Goal: Task Accomplishment & Management: Complete application form

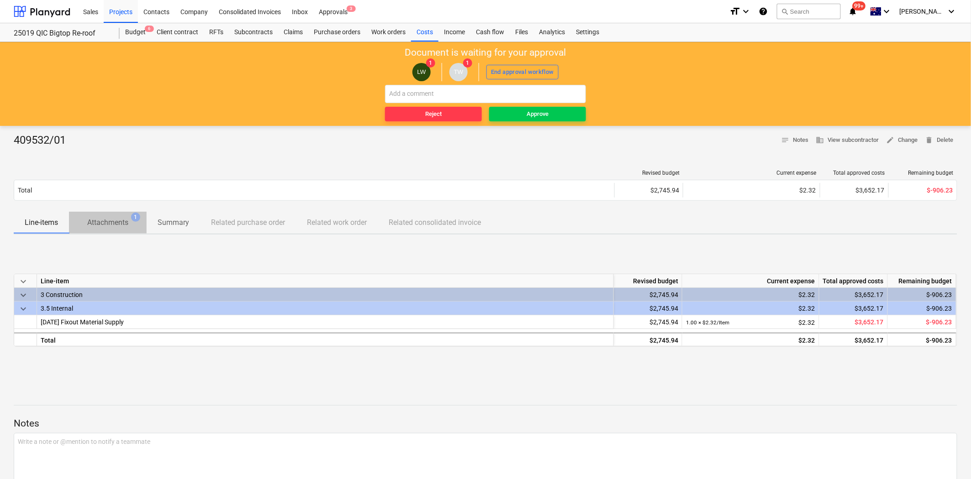
click at [100, 221] on p "Attachments" at bounding box center [107, 222] width 41 height 11
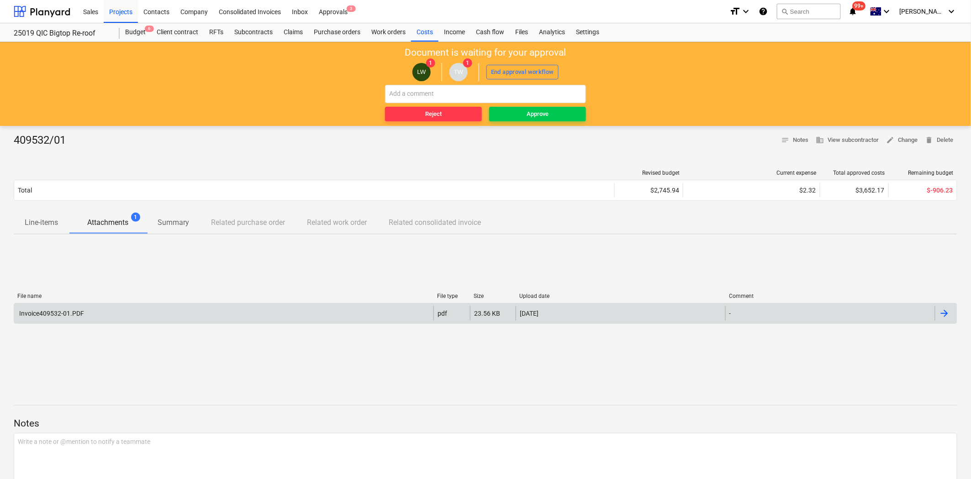
click at [44, 314] on div "Invoice409532-01.PDF" at bounding box center [51, 313] width 66 height 7
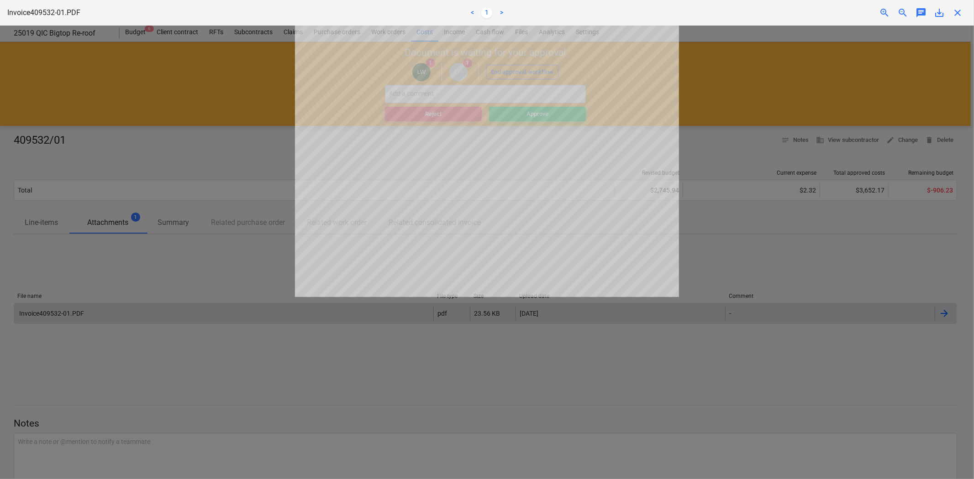
click at [956, 16] on span "close" at bounding box center [957, 12] width 11 height 11
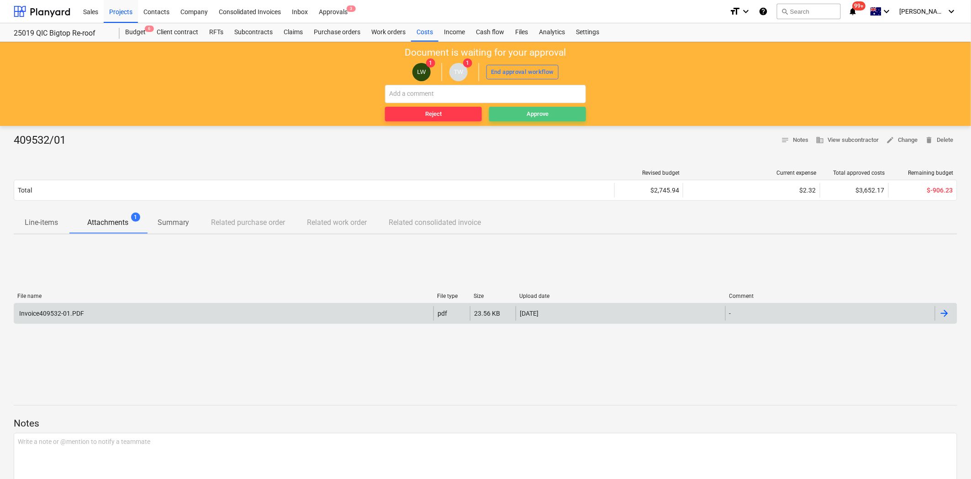
click at [555, 111] on span "Approve" at bounding box center [537, 114] width 89 height 11
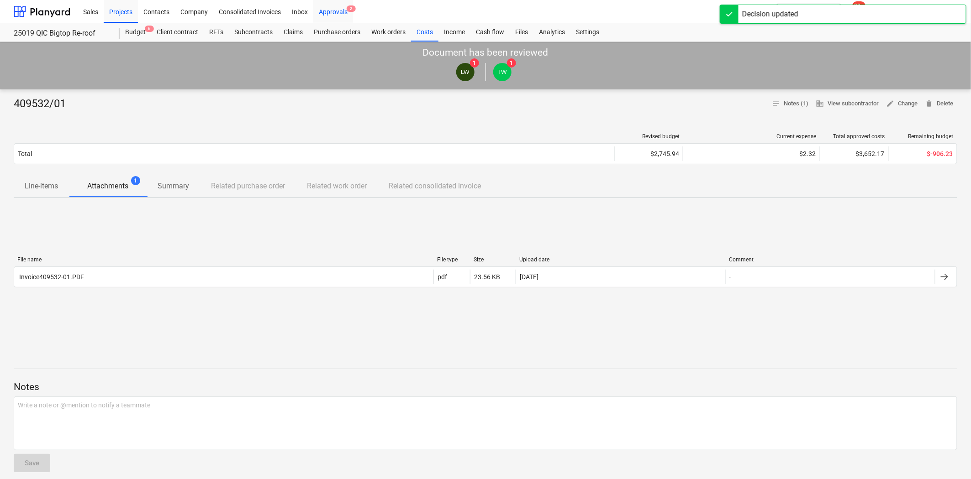
click at [333, 11] on div "Approvals 2" at bounding box center [333, 11] width 40 height 23
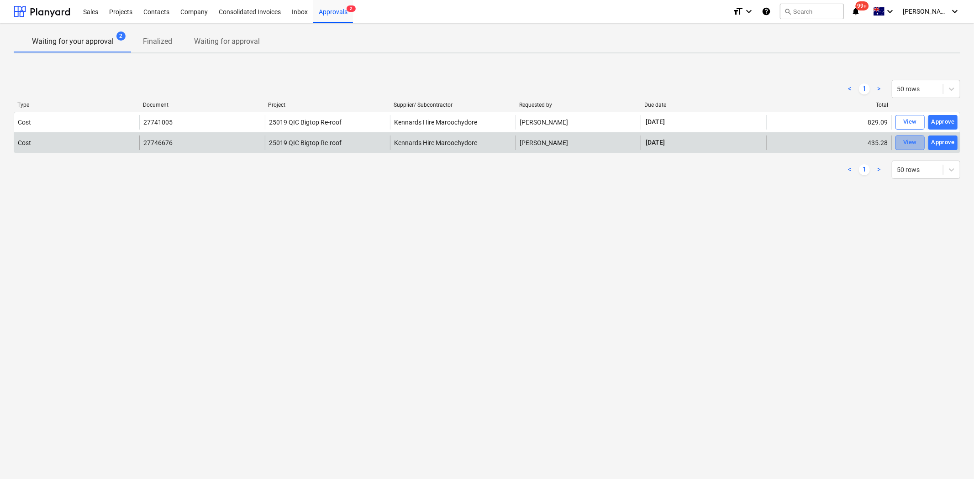
click at [918, 139] on span "View" at bounding box center [910, 142] width 20 height 11
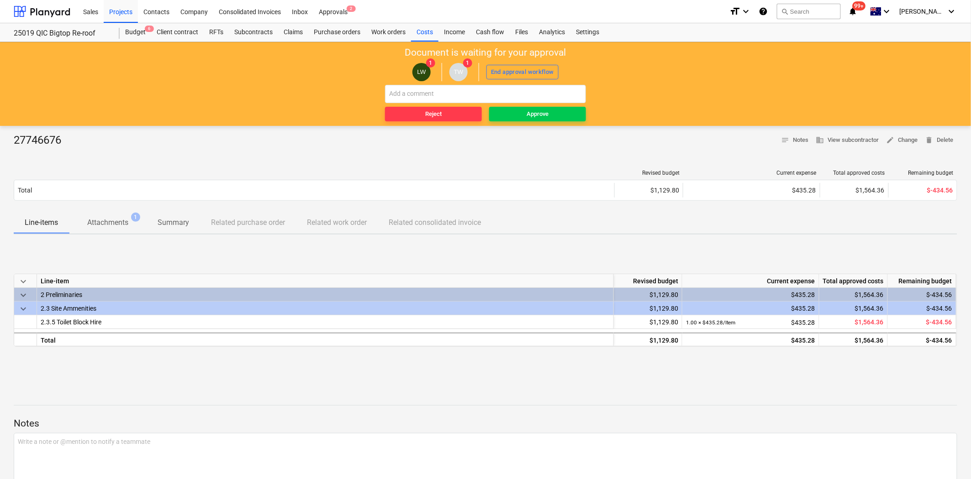
click at [113, 222] on p "Attachments" at bounding box center [107, 222] width 41 height 11
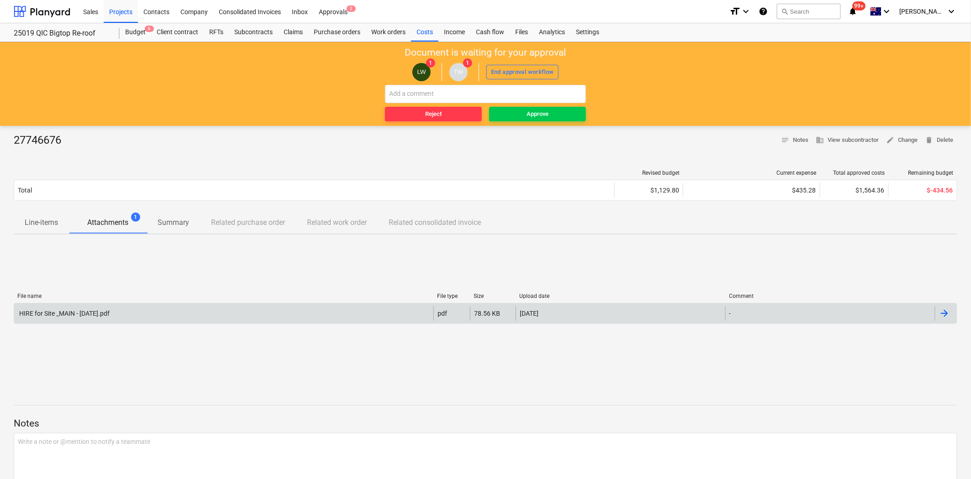
click at [142, 315] on div "HIRE for Site _MAIN - 2025-Aug-08.pdf" at bounding box center [223, 313] width 419 height 15
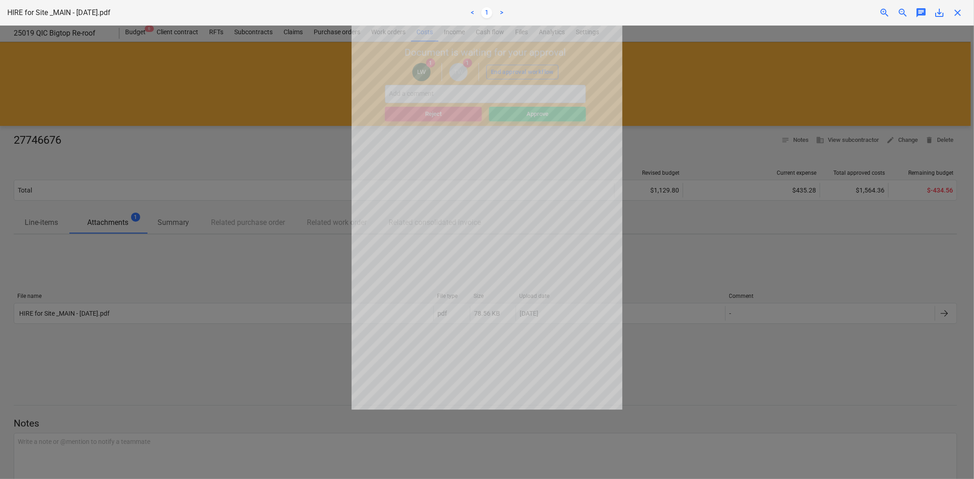
click at [955, 14] on span "close" at bounding box center [957, 12] width 11 height 11
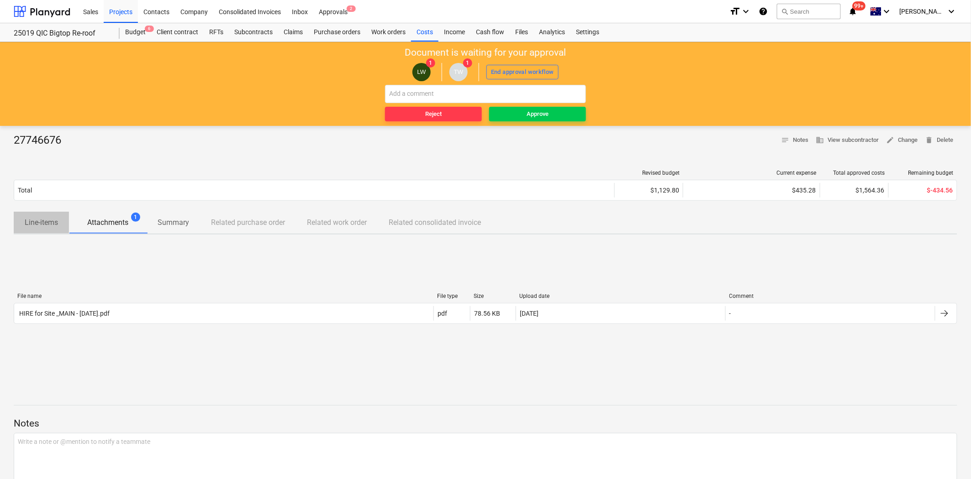
click at [47, 223] on p "Line-items" at bounding box center [41, 222] width 33 height 11
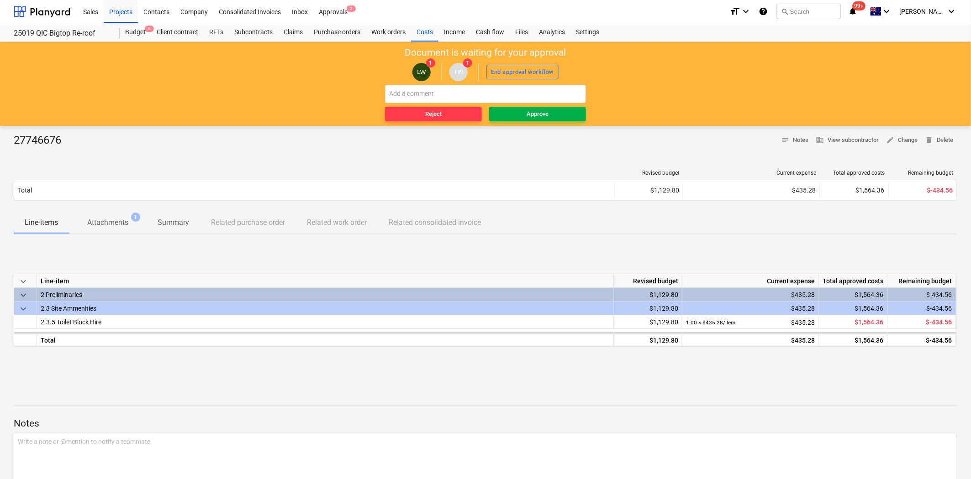
click at [536, 111] on div "Approve" at bounding box center [537, 114] width 22 height 11
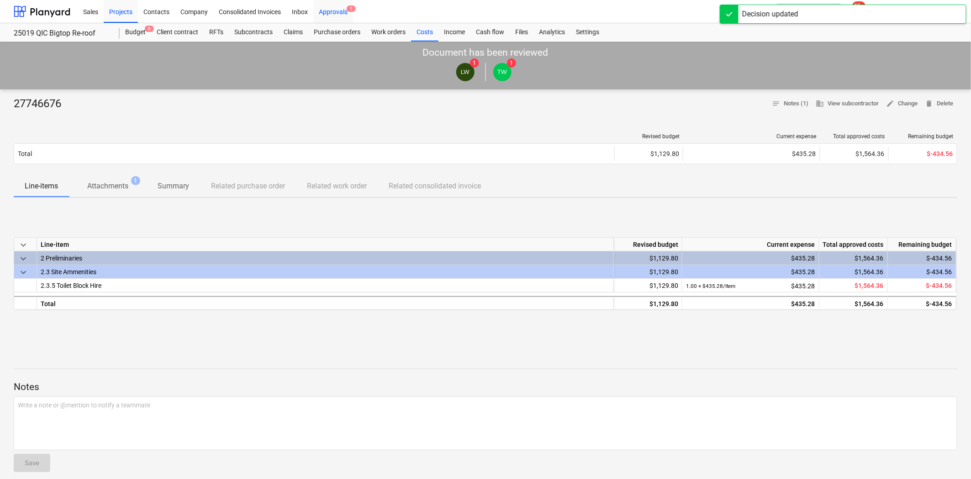
click at [343, 12] on div "Approvals 1" at bounding box center [333, 11] width 40 height 23
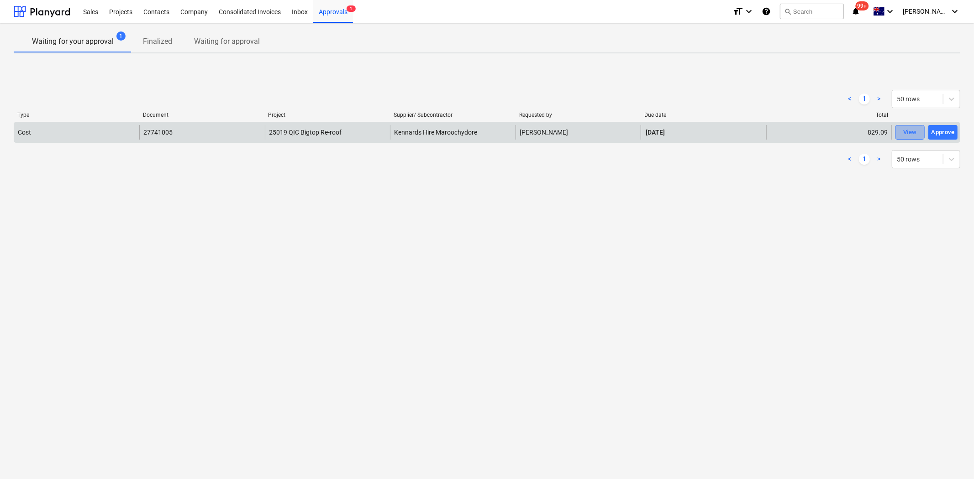
click at [908, 133] on div "View" at bounding box center [910, 132] width 14 height 11
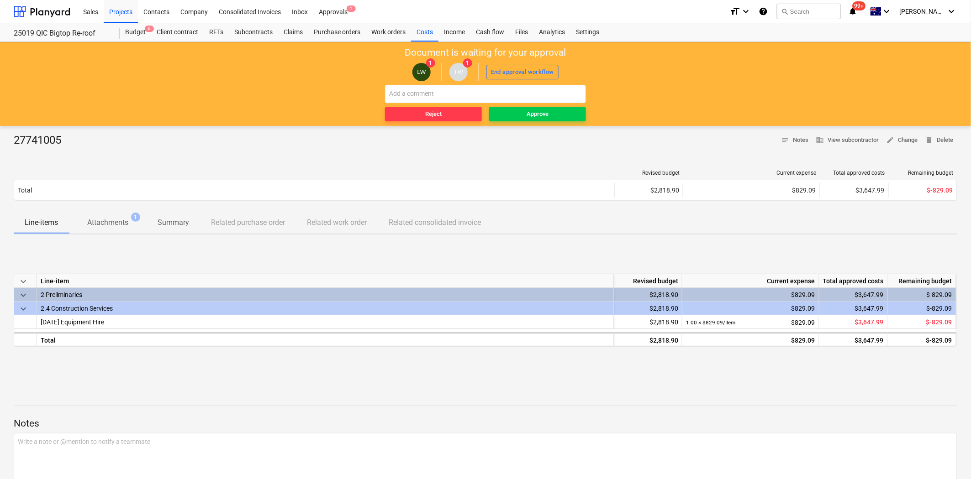
click at [108, 220] on p "Attachments" at bounding box center [107, 222] width 41 height 11
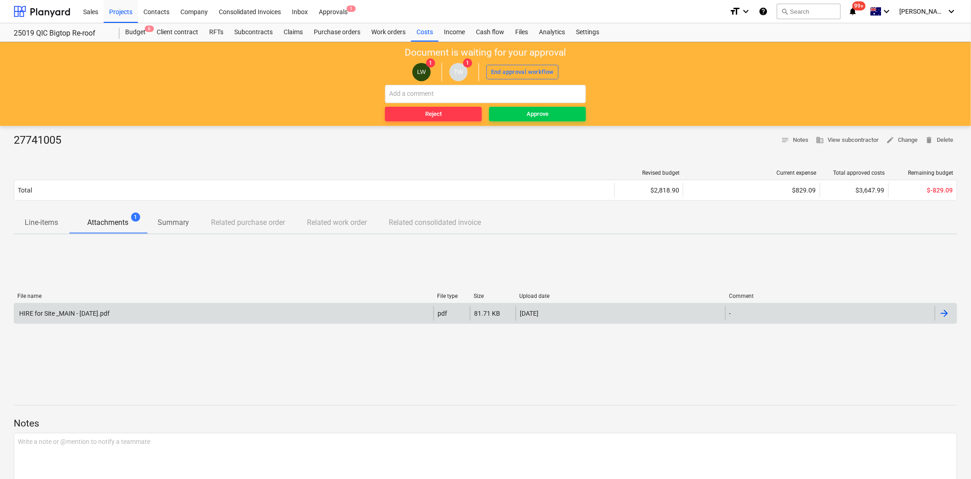
click at [82, 314] on div "HIRE for Site _MAIN - 2025-Aug-07.pdf" at bounding box center [64, 313] width 92 height 7
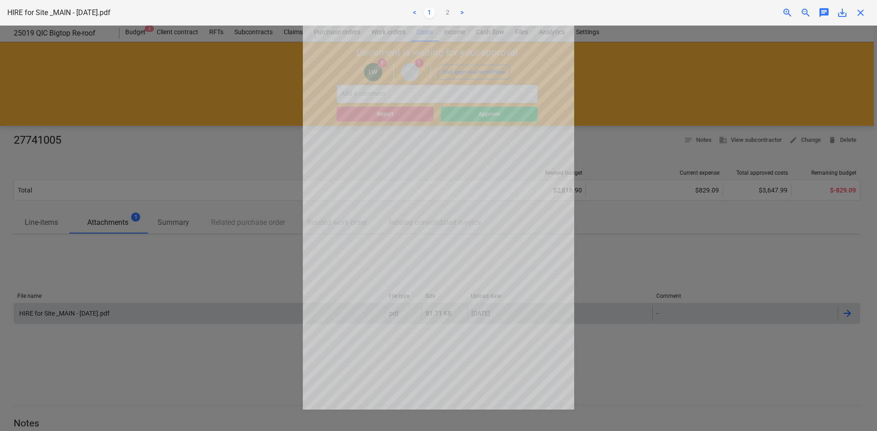
click at [857, 11] on span "close" at bounding box center [860, 12] width 11 height 11
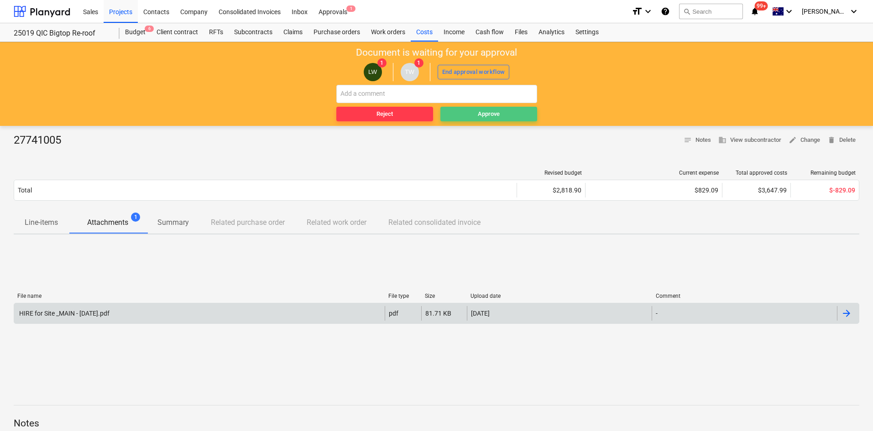
click at [498, 114] on div "Approve" at bounding box center [489, 114] width 22 height 11
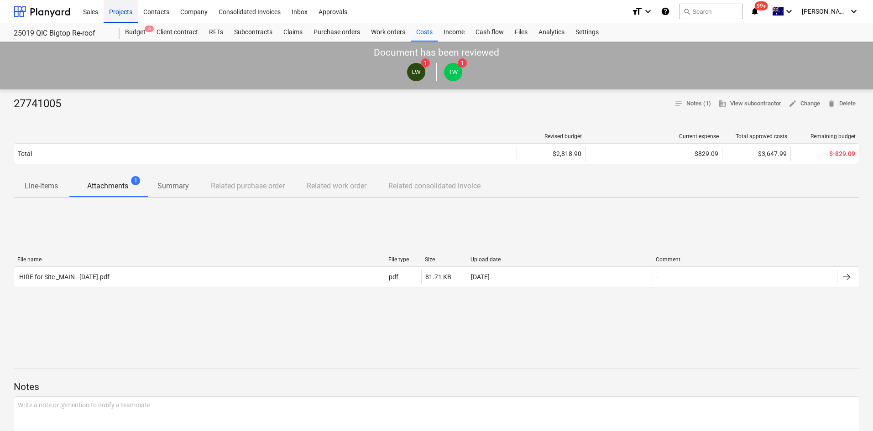
click at [123, 16] on div "Projects" at bounding box center [121, 11] width 34 height 23
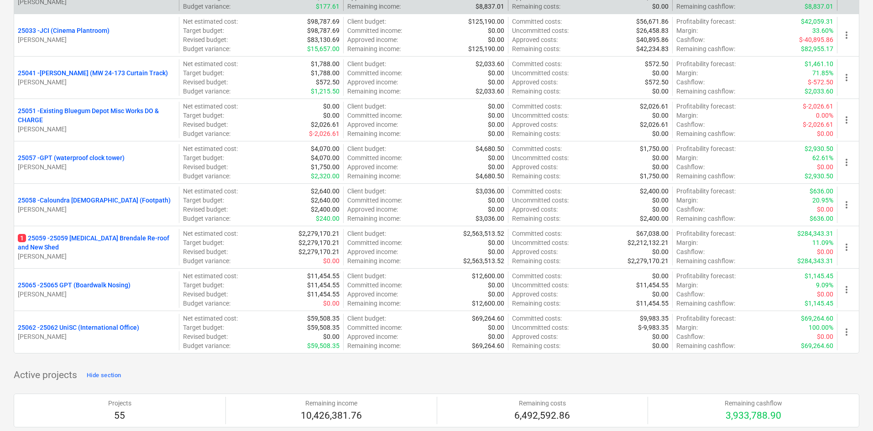
scroll to position [594, 0]
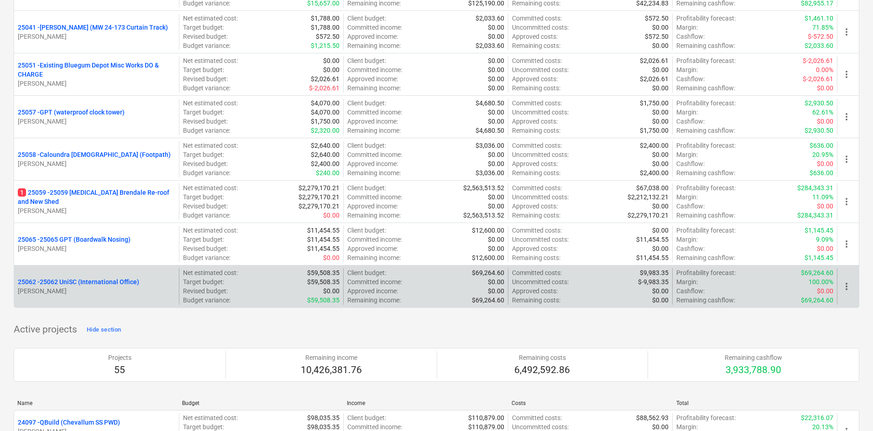
click at [108, 280] on p "25062 - 25062 UniSC (International Office)" at bounding box center [78, 282] width 121 height 9
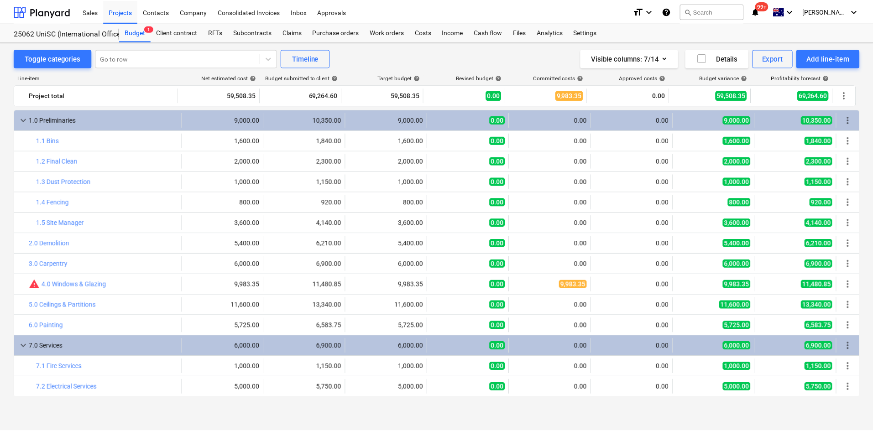
scroll to position [14, 0]
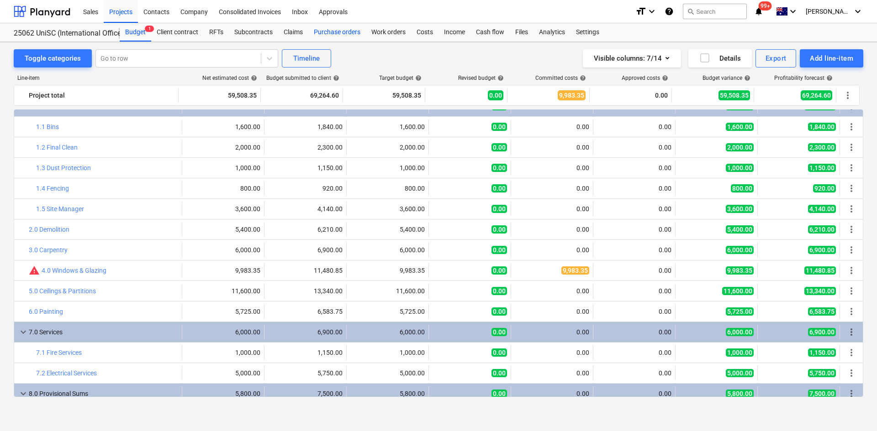
click at [341, 31] on div "Purchase orders" at bounding box center [337, 32] width 58 height 18
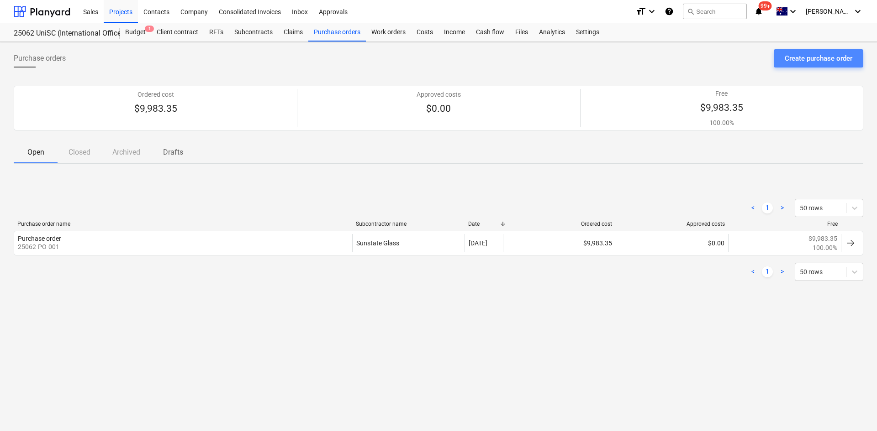
click at [798, 63] on div "Create purchase order" at bounding box center [818, 59] width 68 height 12
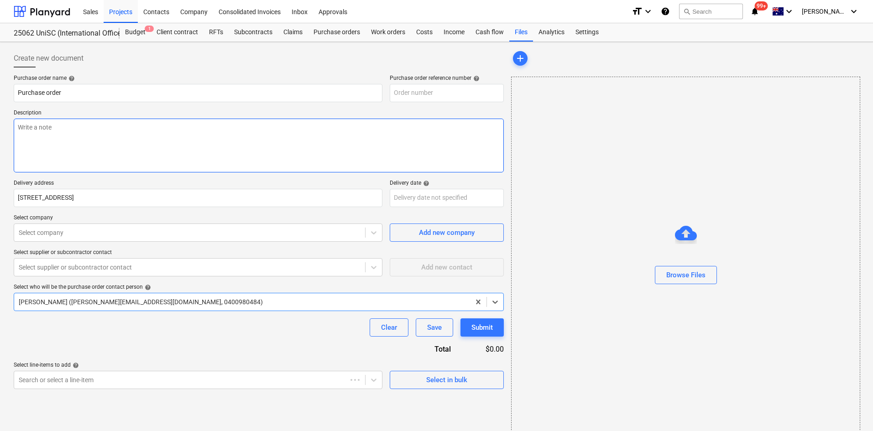
type textarea "x"
type input "25062-PO-002"
click at [71, 136] on textarea at bounding box center [259, 146] width 490 height 54
type textarea "x"
type textarea "P"
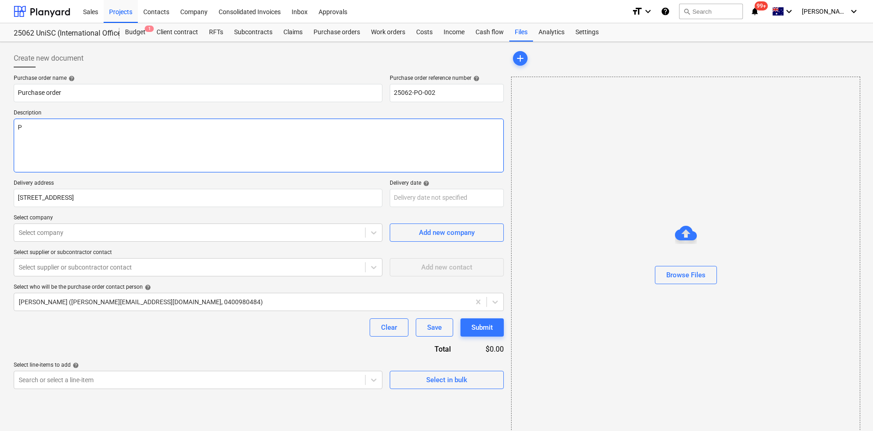
type textarea "x"
type textarea "Pa"
type textarea "x"
type textarea "Pay"
type textarea "x"
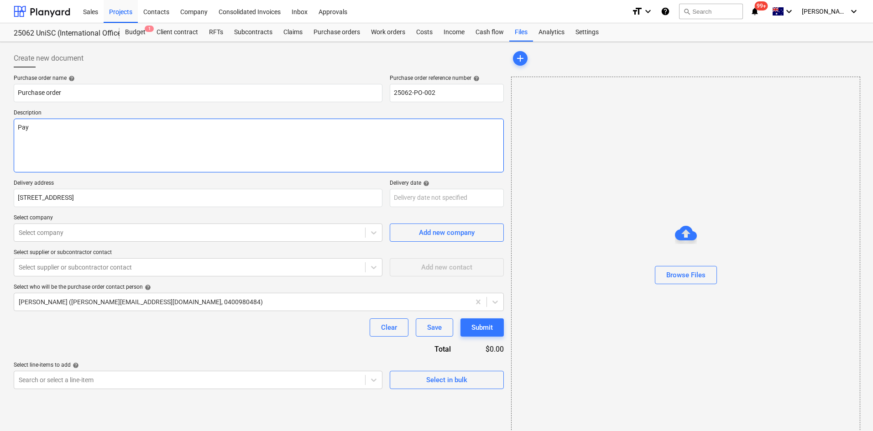
type textarea "Paym"
type textarea "x"
type textarea "Payme"
type textarea "x"
type textarea "Paymen"
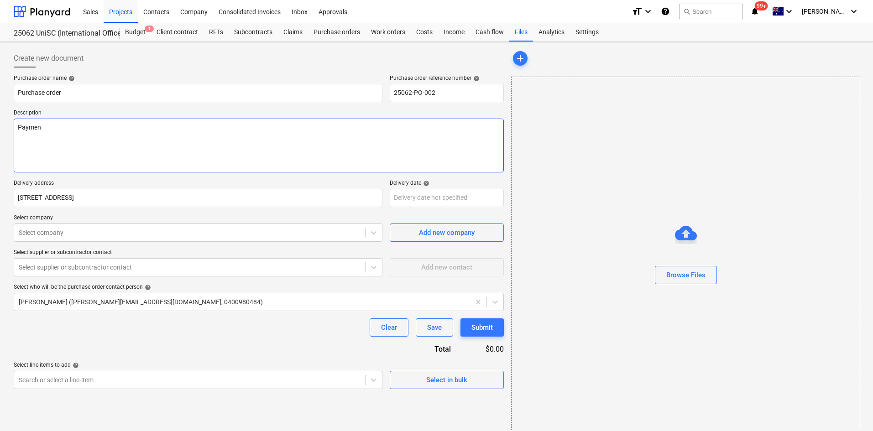
type textarea "x"
type textarea "Payment"
type textarea "x"
type textarea "Payment"
type textarea "x"
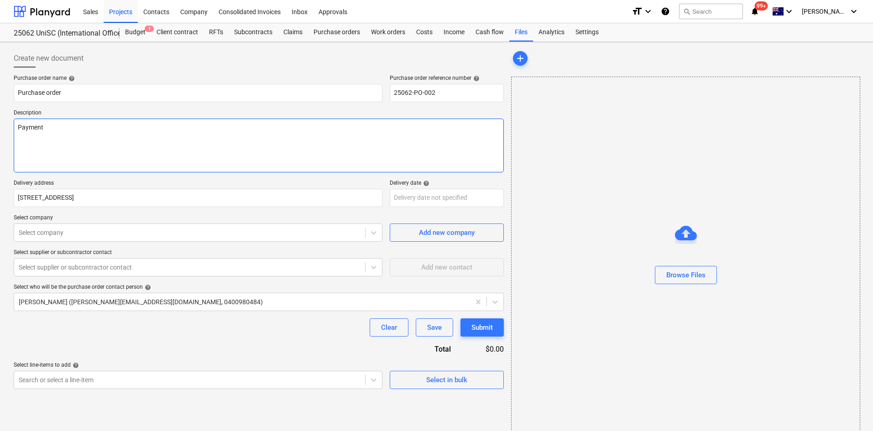
type textarea "Payment T"
type textarea "x"
type textarea "Payment Te"
type textarea "x"
type textarea "Payment Ter"
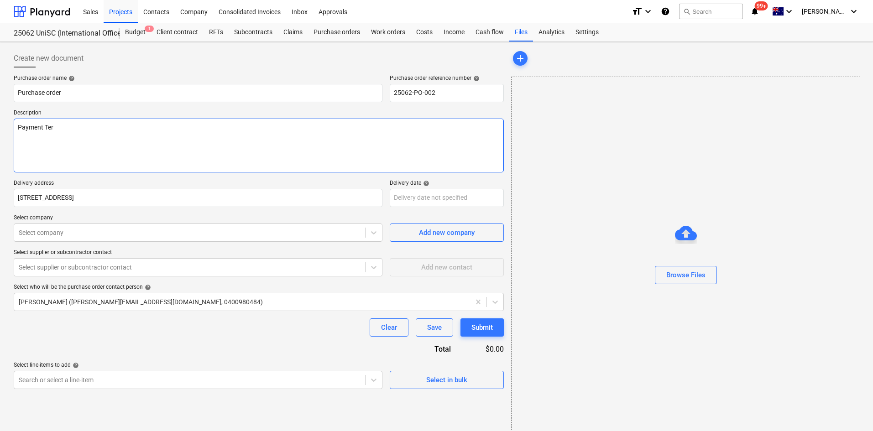
type textarea "x"
type textarea "Payment Term"
type textarea "x"
type textarea "Payment Terms"
type textarea "x"
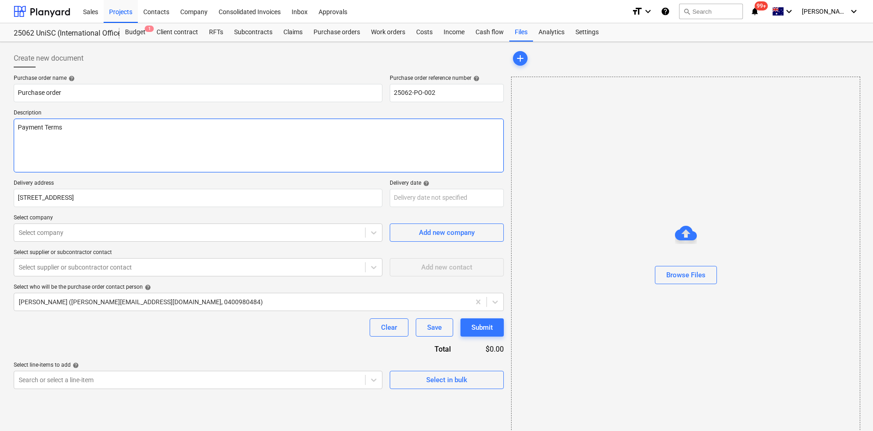
type textarea "Payment Terms -"
type textarea "x"
type textarea "Payment Terms -"
type textarea "x"
type textarea "Payment Terms - 3"
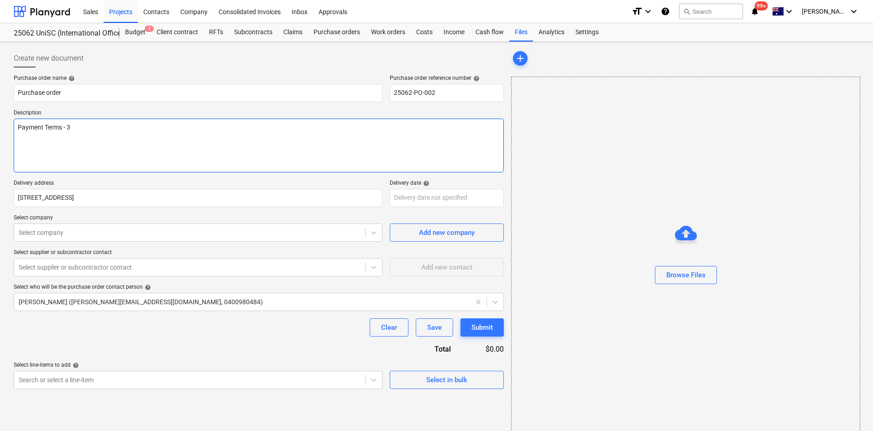
type textarea "x"
type textarea "Payment Terms - 30"
type textarea "x"
type textarea "Payment Terms - 30"
type textarea "x"
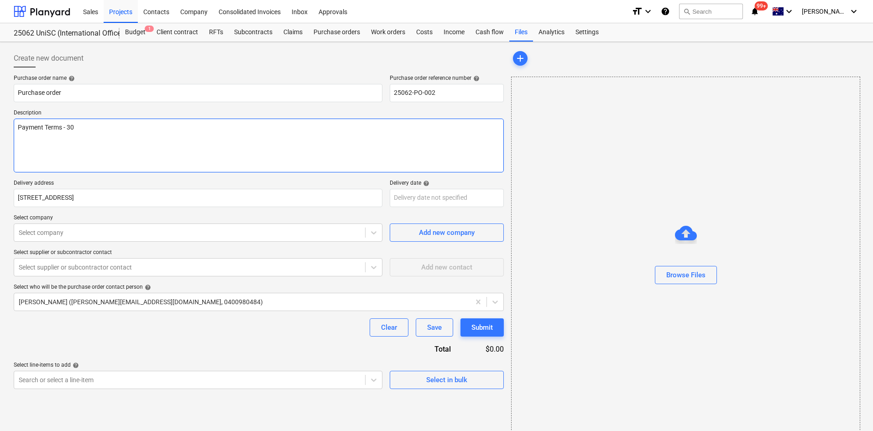
type textarea "Payment Terms - 30 D"
type textarea "x"
type textarea "Payment Terms - 30 Da"
type textarea "x"
type textarea "Payment Terms - 30 Day"
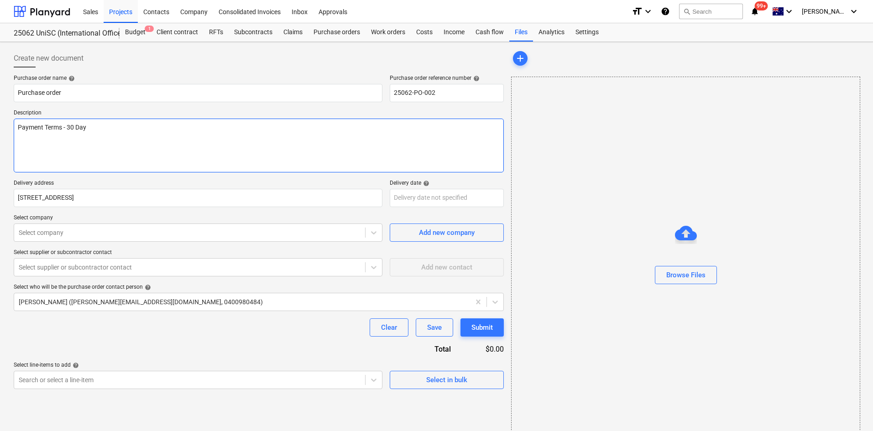
type textarea "x"
type textarea "Payment Terms - 30 Days"
type textarea "x"
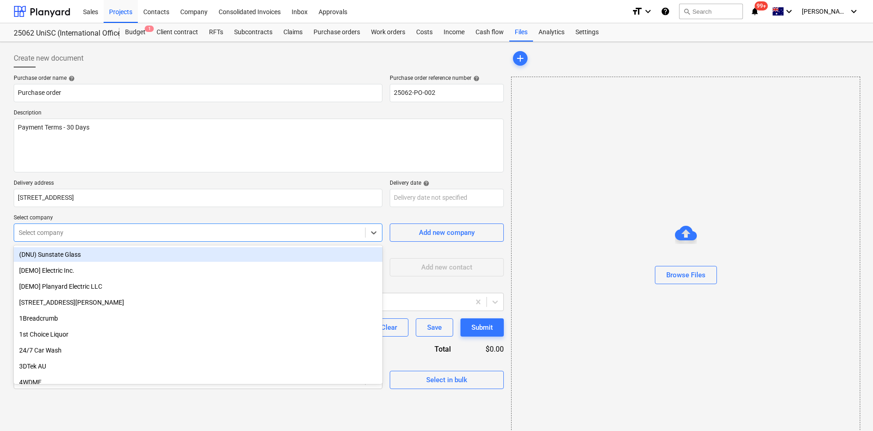
click at [331, 234] on div at bounding box center [190, 232] width 342 height 9
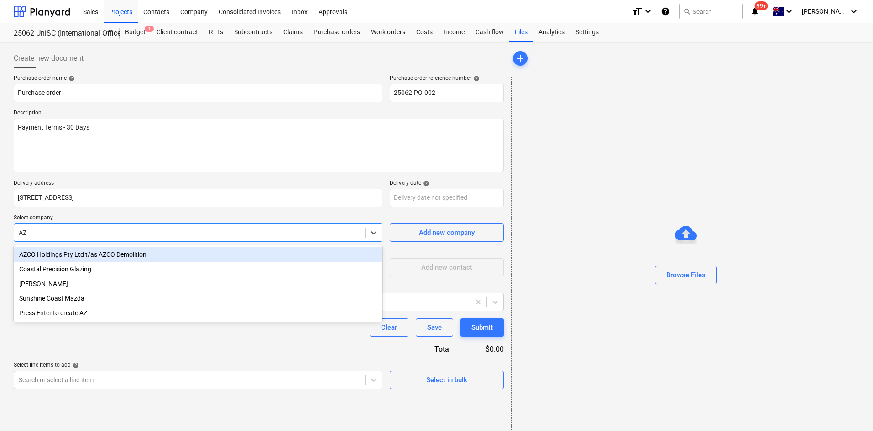
type input "AZC"
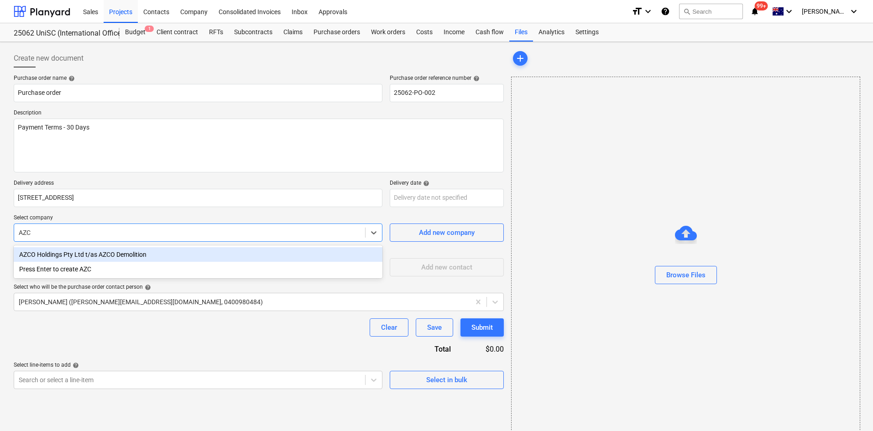
click at [275, 256] on div "AZCO Holdings Pty Ltd t/as AZCO Demolition" at bounding box center [198, 254] width 369 height 15
type textarea "x"
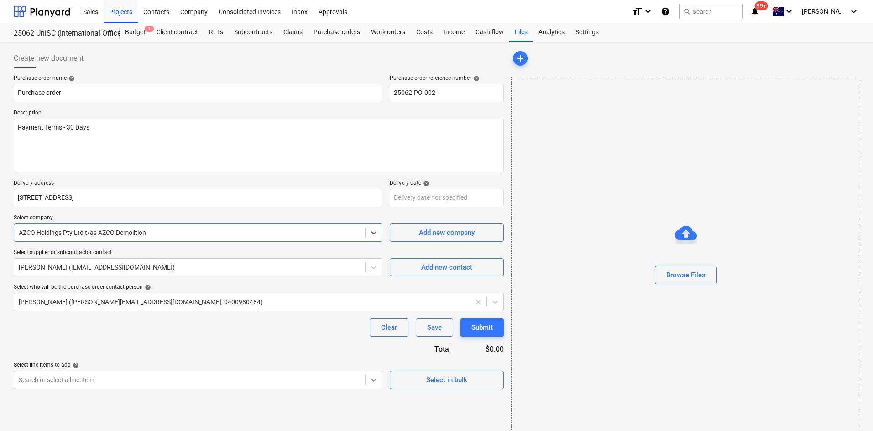
scroll to position [100, 0]
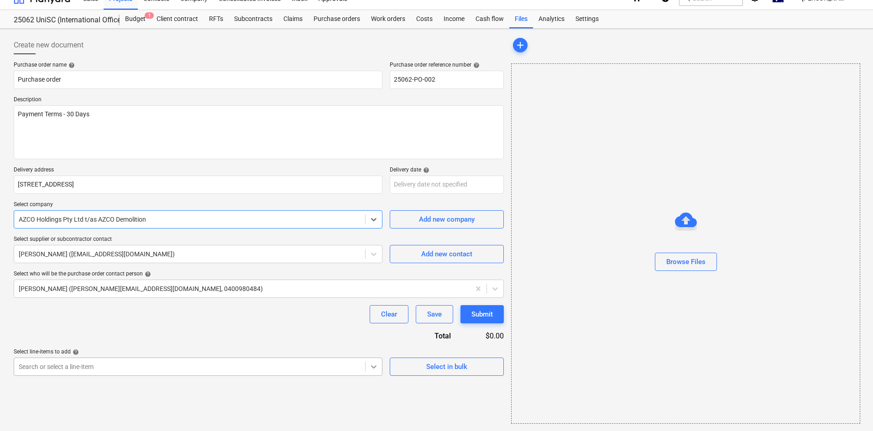
click at [371, 378] on body "Sales Projects Contacts Company Consolidated Invoices Inbox Approvals format_si…" at bounding box center [436, 202] width 873 height 431
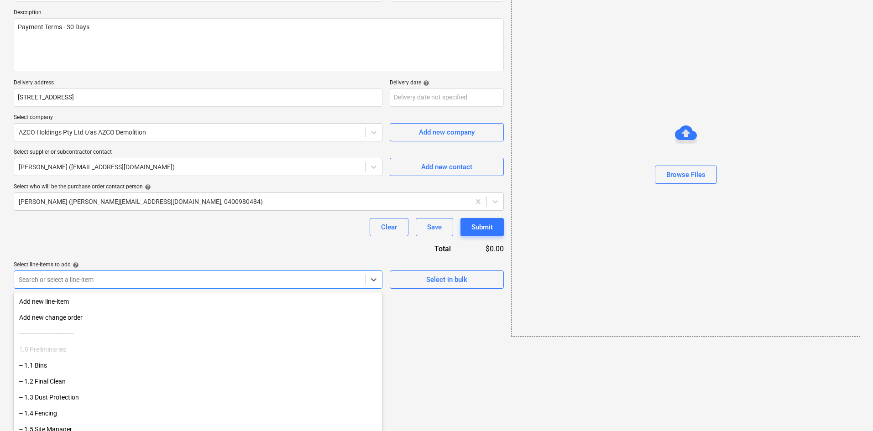
scroll to position [91, 0]
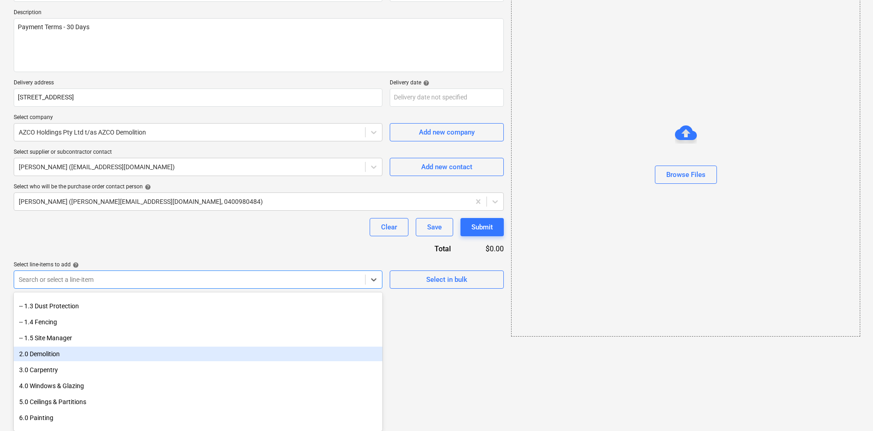
click at [293, 353] on div "2.0 Demolition" at bounding box center [198, 354] width 369 height 15
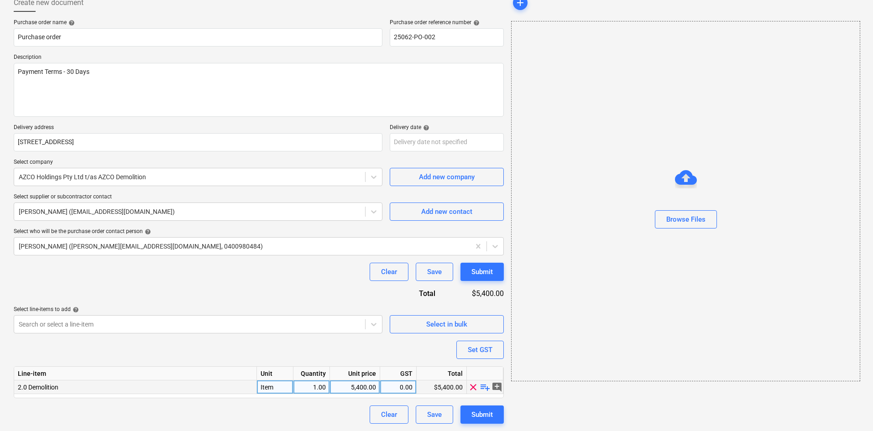
click at [483, 387] on span "playlist_add" at bounding box center [485, 387] width 11 height 11
type textarea "x"
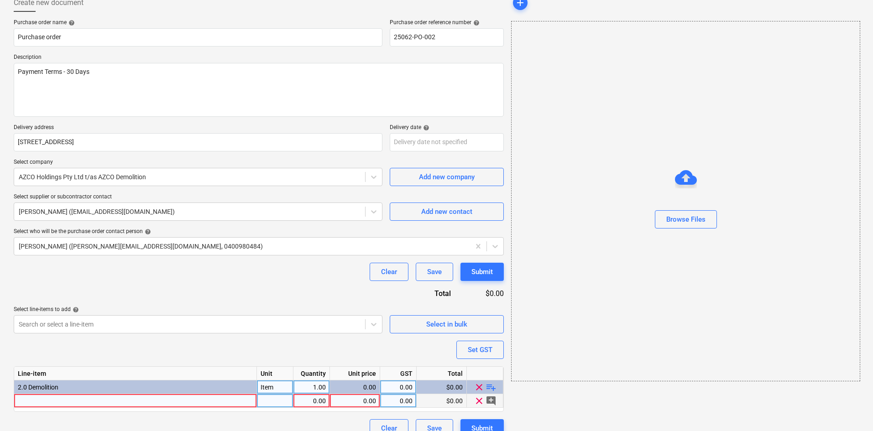
click at [189, 400] on div at bounding box center [135, 401] width 243 height 14
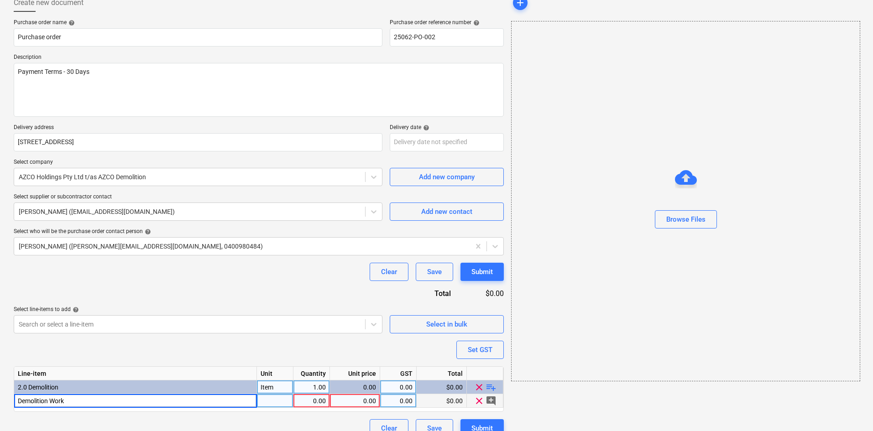
type input "Demolition Works"
type textarea "x"
click at [286, 402] on div at bounding box center [275, 401] width 37 height 14
type input "Item"
type textarea "x"
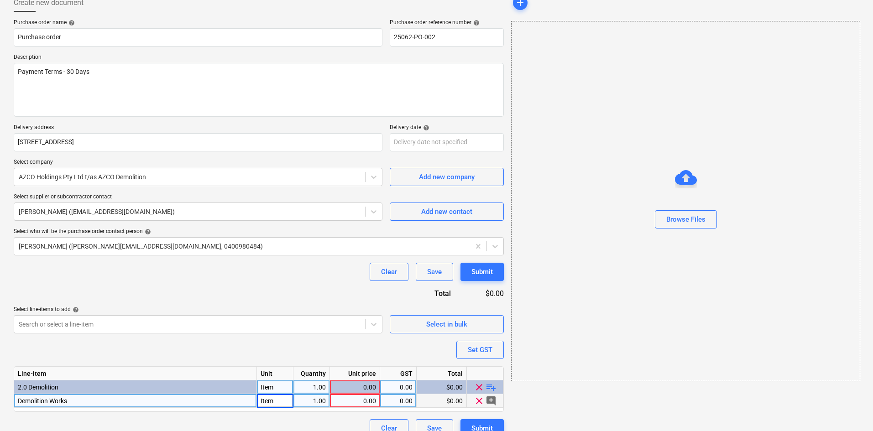
click at [368, 404] on div "0.00" at bounding box center [355, 401] width 42 height 14
type input "1"
type textarea "x"
click at [409, 402] on div "0.00" at bounding box center [398, 401] width 29 height 14
type input "10"
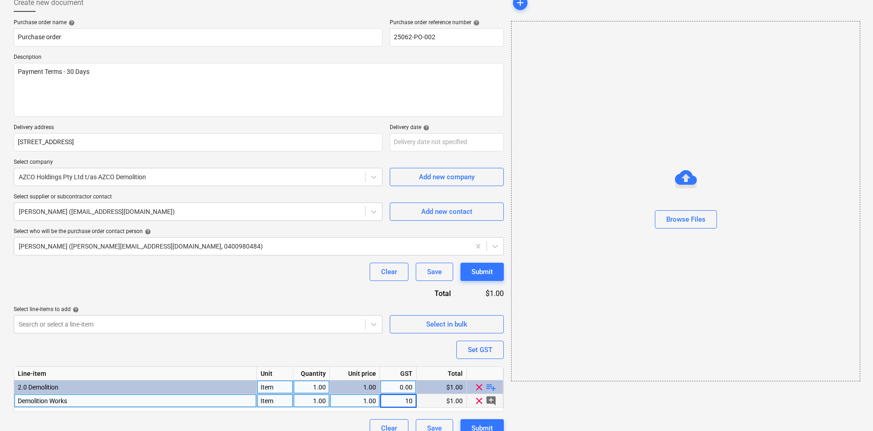
click at [587, 411] on div "add Browse Files" at bounding box center [686, 216] width 356 height 452
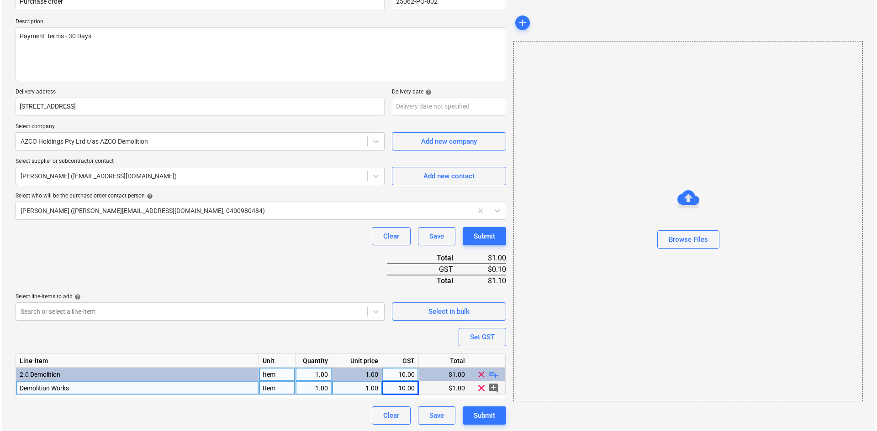
scroll to position [92, 0]
click at [483, 416] on div "Submit" at bounding box center [482, 415] width 21 height 12
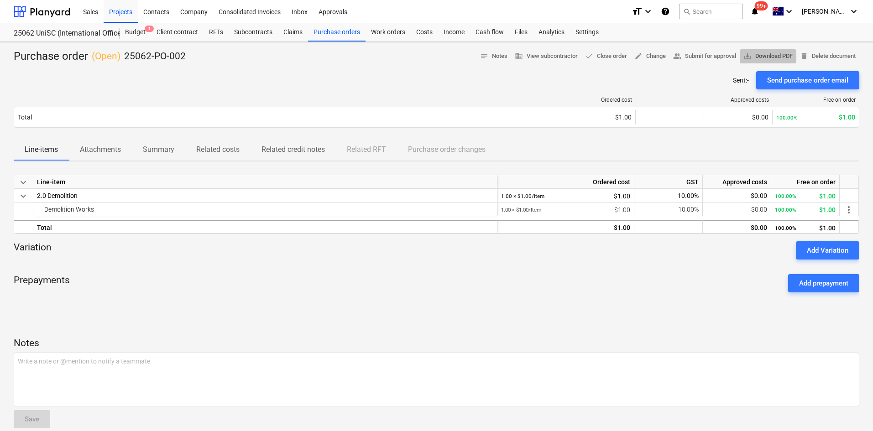
click at [778, 58] on span "save_alt Download PDF" at bounding box center [768, 56] width 49 height 11
click at [353, 37] on div "Purchase orders" at bounding box center [337, 32] width 58 height 18
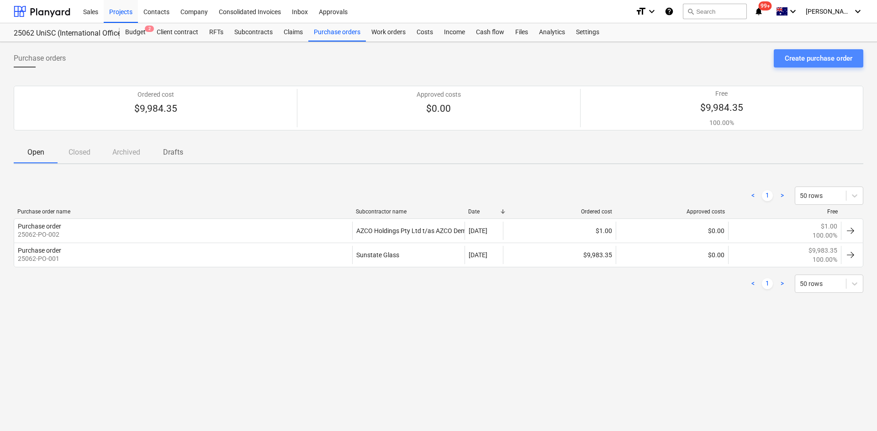
click at [813, 58] on div "Create purchase order" at bounding box center [818, 59] width 68 height 12
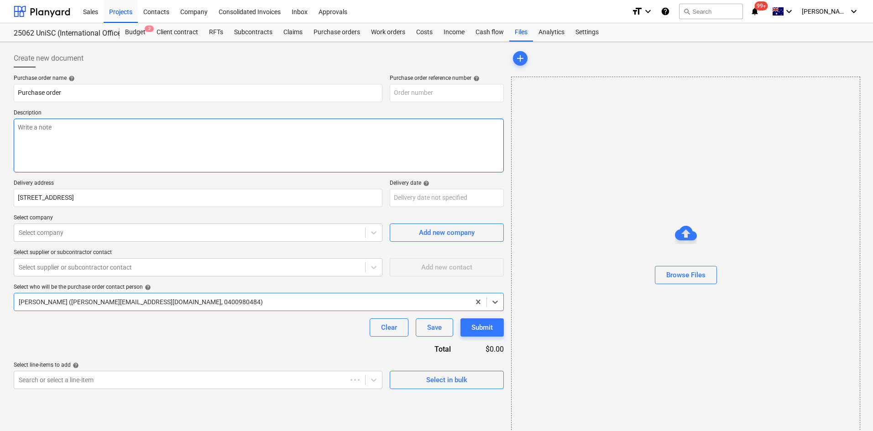
type textarea "x"
type input "25062-PO-003"
click at [63, 146] on textarea at bounding box center [259, 146] width 490 height 54
type textarea "x"
type textarea "P"
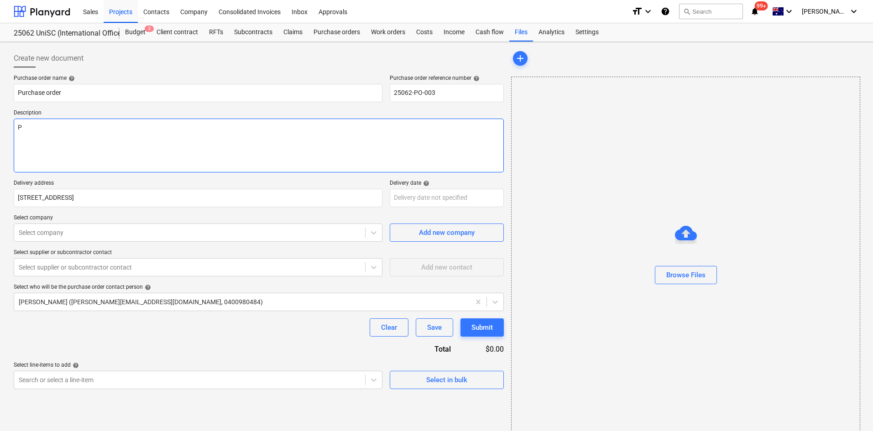
type textarea "x"
type textarea "Pa"
type textarea "x"
type textarea "Pay"
type textarea "x"
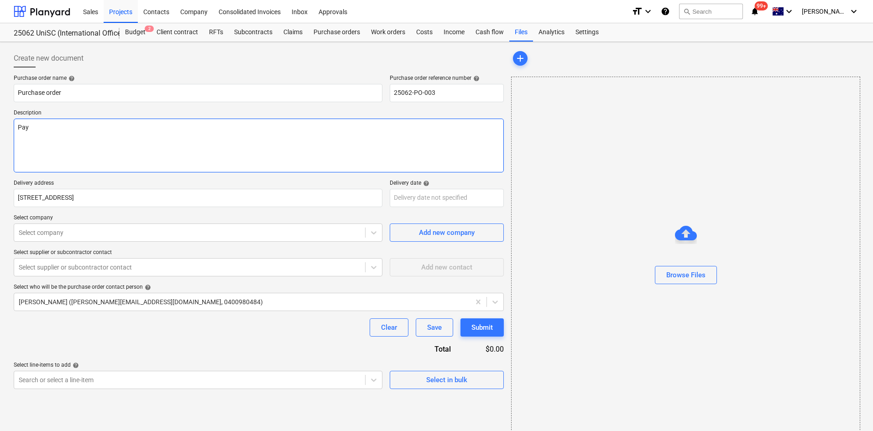
type textarea "Paym"
type textarea "x"
type textarea "Payme"
type textarea "x"
type textarea "Paymen"
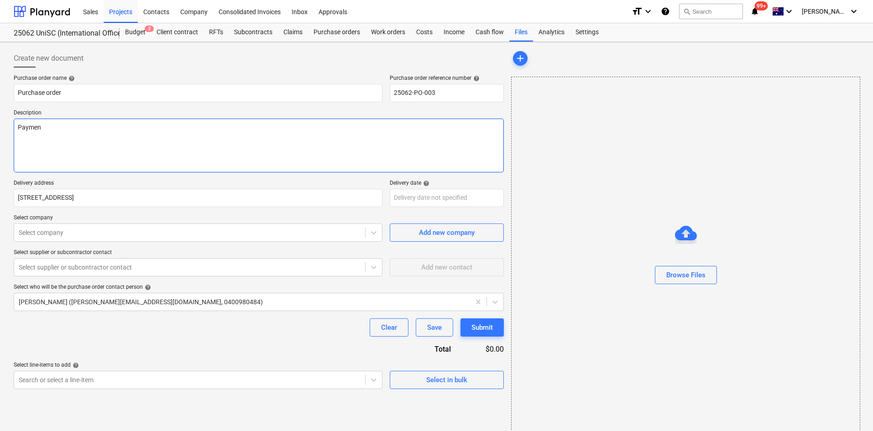
type textarea "x"
type textarea "Payment"
type textarea "x"
type textarea "Payment"
type textarea "x"
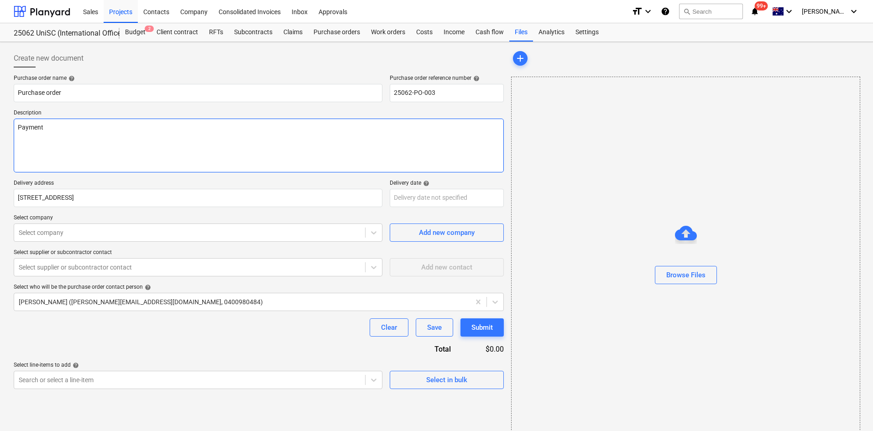
type textarea "Payment T"
type textarea "x"
type textarea "Payment Te"
type textarea "x"
type textarea "Payment Ter"
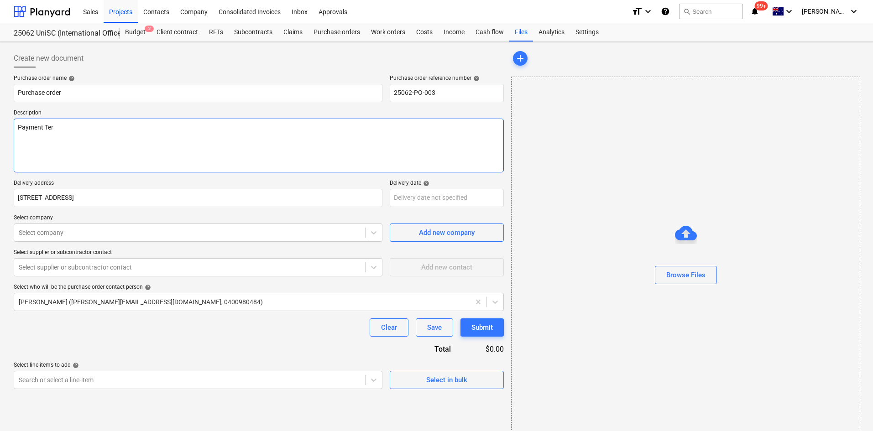
type textarea "x"
type textarea "Payment Term"
type textarea "x"
type textarea "Payment Terms"
type textarea "x"
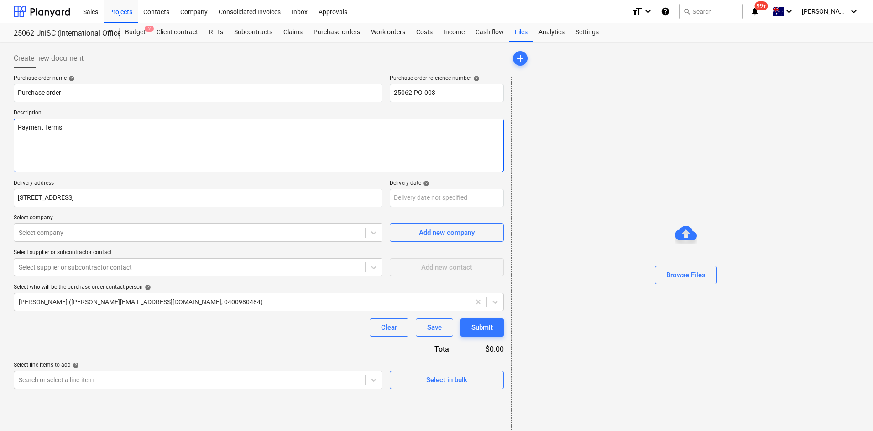
type textarea "Payment Terms"
type textarea "x"
type textarea "Payment Terms -"
type textarea "x"
type textarea "Payment Terms -"
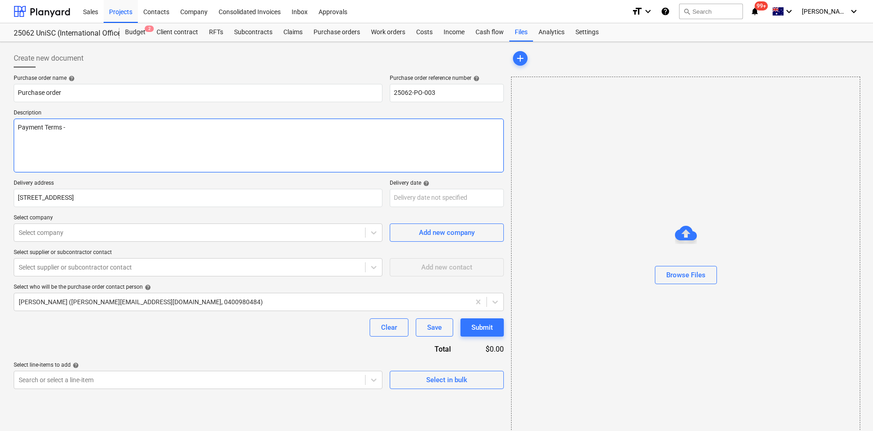
type textarea "x"
type textarea "Payment Terms - 3"
type textarea "x"
type textarea "Payment Terms - 30"
type textarea "x"
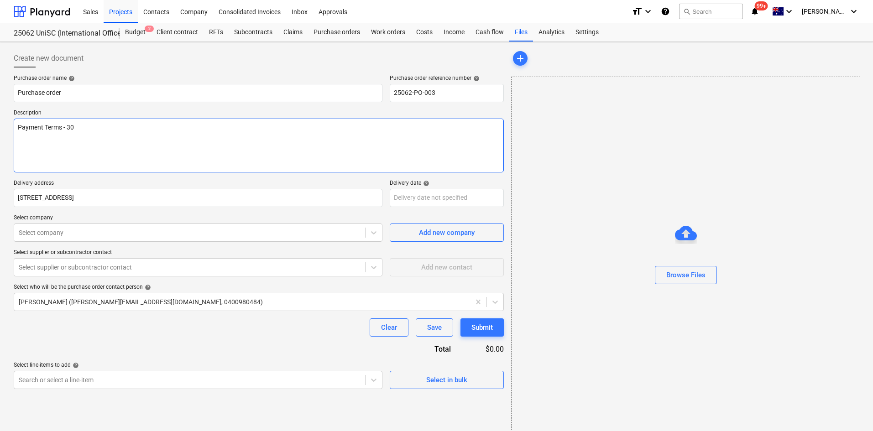
type textarea "Payment Terms - 30"
type textarea "x"
type textarea "Payment Terms - 30 D"
type textarea "x"
type textarea "Payment Terms - 30 Da"
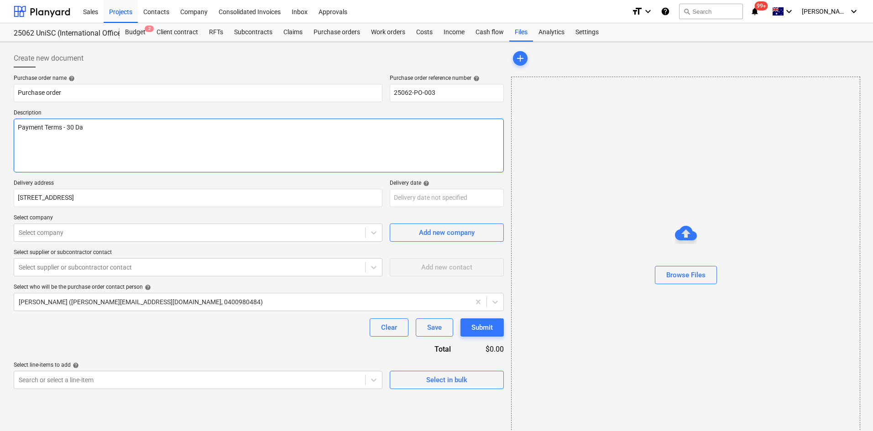
type textarea "x"
type textarea "Payment Terms - 30 Day"
type textarea "x"
type textarea "Payment Terms - 30 Days"
type textarea "x"
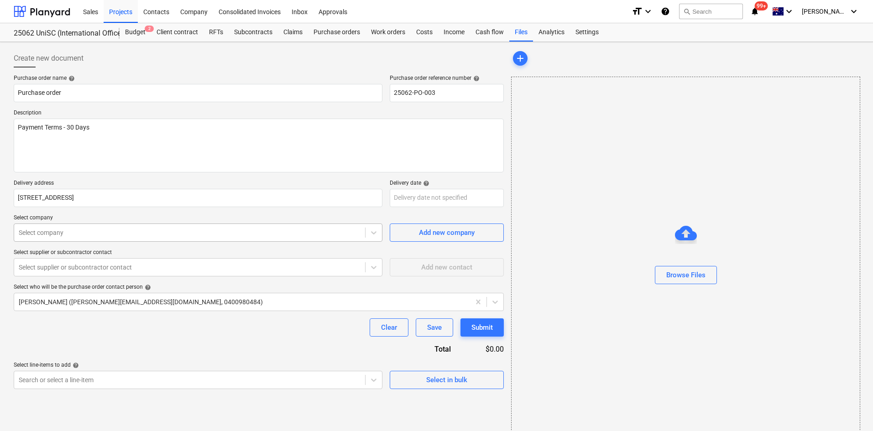
click at [78, 231] on div at bounding box center [190, 232] width 342 height 9
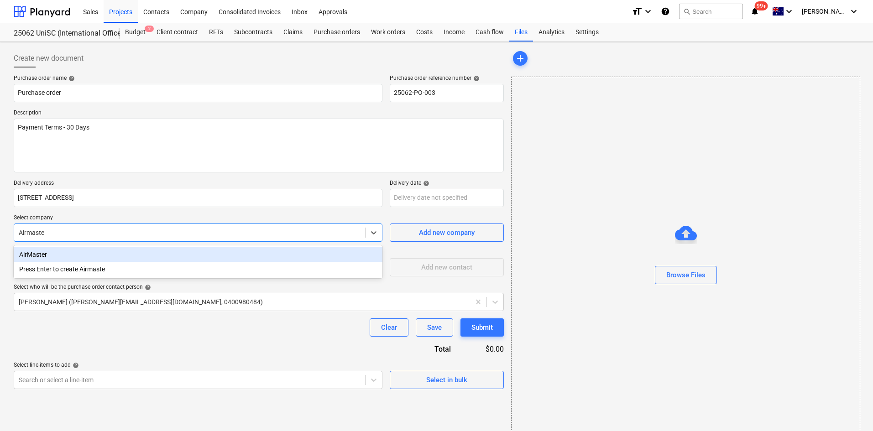
type input "Airmaster"
click at [66, 257] on div "AirMaster" at bounding box center [198, 254] width 369 height 15
type textarea "x"
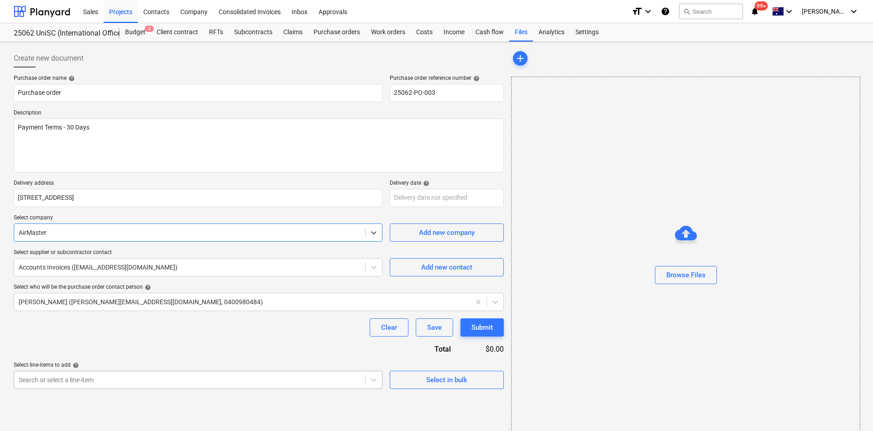
scroll to position [100, 0]
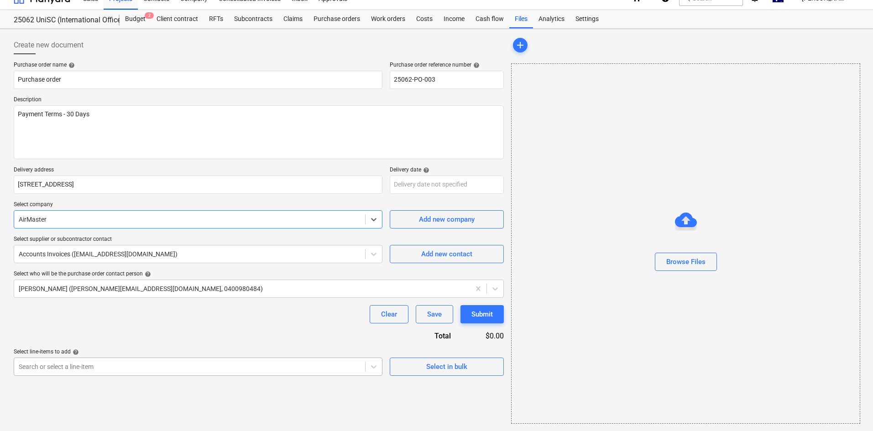
click at [185, 386] on body "Sales Projects Contacts Company Consolidated Invoices Inbox Approvals format_si…" at bounding box center [436, 202] width 873 height 431
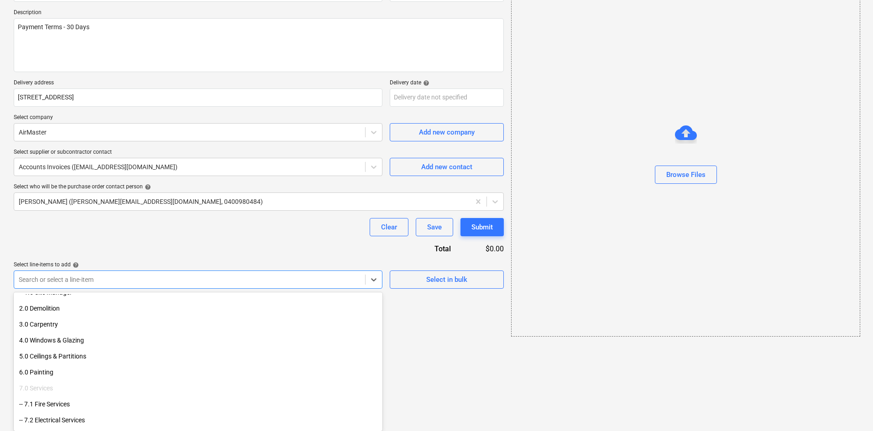
scroll to position [183, 0]
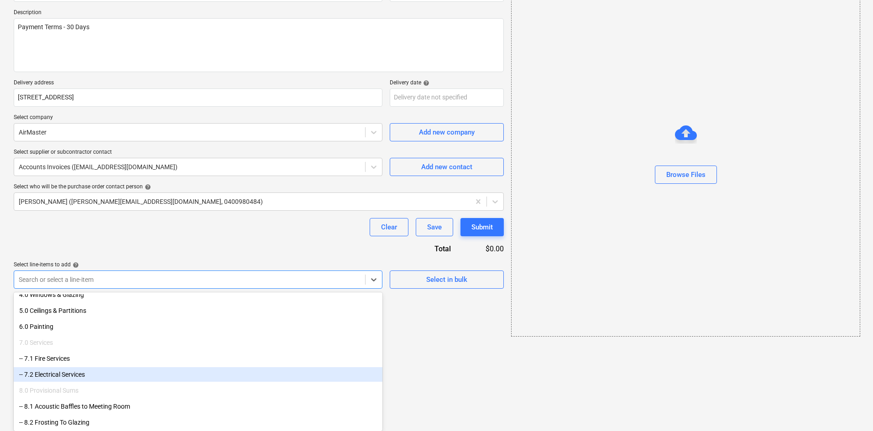
click at [179, 379] on div "-- 7.2 Electrical Services" at bounding box center [198, 375] width 369 height 15
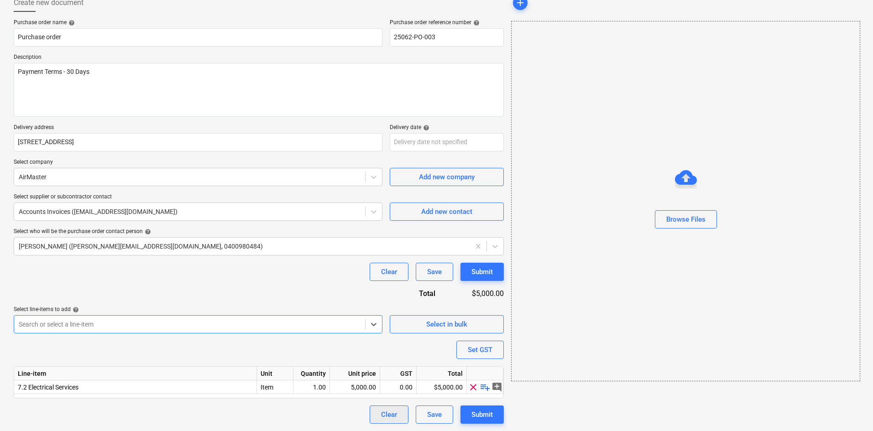
click at [395, 412] on div "Clear" at bounding box center [389, 415] width 16 height 12
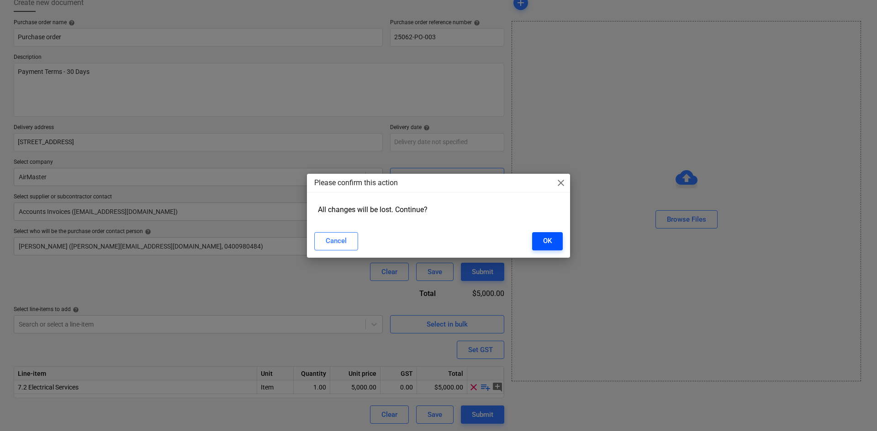
click at [543, 244] on div "OK" at bounding box center [547, 241] width 9 height 12
type textarea "x"
type input "25062-PO-003"
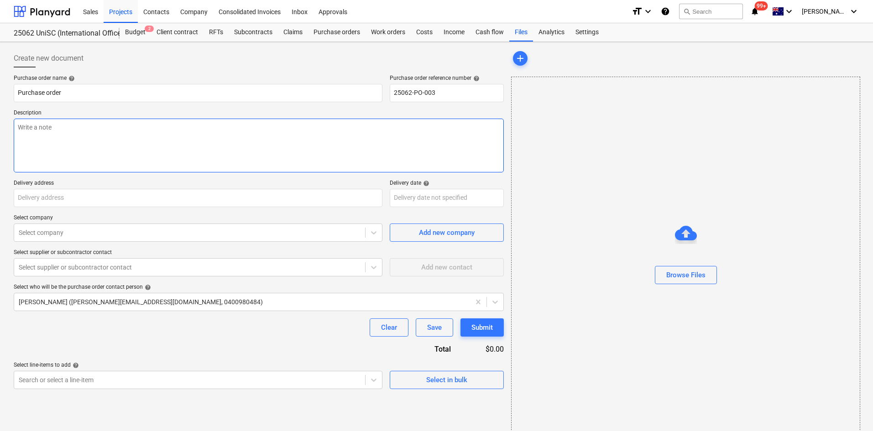
click at [89, 136] on textarea at bounding box center [259, 146] width 490 height 54
type textarea "x"
type textarea "P"
type textarea "x"
type textarea "Pa"
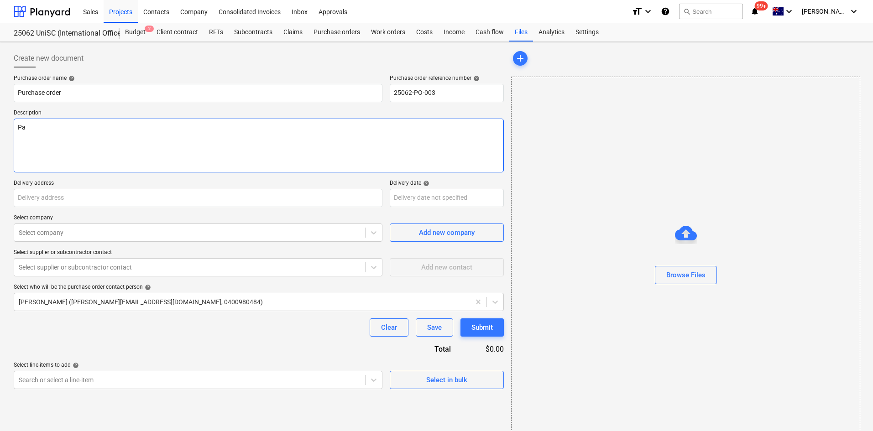
type textarea "x"
type textarea "Pay"
type textarea "x"
type textarea "Paym"
type textarea "x"
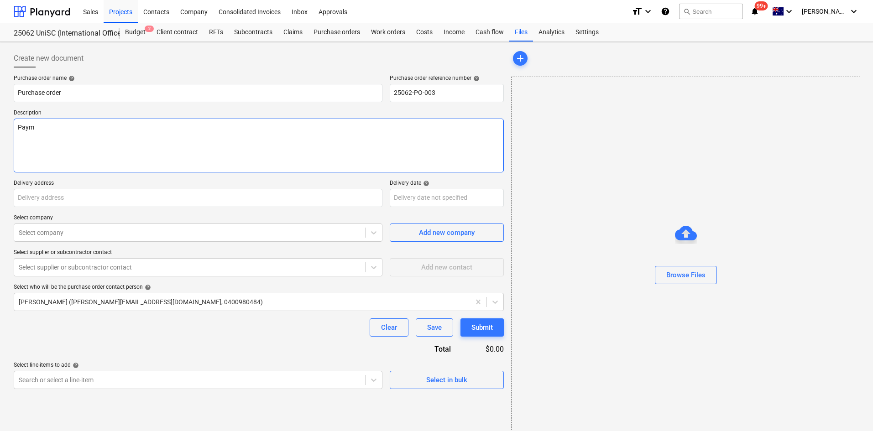
type textarea "Payme"
type textarea "x"
type textarea "Paymen"
type textarea "x"
type textarea "Payment"
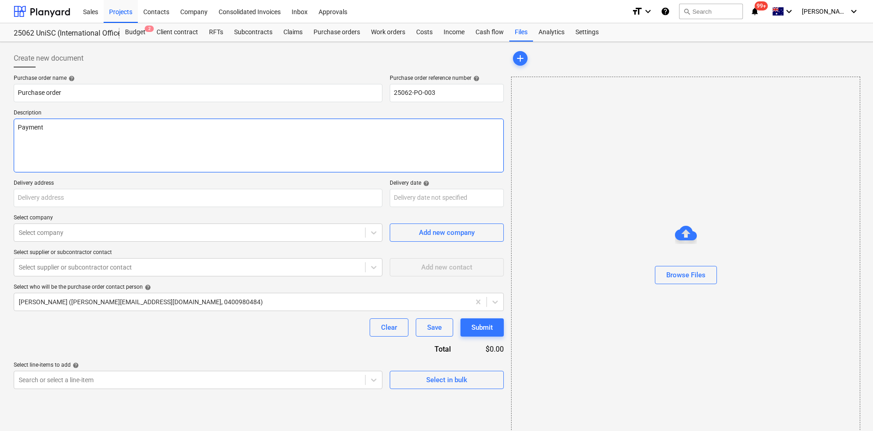
type textarea "x"
type textarea "Payment"
type textarea "x"
type textarea "Payment T"
type textarea "x"
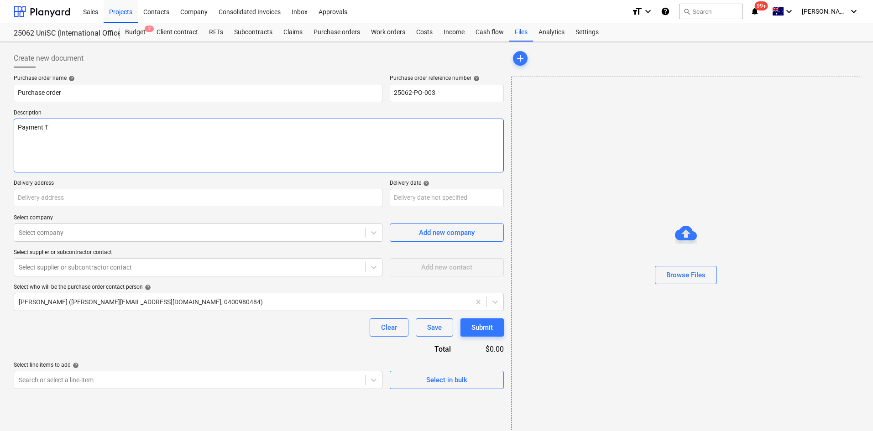
type textarea "Payment Te"
type textarea "x"
type textarea "Payment Ter"
type textarea "x"
type textarea "Payment Term"
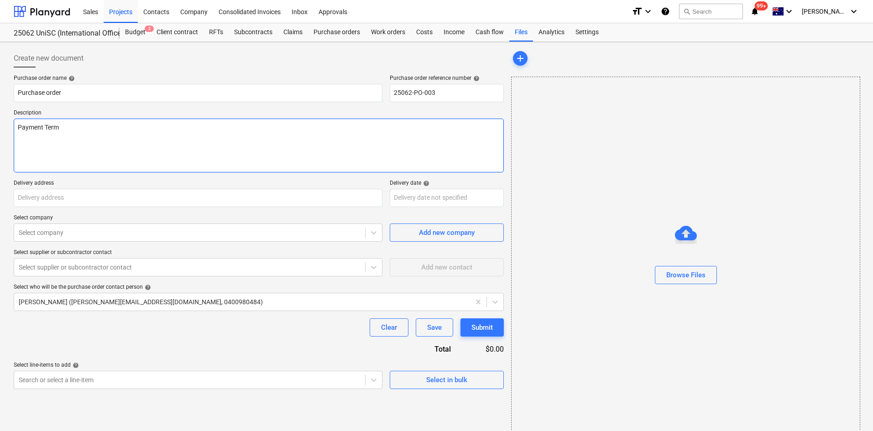
type textarea "x"
type textarea "Payment Terms"
type textarea "x"
type textarea "Payment Terms"
type textarea "x"
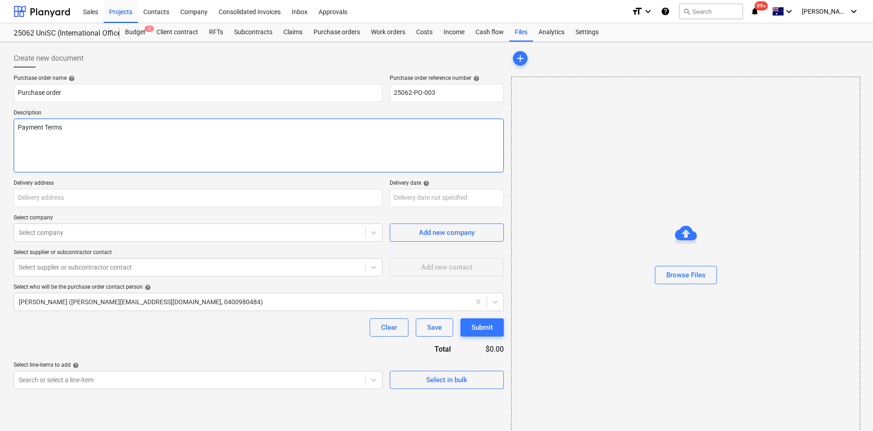
type textarea "Payment Terms -"
type textarea "x"
type textarea "Payment Terms -"
type textarea "x"
type textarea "Payment Terms - 3"
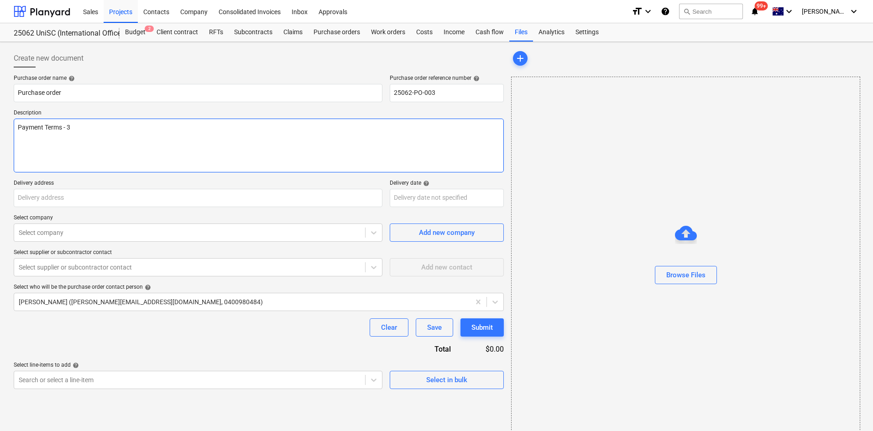
type textarea "x"
type textarea "Payment Terms - 30"
type textarea "x"
type textarea "Payment Terms - 30"
type textarea "x"
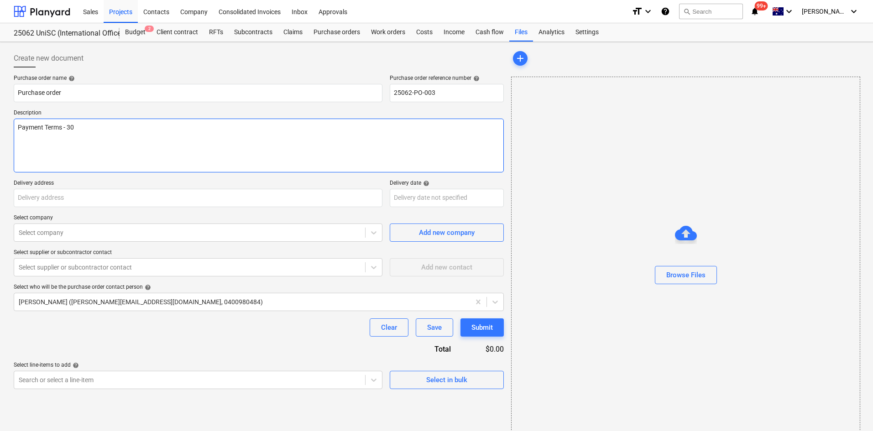
type textarea "Payment Terms - 30 d"
type textarea "x"
type textarea "Payment Terms - 30 dA"
type textarea "x"
type textarea "Payment Terms - 30 dAY"
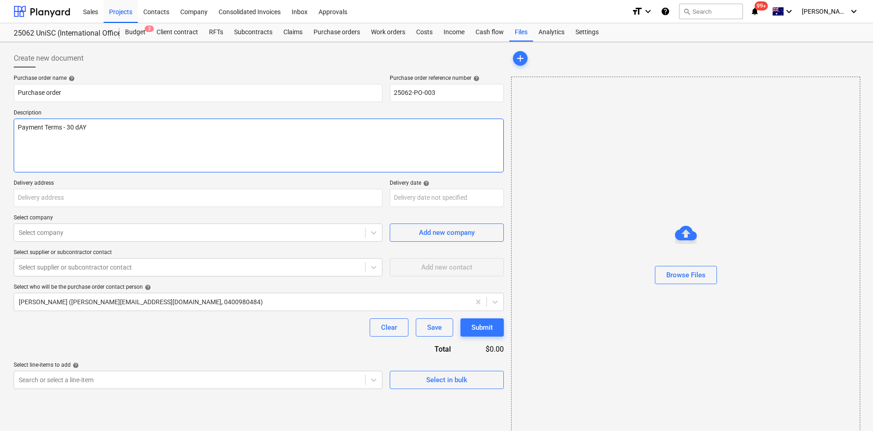
type textarea "x"
type textarea "Payment Terms - 30 dAYS"
drag, startPoint x: 90, startPoint y: 128, endPoint x: 75, endPoint y: 128, distance: 14.6
click at [75, 128] on textarea "Payment Terms - 30 dAYS" at bounding box center [259, 146] width 490 height 54
type textarea "x"
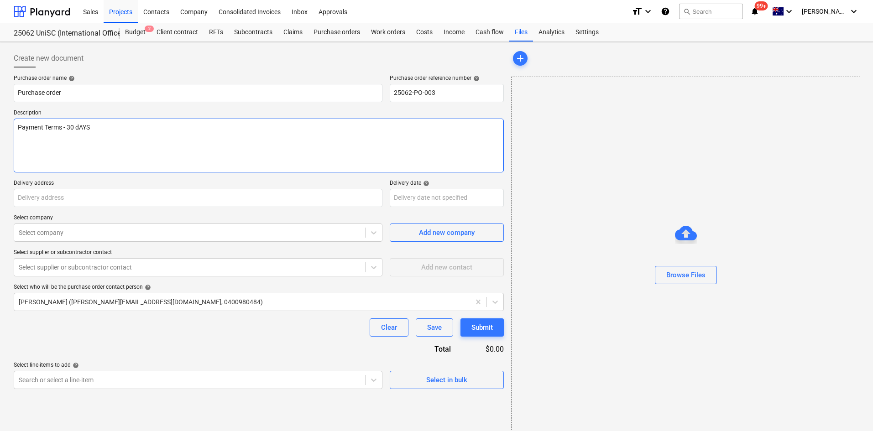
type textarea "Payment Terms - 30 D"
type textarea "x"
type textarea "Payment Terms - 30 Da"
type textarea "x"
type textarea "Payment Terms - 30 Day"
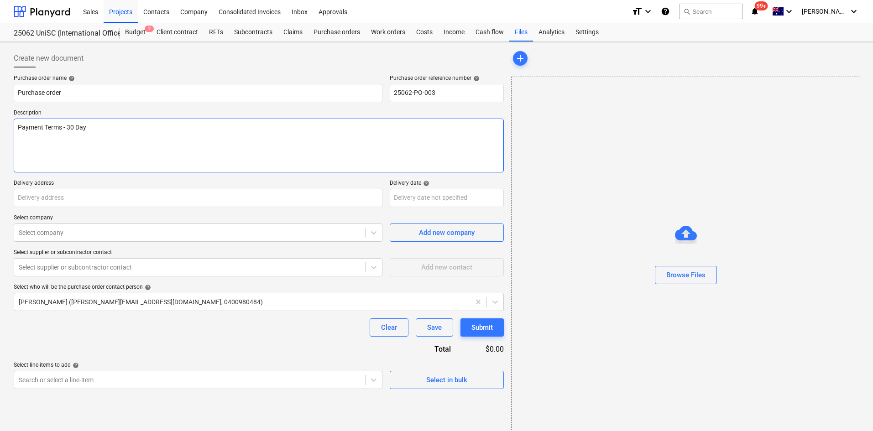
type textarea "x"
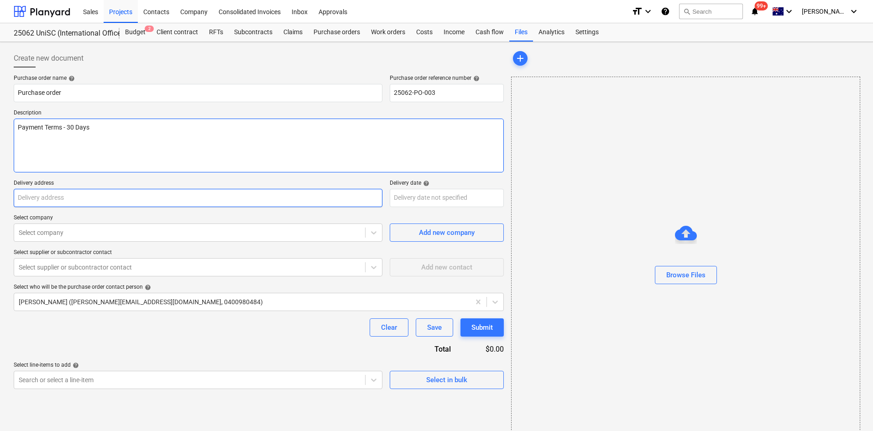
type textarea "Payment Terms - 30 Days"
click at [95, 198] on input "text" at bounding box center [198, 198] width 369 height 18
type textarea "x"
type input "I"
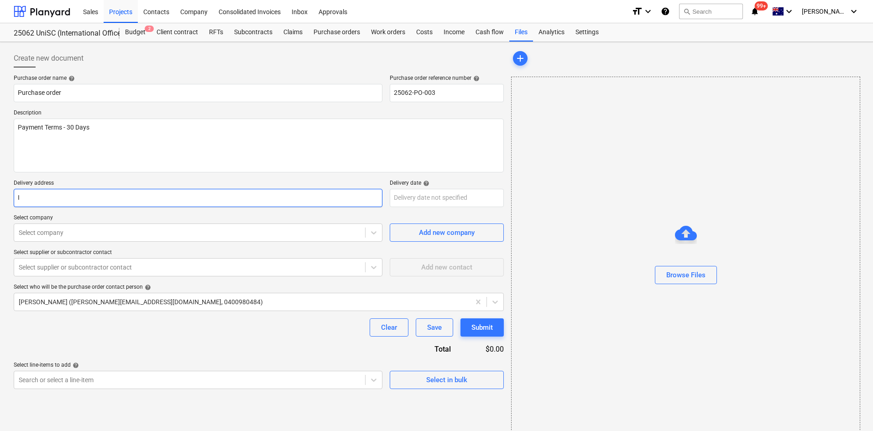
type textarea "x"
type input "In"
type textarea "x"
type input "I"
type textarea "x"
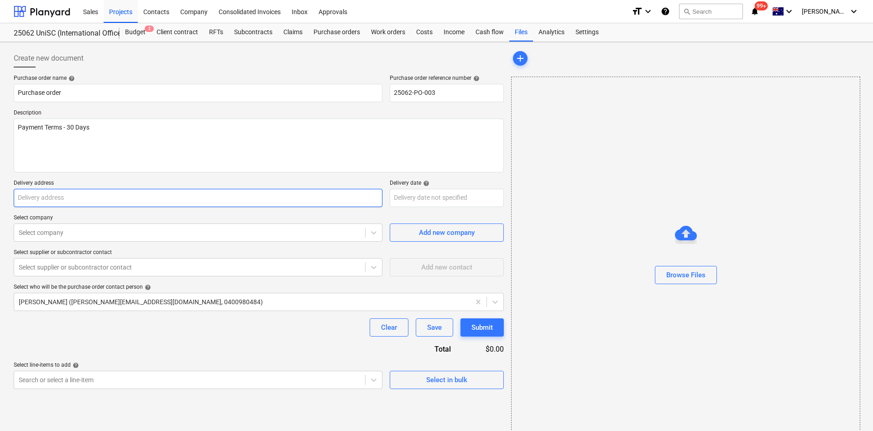
type textarea "x"
type input "U"
type textarea "x"
type input "Un"
type textarea "x"
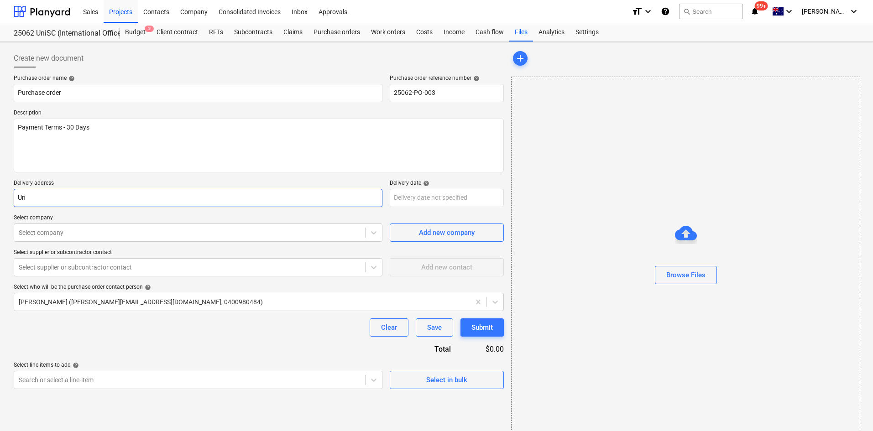
type input "Uni"
type textarea "x"
type input "Univ"
type textarea "x"
type input "Unive"
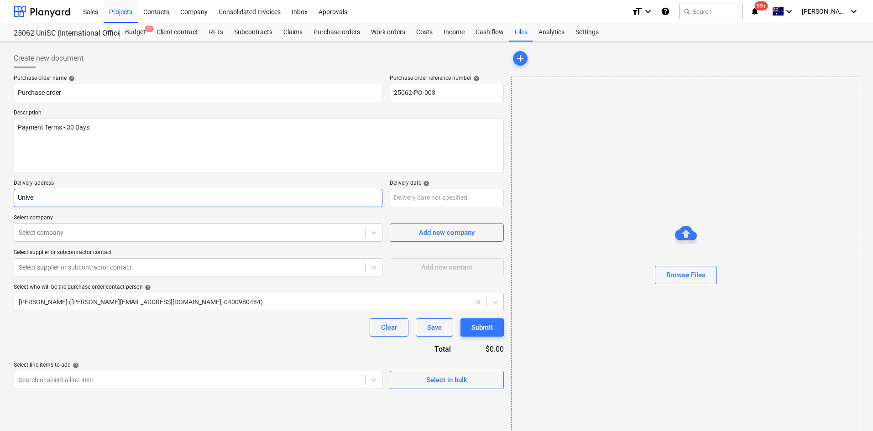
type textarea "x"
type input "Univer"
type textarea "x"
type input "Univers"
type textarea "x"
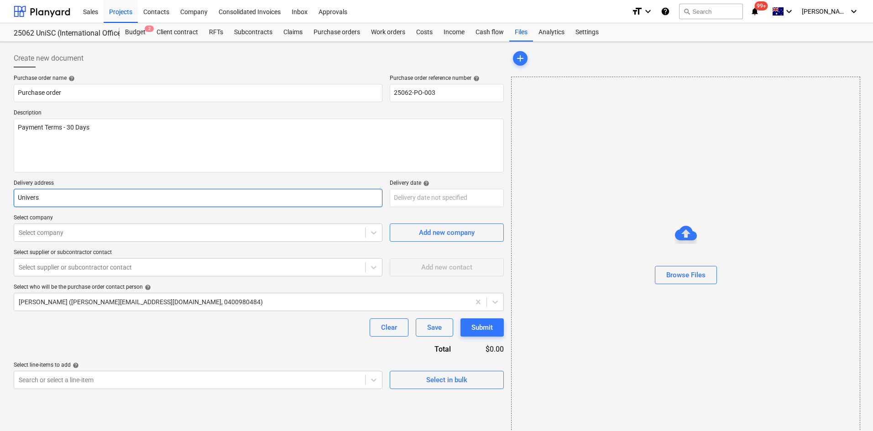
type input "Universi"
type textarea "x"
type input "Universit"
type textarea "x"
type input "University"
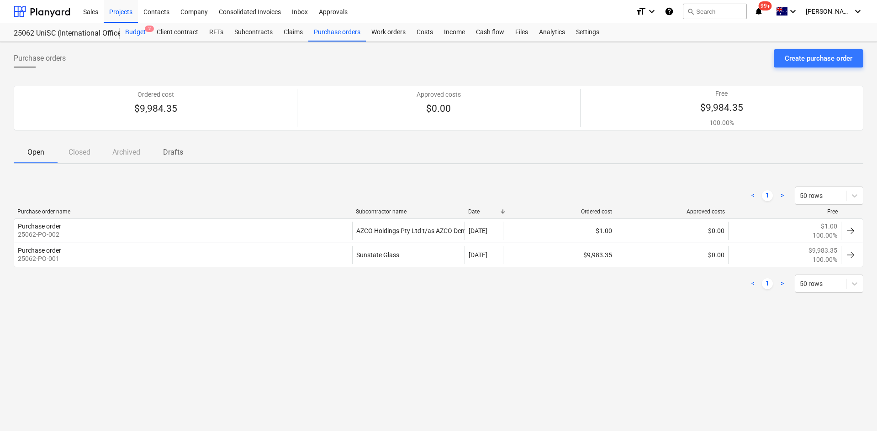
click at [135, 28] on div "Budget 2" at bounding box center [136, 32] width 32 height 18
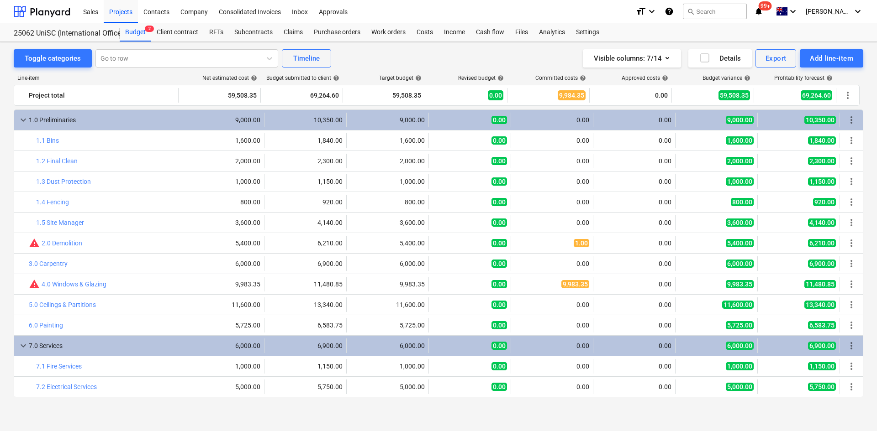
scroll to position [14, 0]
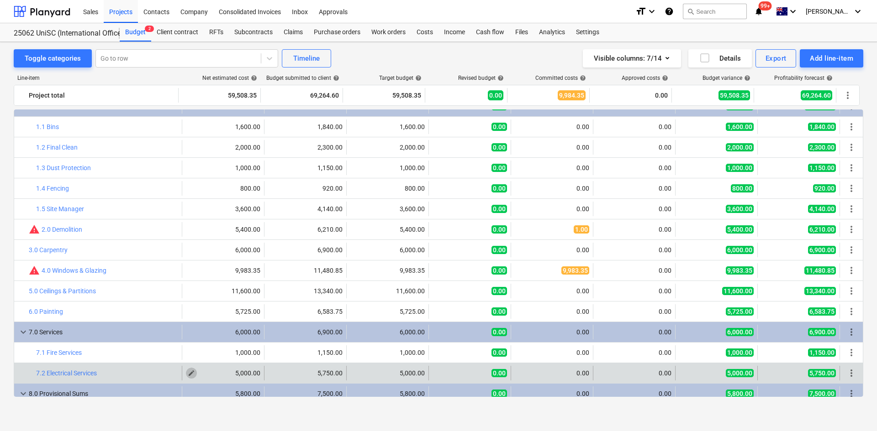
click at [189, 374] on span "edit" at bounding box center [191, 373] width 7 height 7
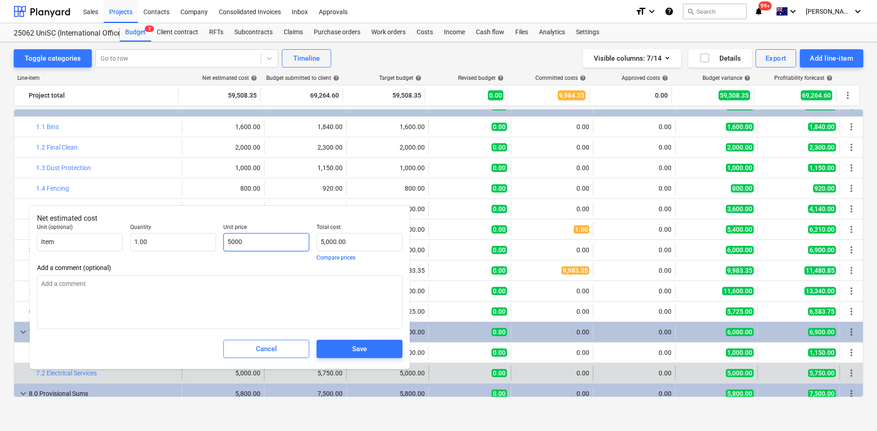
drag, startPoint x: 258, startPoint y: 242, endPoint x: 221, endPoint y: 242, distance: 37.9
click at [221, 242] on div "Unit price 5000" at bounding box center [266, 243] width 93 height 44
type input "5"
type textarea "x"
type input "5.00"
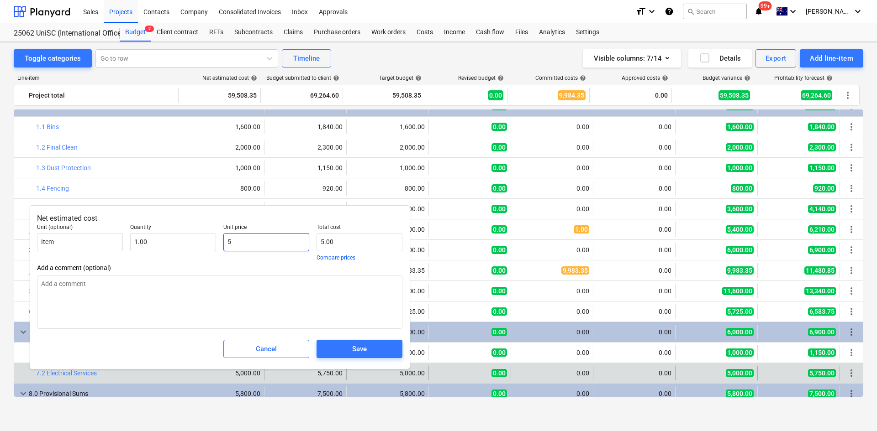
type input "55"
type textarea "x"
type input "55.00"
type input "557"
type textarea "x"
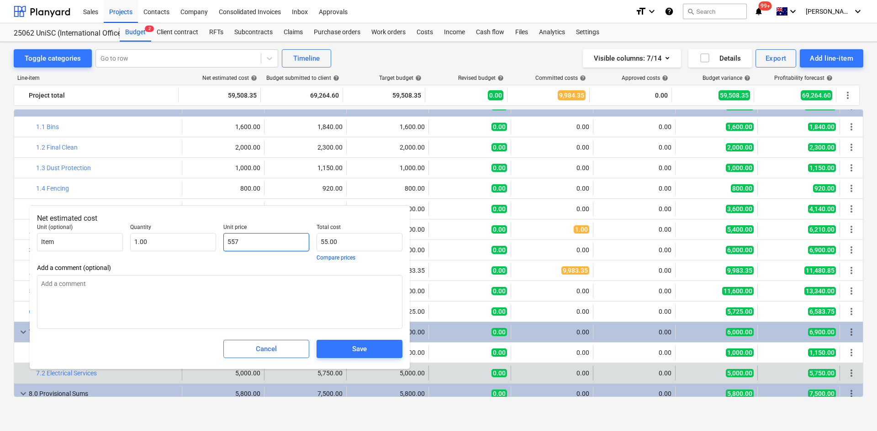
type input "557.00"
type input "5573"
type textarea "x"
type input "5,573.00"
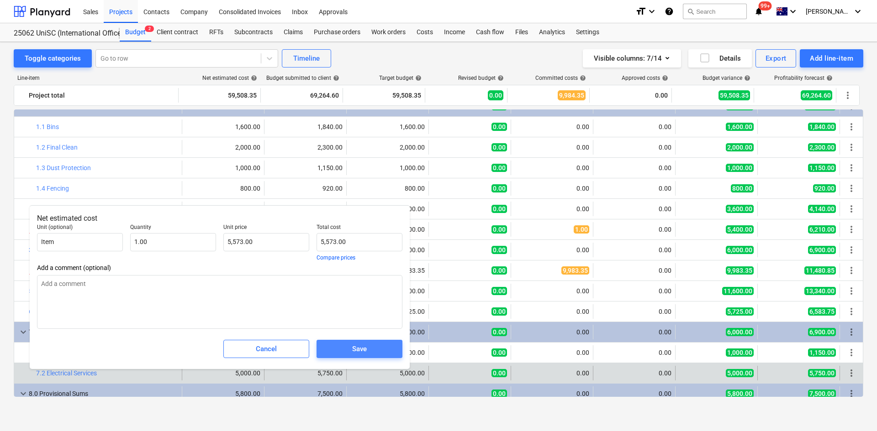
click at [348, 351] on span "Save" at bounding box center [359, 349] width 64 height 12
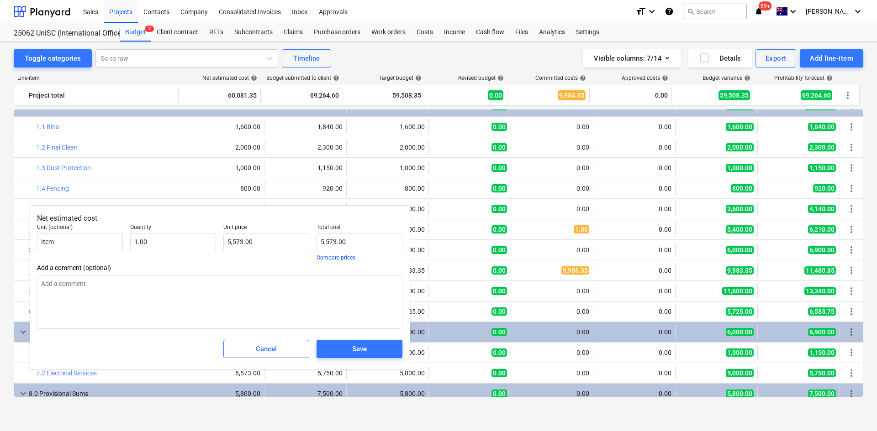
type textarea "x"
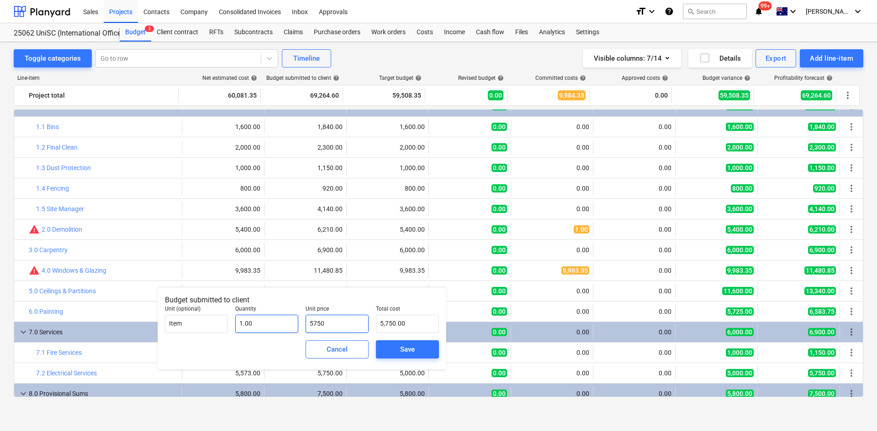
drag, startPoint x: 344, startPoint y: 325, endPoint x: 296, endPoint y: 325, distance: 47.5
click at [296, 325] on div "Unit (optional) Item Quantity 1.00 Unit price 5750 Total cost 5,750.00" at bounding box center [301, 319] width 281 height 35
type input "6"
type input "6.00"
type input "64"
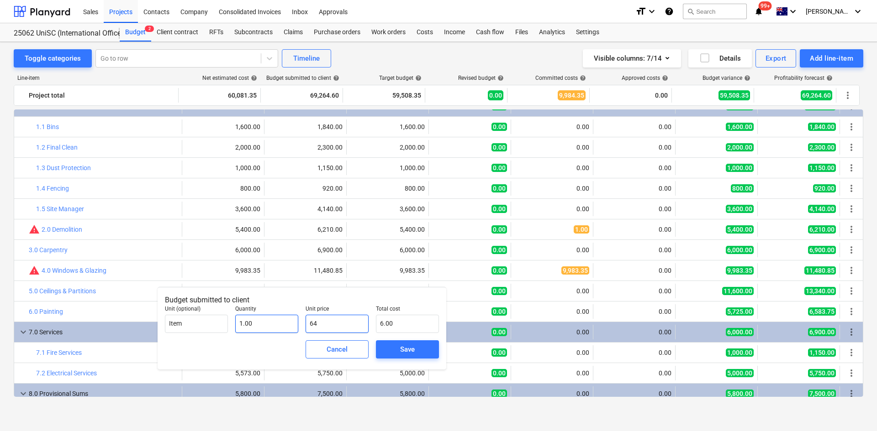
type input "64.00"
type input "640"
type input "640.00"
type input "6408"
type input "6,408.00"
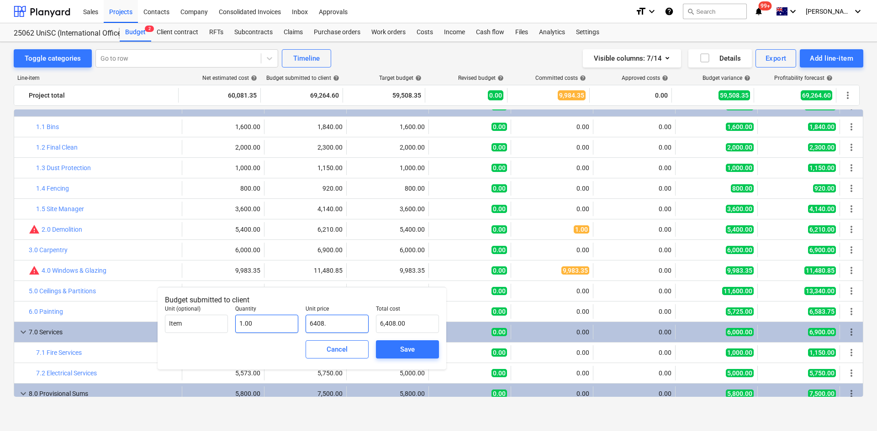
type input "6408.9"
type input "6,408.90"
type input "6408.95"
type input "6,408.95"
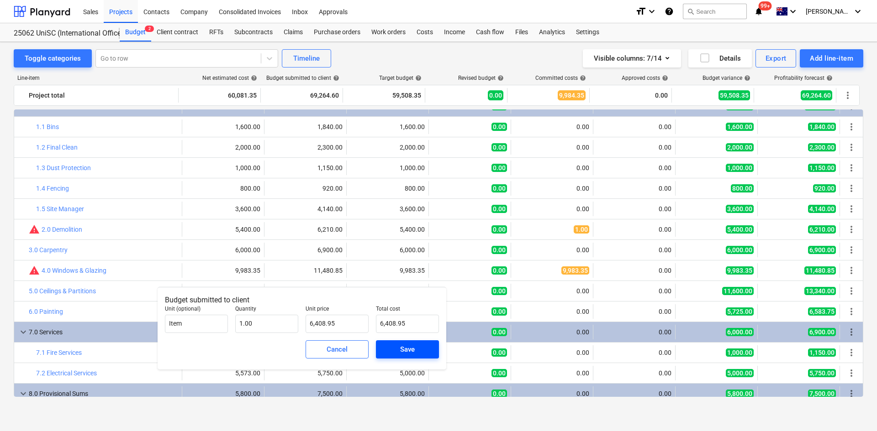
click at [399, 350] on span "Save" at bounding box center [407, 350] width 41 height 12
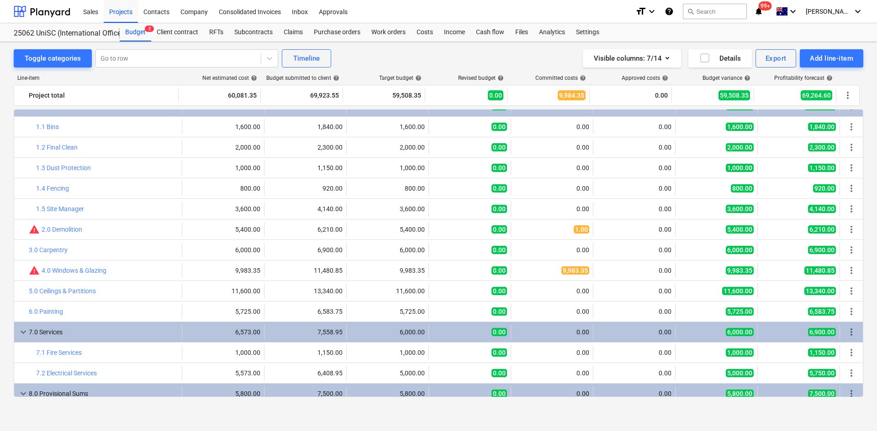
type input "1.00"
type input "6,408.95"
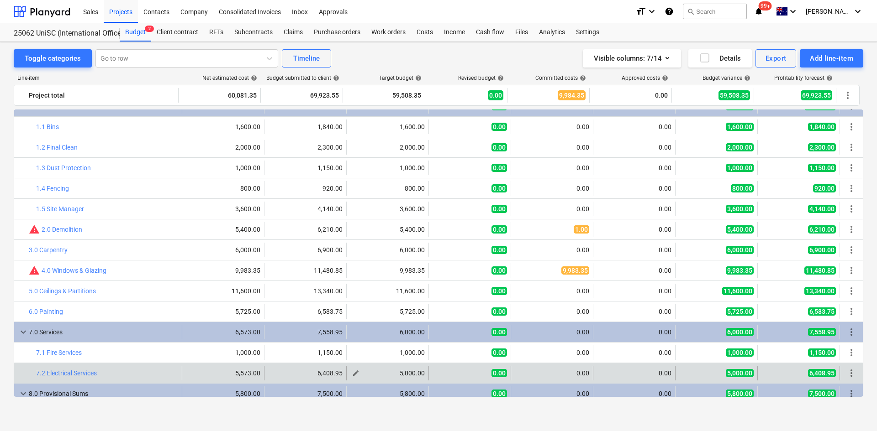
click at [352, 373] on span "edit" at bounding box center [355, 373] width 7 height 7
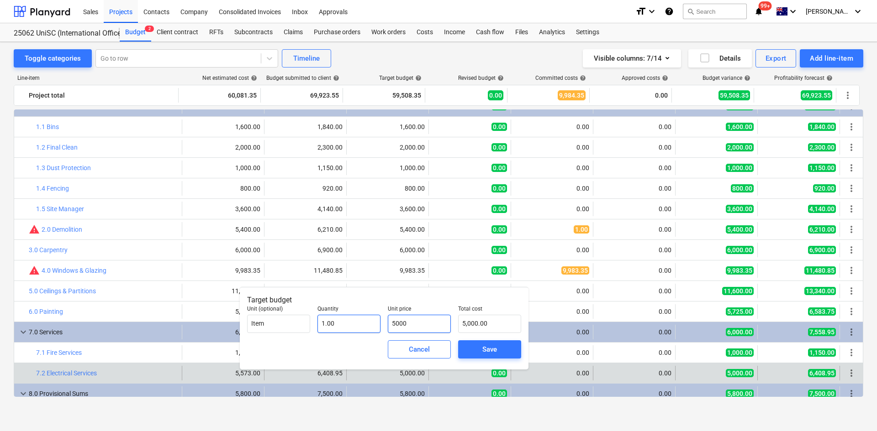
drag, startPoint x: 421, startPoint y: 324, endPoint x: 377, endPoint y: 325, distance: 44.3
click at [377, 325] on div "Unit (optional) Item Quantity 1.00 Unit price 5000 Total cost 5,000.00" at bounding box center [383, 319] width 281 height 35
type input "5"
type input "5.00"
type input "55"
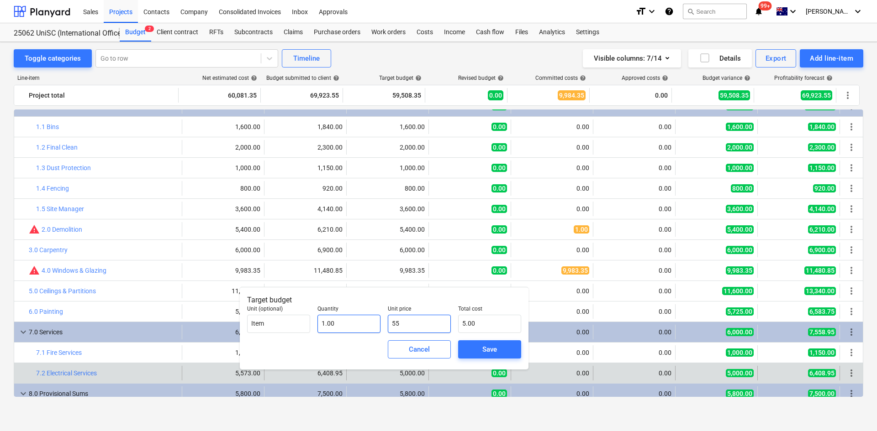
type input "55.00"
type input "557"
type input "557.00"
type input "5573"
type input "5,573.00"
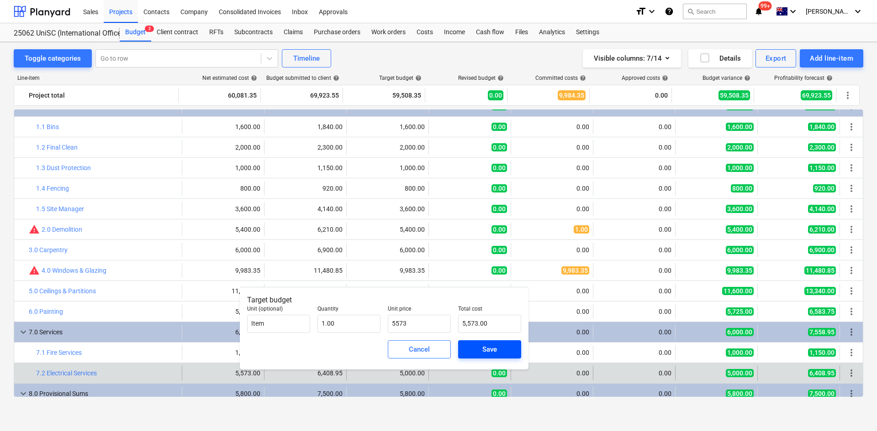
type input "5,573.00"
click at [481, 346] on span "Save" at bounding box center [489, 350] width 41 height 12
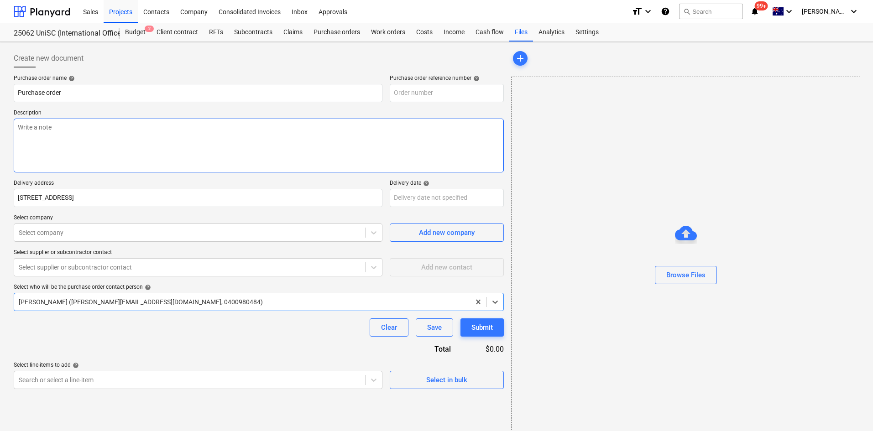
type textarea "x"
type input "25062-PO-004"
click at [52, 138] on textarea at bounding box center [259, 146] width 490 height 54
type textarea "x"
type textarea "P"
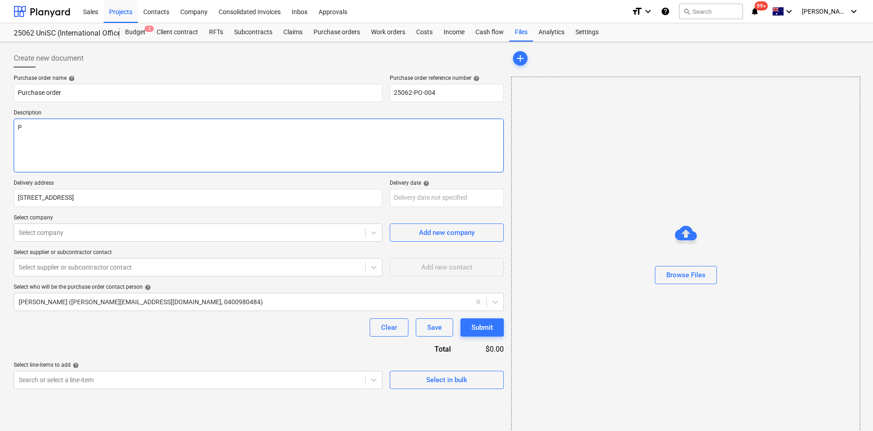
type textarea "x"
type textarea "Pa"
type textarea "x"
type textarea "Pay"
type textarea "x"
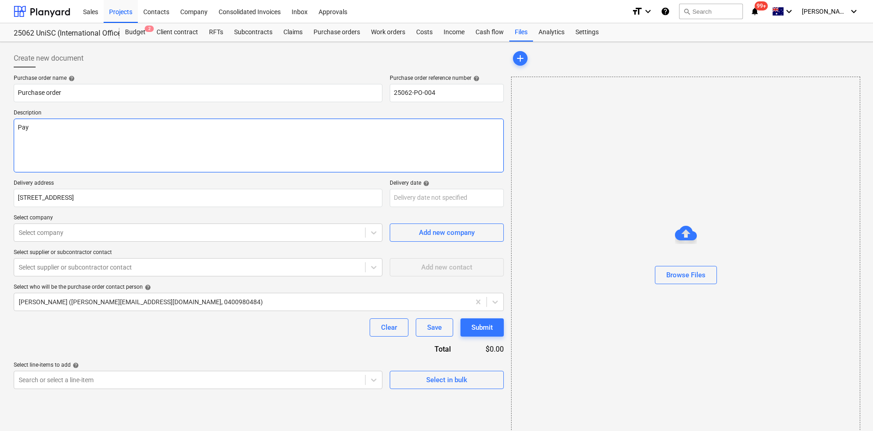
type textarea "Paym"
type textarea "x"
type textarea "Payme"
type textarea "x"
type textarea "Paymen"
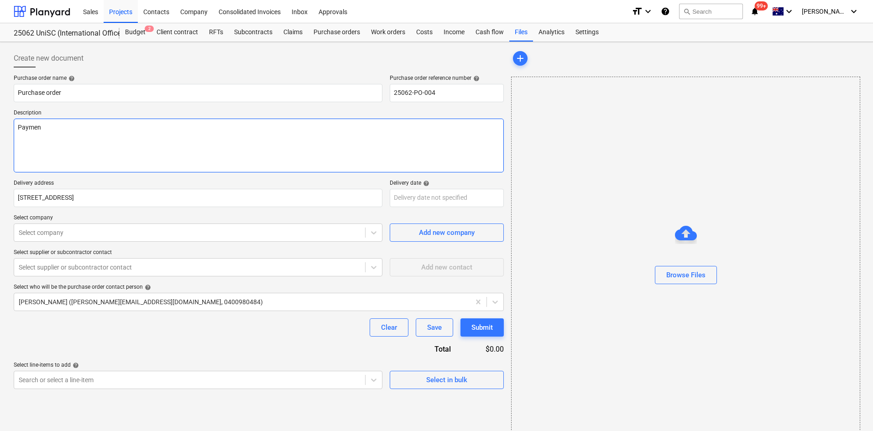
type textarea "x"
type textarea "Payment"
type textarea "x"
type textarea "Payment"
type textarea "x"
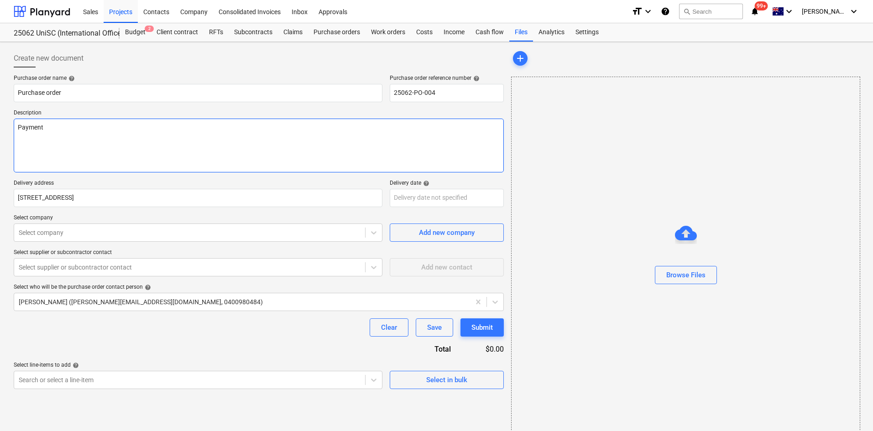
type textarea "Payment T"
type textarea "x"
type textarea "Payment Te"
type textarea "x"
type textarea "Payment Ter"
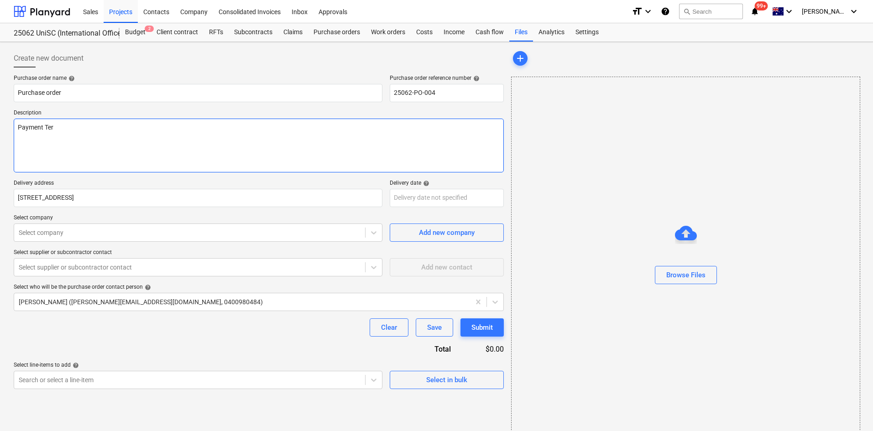
type textarea "x"
type textarea "Payment Term"
type textarea "x"
type textarea "Payment Terms"
type textarea "x"
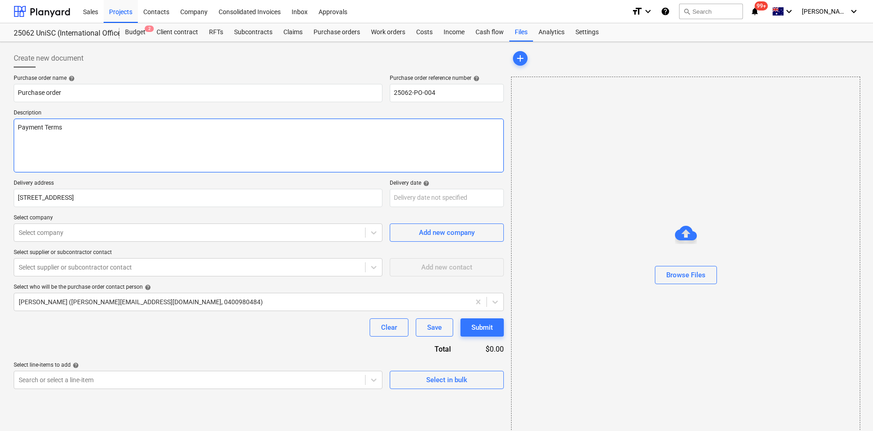
type textarea "Payment Terms"
type textarea "x"
type textarea "Payment Terms -"
type textarea "x"
type textarea "Payment Terms -"
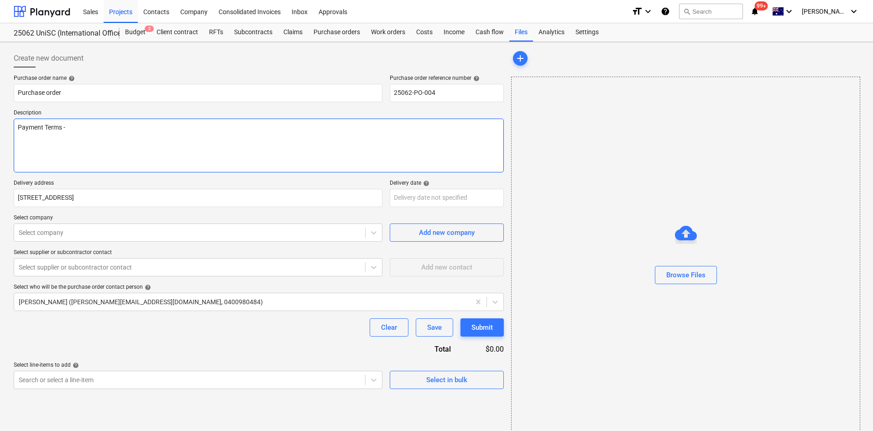
type textarea "x"
type textarea "Payment Terms - 3"
type textarea "x"
type textarea "Payment Terms - 30"
type textarea "x"
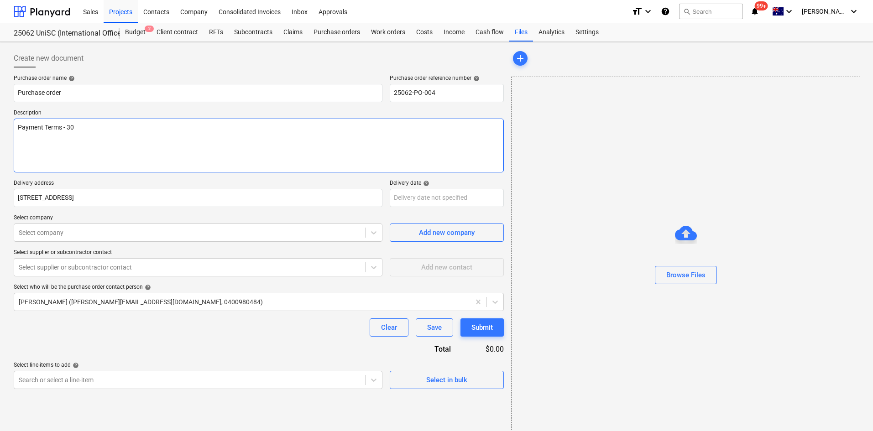
type textarea "Payment Terms - 30"
type textarea "x"
type textarea "Payment Terms - 30 D"
type textarea "x"
type textarea "Payment Terms - 30 Da"
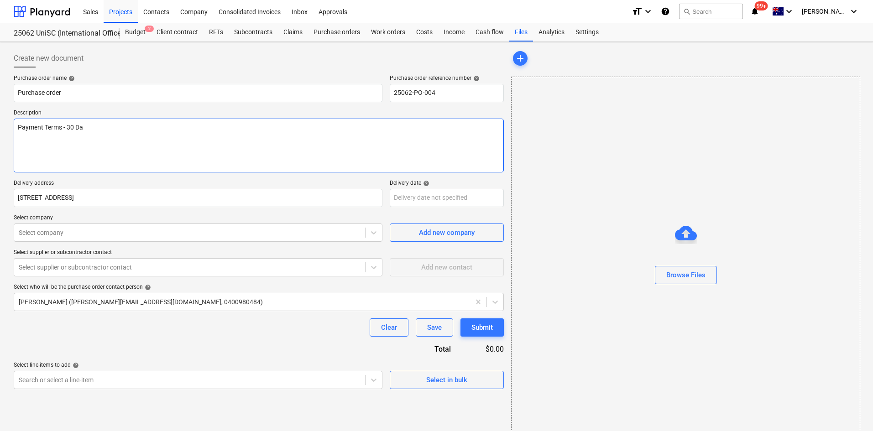
type textarea "x"
type textarea "Payment Terms - 30 Day"
type textarea "x"
type textarea "Payment Terms - 30 Days"
type textarea "x"
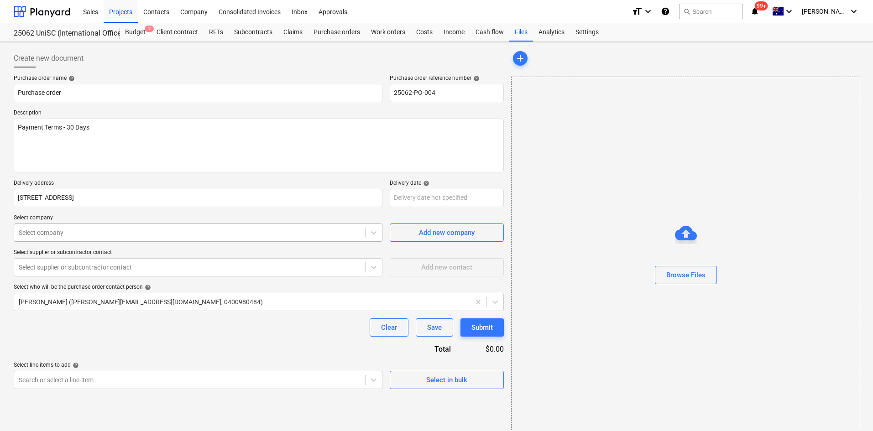
click at [63, 229] on div at bounding box center [190, 232] width 342 height 9
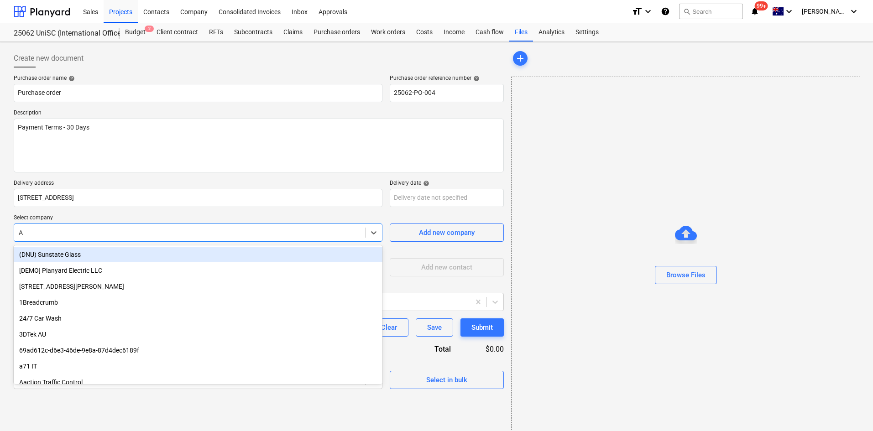
type input "AZ"
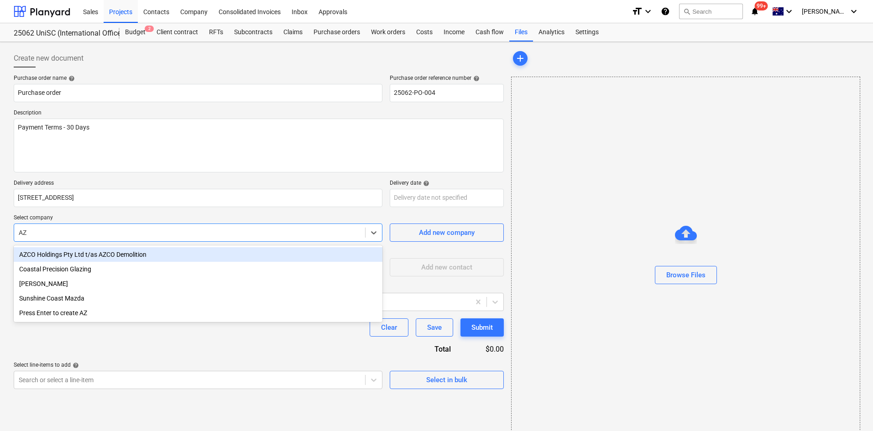
click at [78, 255] on div "AZCO Holdings Pty Ltd t/as AZCO Demolition" at bounding box center [198, 254] width 369 height 15
type textarea "x"
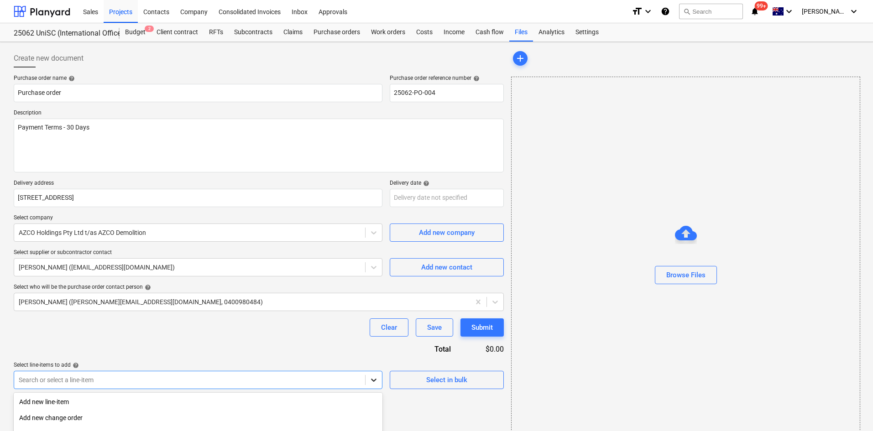
scroll to position [100, 0]
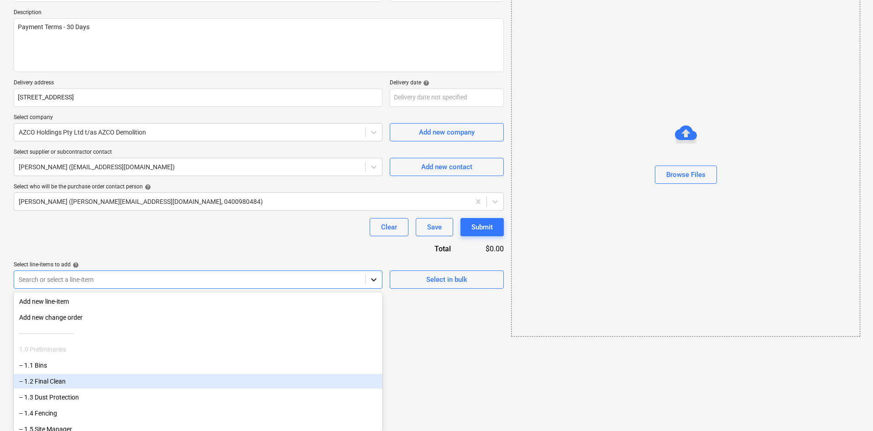
click at [369, 331] on body "Sales Projects Contacts Company Consolidated Invoices Inbox Approvals format_si…" at bounding box center [436, 115] width 873 height 431
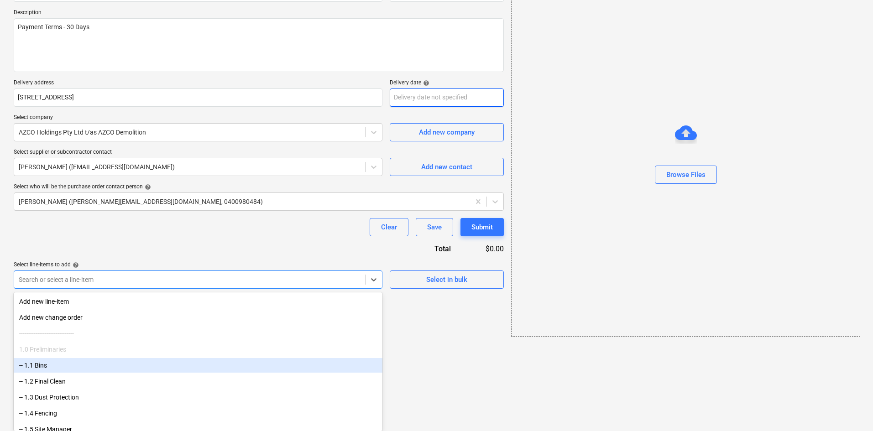
scroll to position [13, 0]
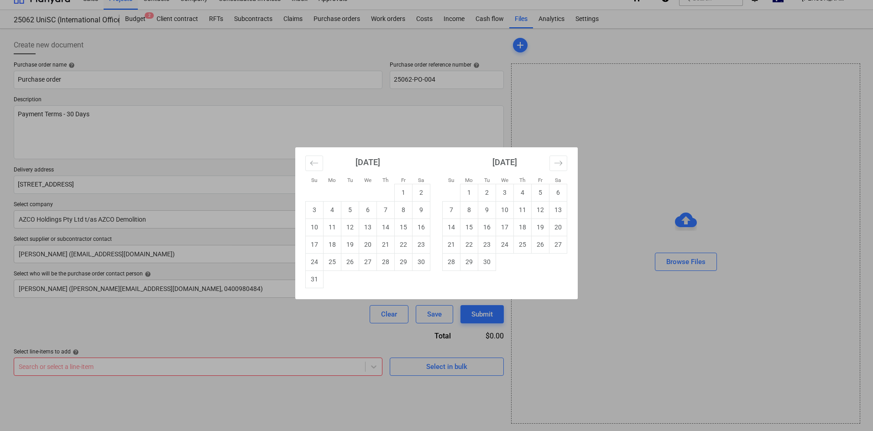
click at [475, 98] on body "Sales Projects Contacts Company Consolidated Invoices Inbox Approvals format_si…" at bounding box center [436, 202] width 873 height 431
click at [337, 262] on td "25" at bounding box center [333, 261] width 18 height 17
type textarea "x"
type input "[DATE]"
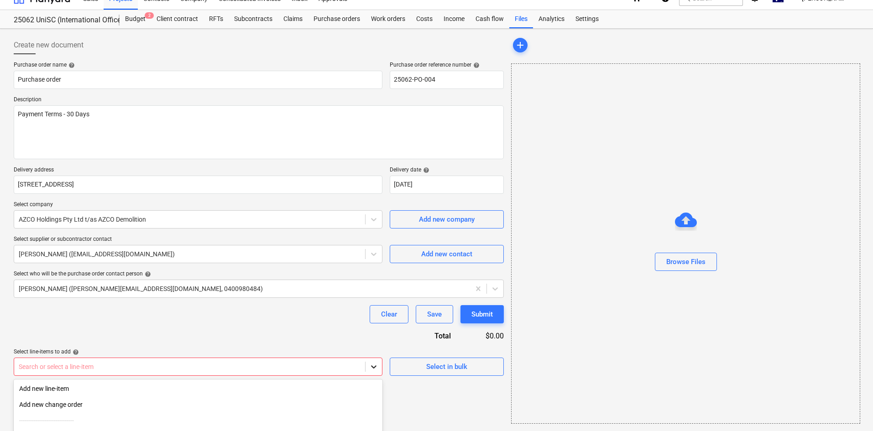
scroll to position [100, 0]
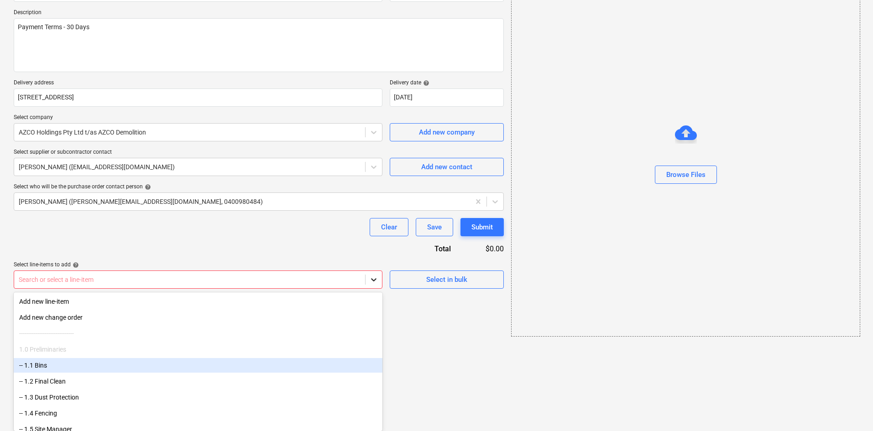
click at [374, 331] on body "Sales Projects Contacts Company Consolidated Invoices Inbox Approvals format_si…" at bounding box center [436, 115] width 873 height 431
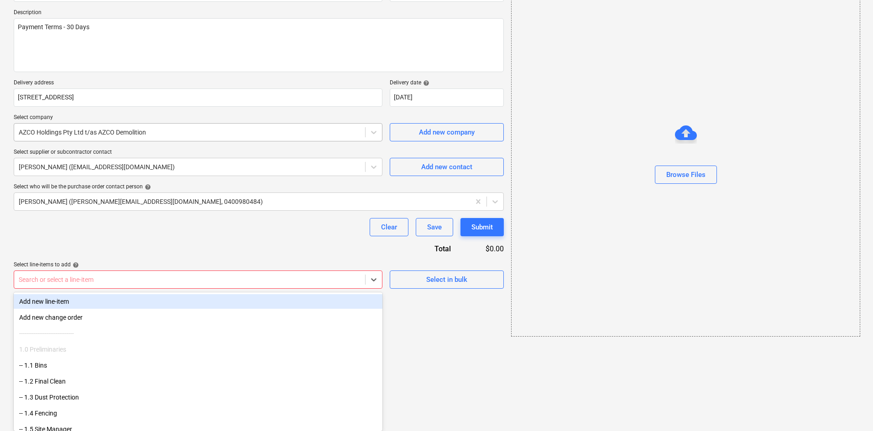
type textarea "x"
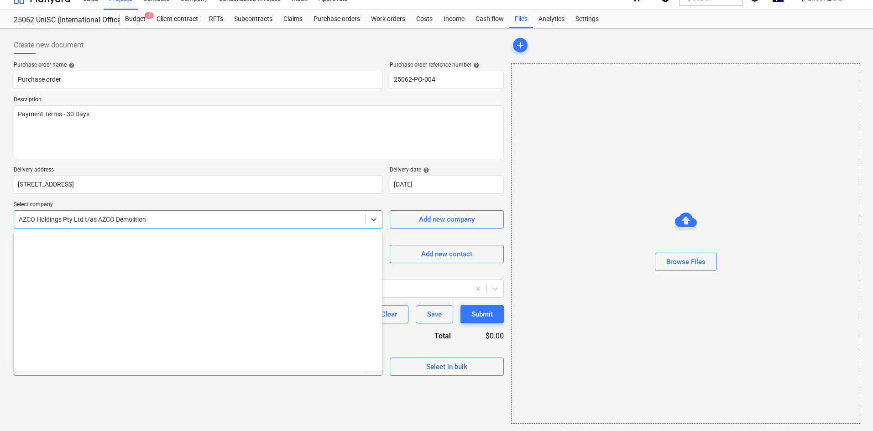
scroll to position [13, 0]
click at [171, 133] on div "Purchase order name help Purchase order Purchase order reference number help 25…" at bounding box center [259, 219] width 490 height 315
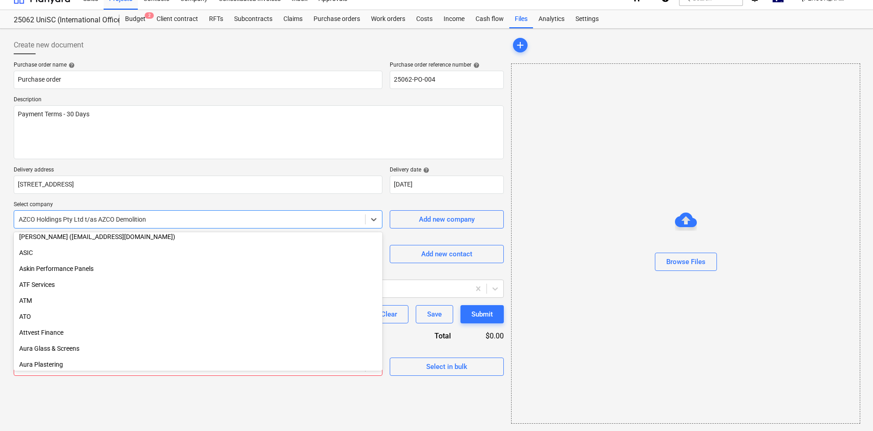
scroll to position [1157, 0]
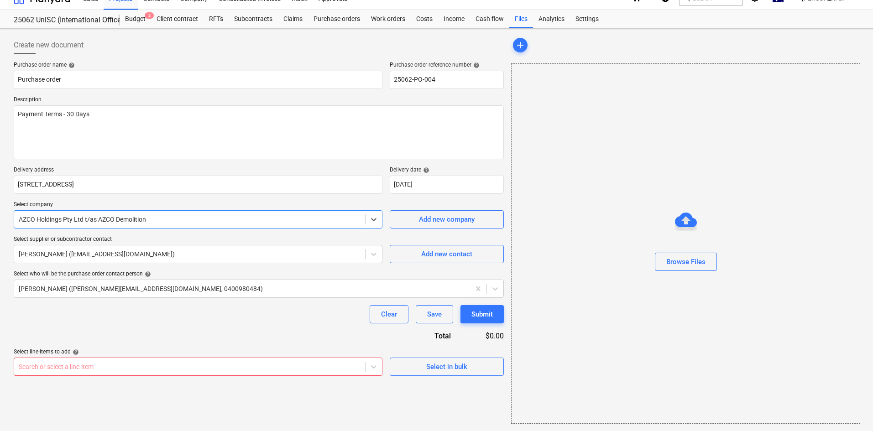
drag, startPoint x: 178, startPoint y: 222, endPoint x: 25, endPoint y: 217, distance: 153.0
click at [20, 217] on div at bounding box center [190, 219] width 342 height 9
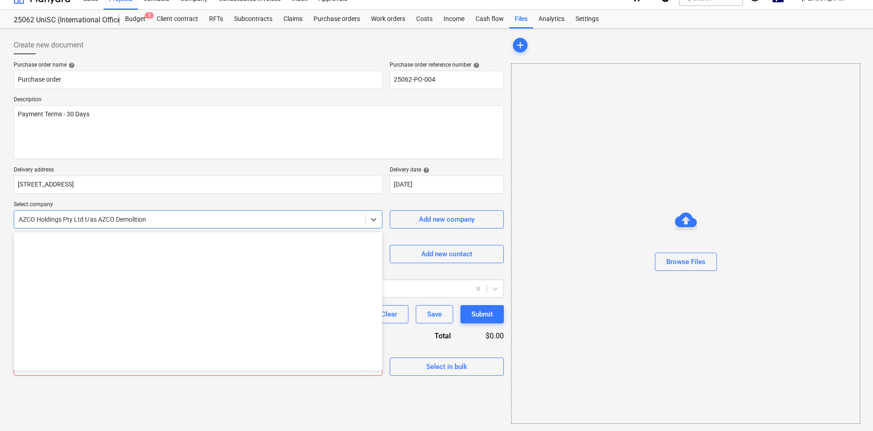
scroll to position [1614, 0]
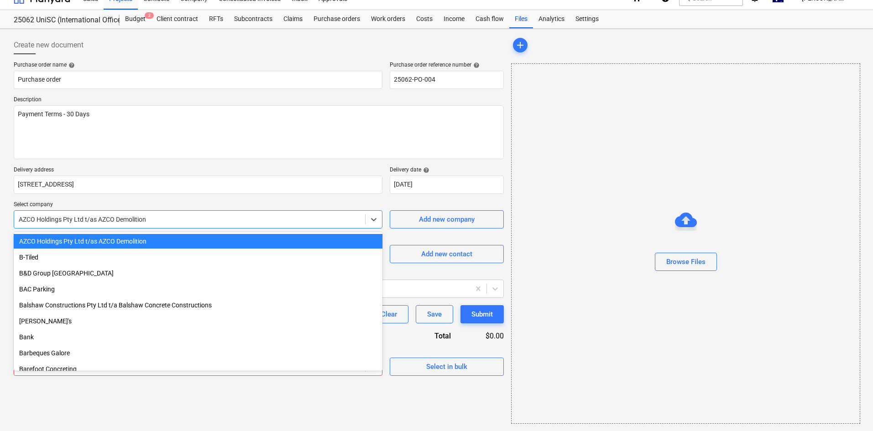
drag, startPoint x: 153, startPoint y: 217, endPoint x: 47, endPoint y: 215, distance: 105.9
click at [47, 215] on div at bounding box center [190, 219] width 342 height 9
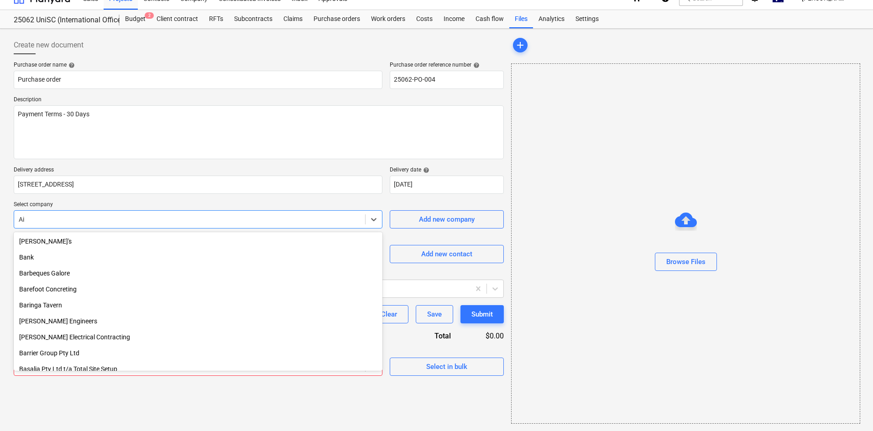
scroll to position [646, 0]
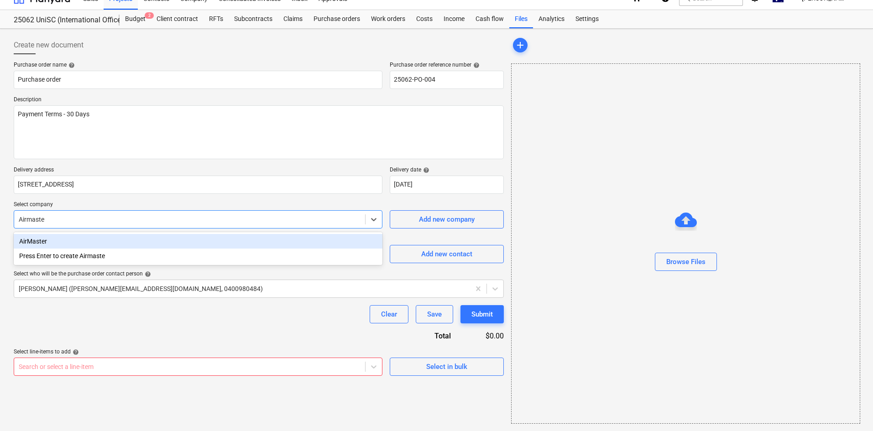
type input "Airmaster"
click at [56, 239] on div "AirMaster" at bounding box center [198, 241] width 369 height 15
type textarea "x"
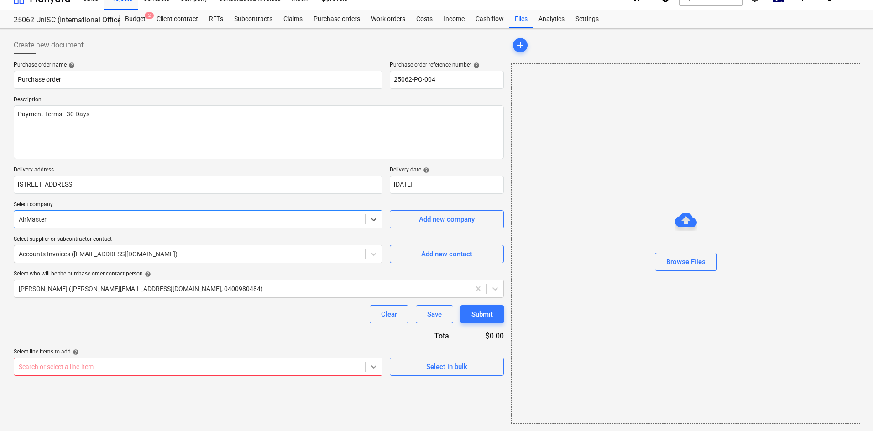
scroll to position [100, 0]
click at [369, 368] on body "Sales Projects Contacts Company Consolidated Invoices Inbox Approvals format_si…" at bounding box center [436, 202] width 873 height 431
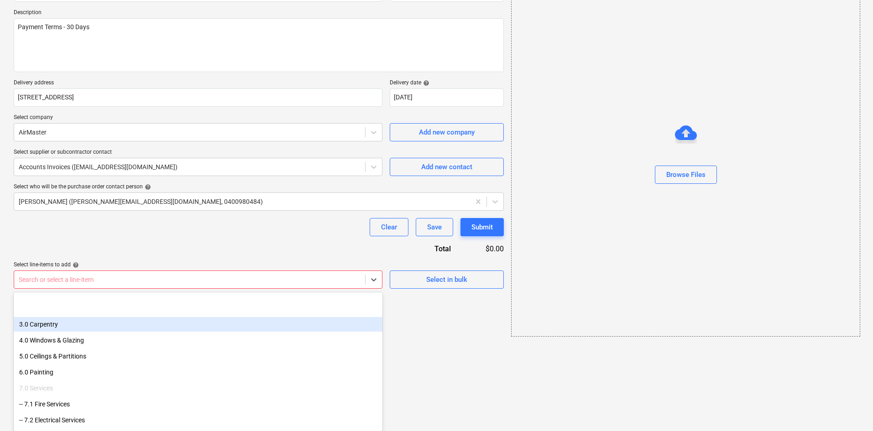
scroll to position [183, 0]
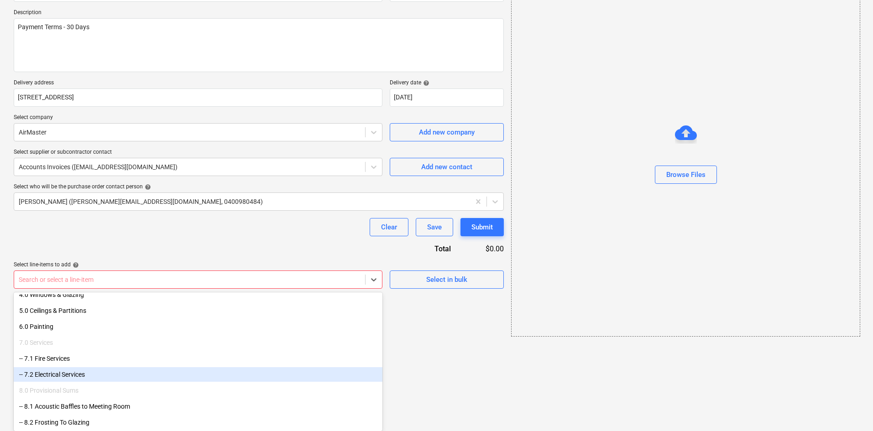
click at [105, 374] on div "-- 7.2 Electrical Services" at bounding box center [198, 375] width 369 height 15
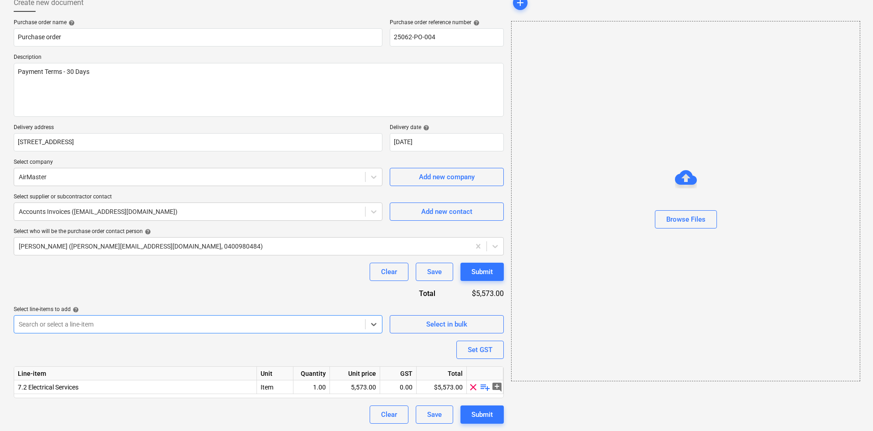
scroll to position [56, 0]
click at [484, 388] on span "playlist_add" at bounding box center [485, 387] width 11 height 11
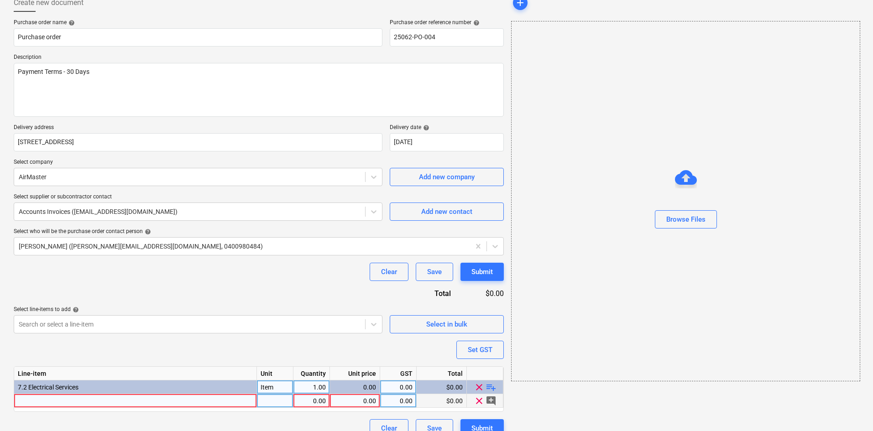
click at [81, 398] on div at bounding box center [135, 401] width 243 height 14
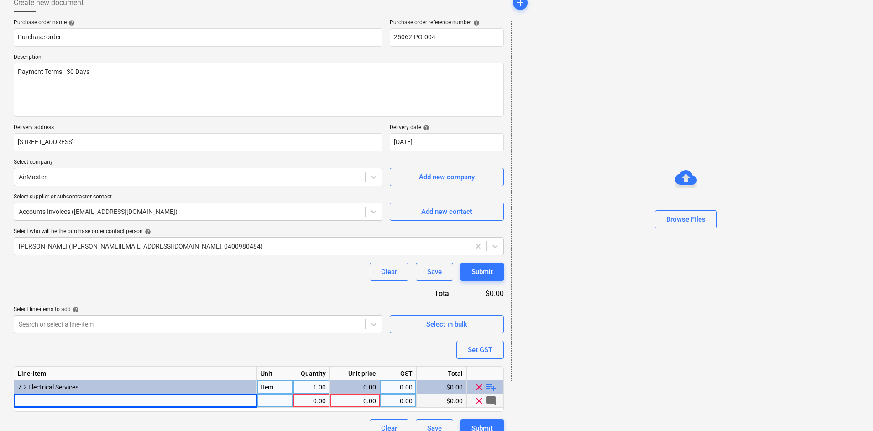
click at [186, 405] on div at bounding box center [135, 401] width 243 height 14
type textarea "x"
type input "Elec, data, lighting Uni Building J1.02A"
type textarea "x"
click at [284, 402] on div at bounding box center [275, 401] width 37 height 14
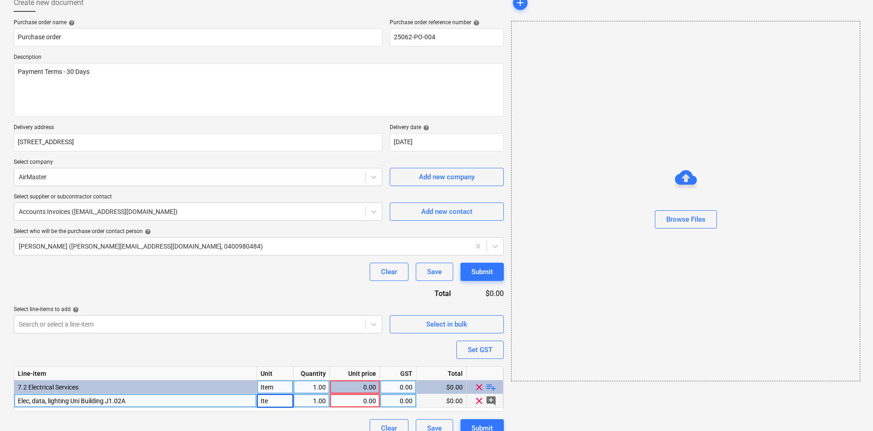
type input "Item"
type textarea "x"
click at [347, 398] on div "0.00" at bounding box center [355, 401] width 42 height 14
type input "5573"
type textarea "x"
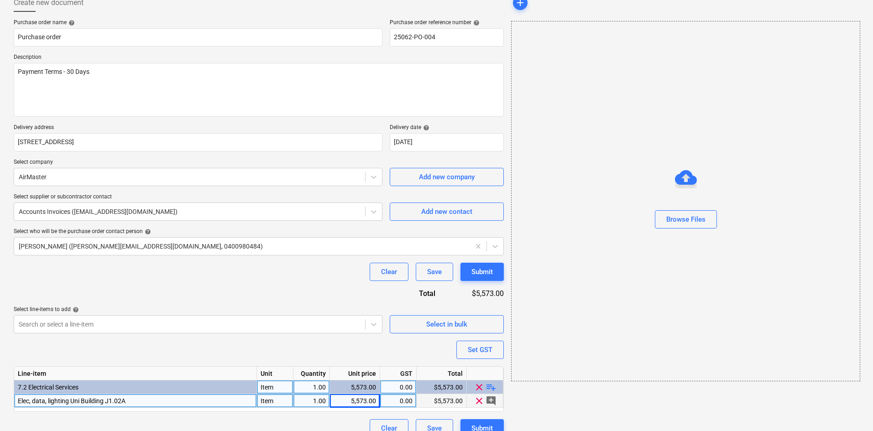
click at [395, 404] on div "0.00" at bounding box center [398, 401] width 29 height 14
type input "10"
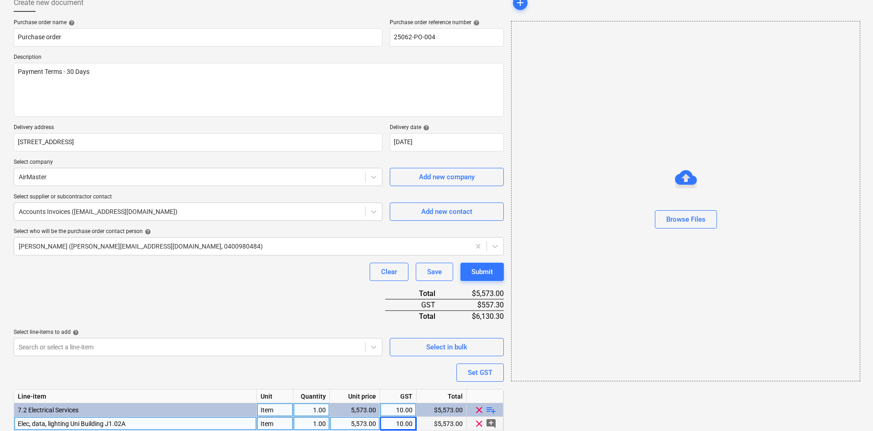
click at [492, 420] on div "Purchase order name help Purchase order Purchase order reference number help 25…" at bounding box center [259, 239] width 490 height 441
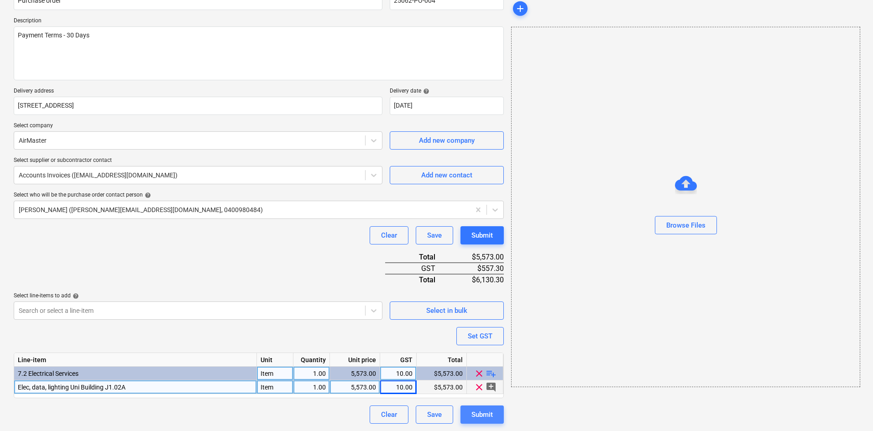
click at [485, 415] on div "Submit" at bounding box center [482, 415] width 21 height 12
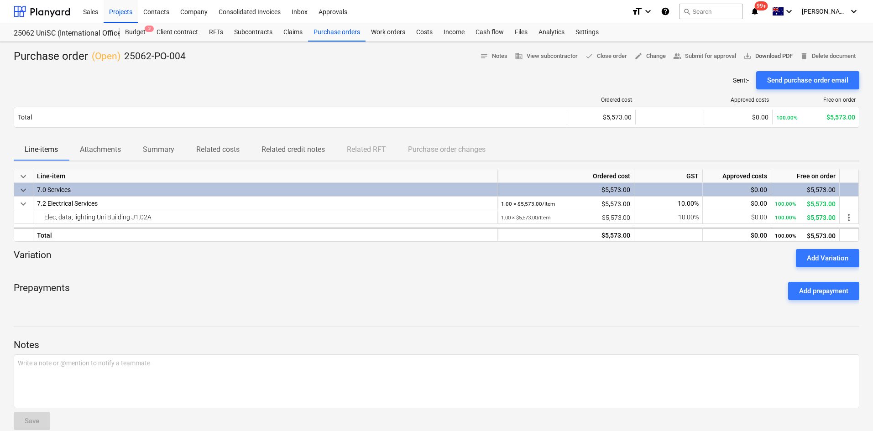
click at [781, 56] on span "save_alt Download PDF" at bounding box center [768, 56] width 49 height 11
click at [648, 30] on div "Budget 3 Client contract RFTs Subcontracts Claims Purchase orders Work orders C…" at bounding box center [490, 32] width 740 height 18
click at [330, 32] on div "Purchase orders" at bounding box center [337, 32] width 58 height 18
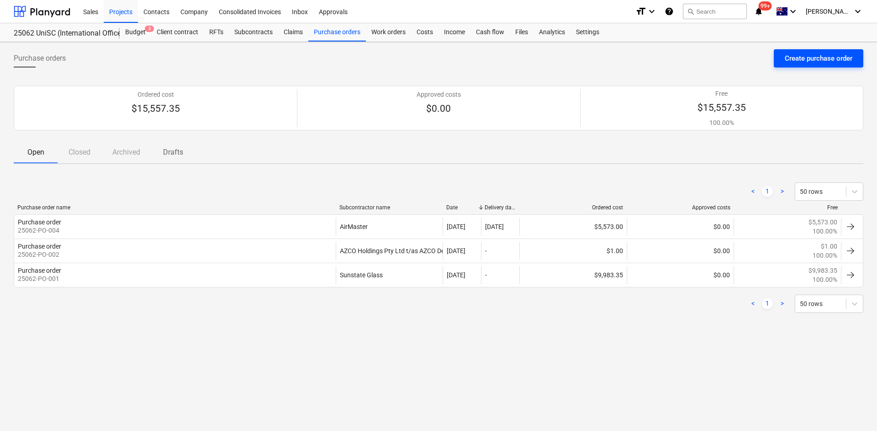
click at [805, 57] on div "Create purchase order" at bounding box center [818, 59] width 68 height 12
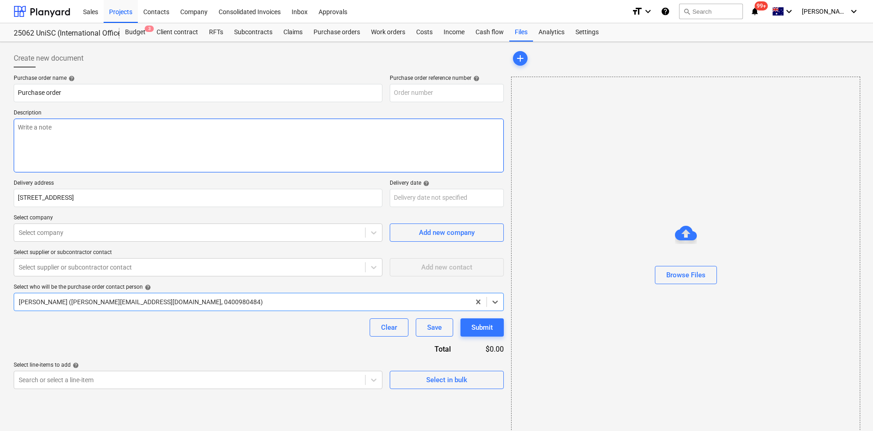
type textarea "x"
type input "25062-PO-005"
click at [56, 142] on textarea at bounding box center [259, 146] width 490 height 54
type textarea "x"
type textarea "-"
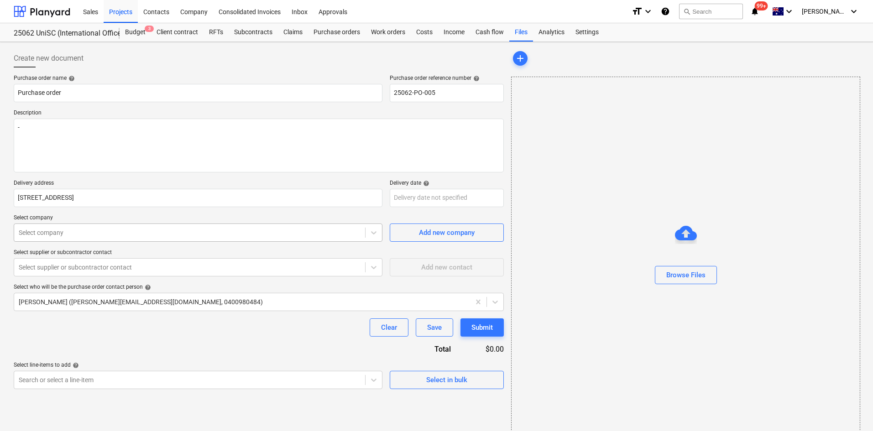
type textarea "x"
click at [74, 228] on div at bounding box center [190, 232] width 342 height 9
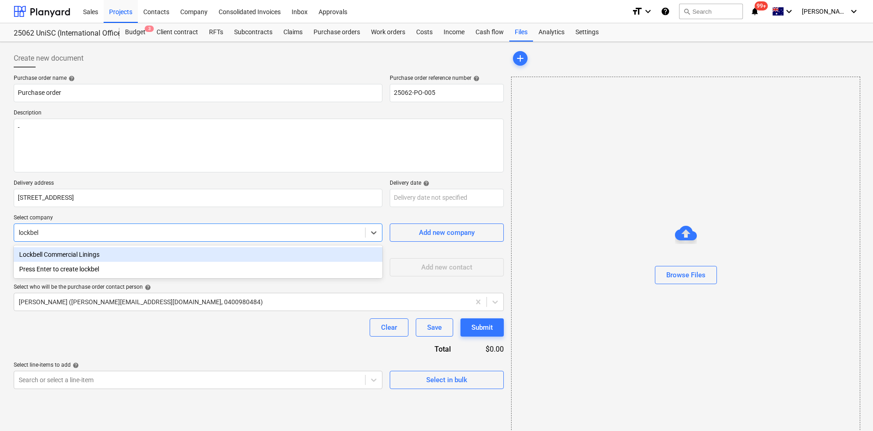
type input "lockbell"
click at [72, 254] on div "Lockbell Commercial Linings" at bounding box center [198, 254] width 369 height 15
type textarea "x"
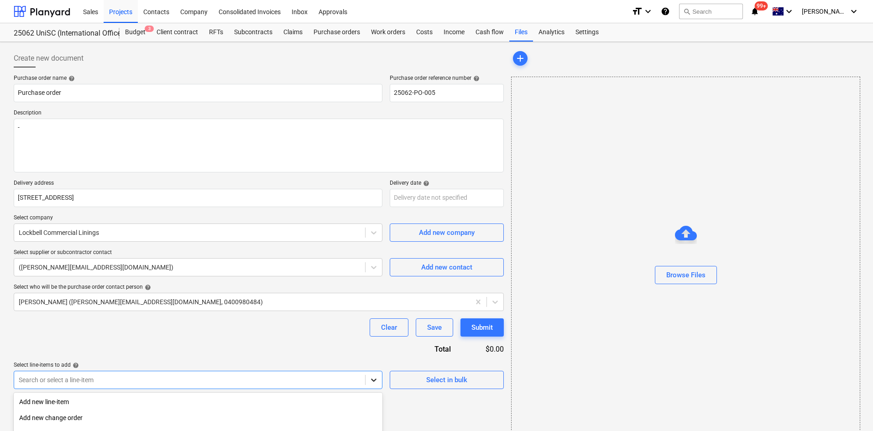
scroll to position [100, 0]
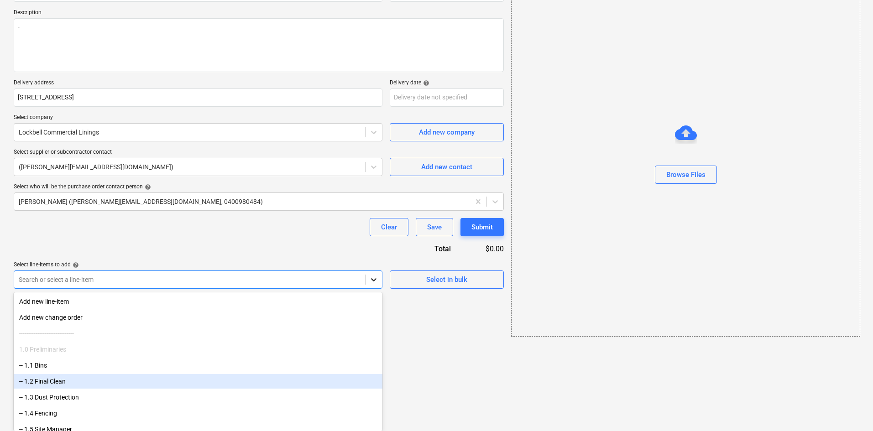
click at [371, 331] on body "Sales Projects Contacts Company Consolidated Invoices Inbox Approvals format_si…" at bounding box center [436, 115] width 873 height 431
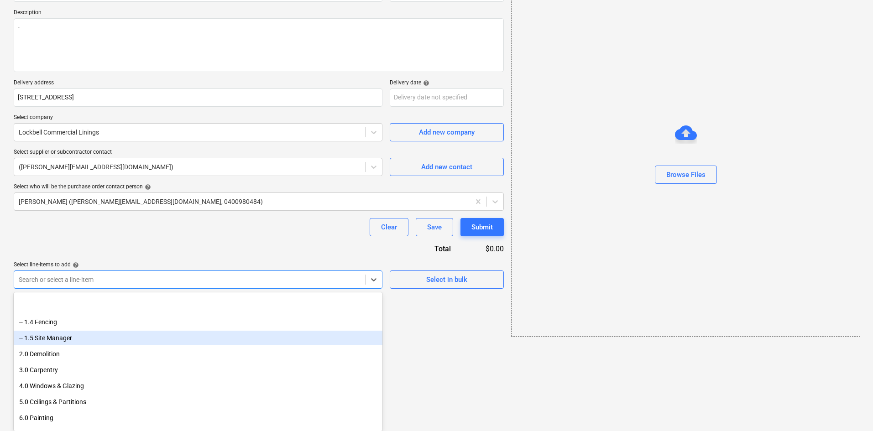
scroll to position [137, 0]
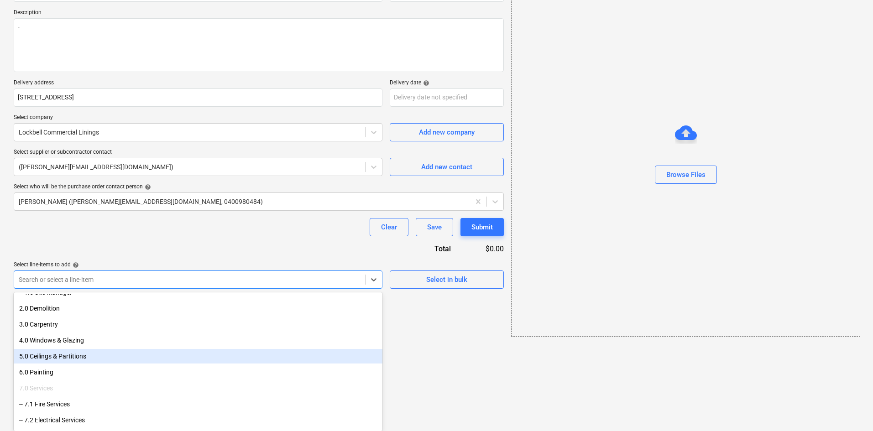
click at [124, 357] on div "5.0 Ceilings & Partitions" at bounding box center [198, 356] width 369 height 15
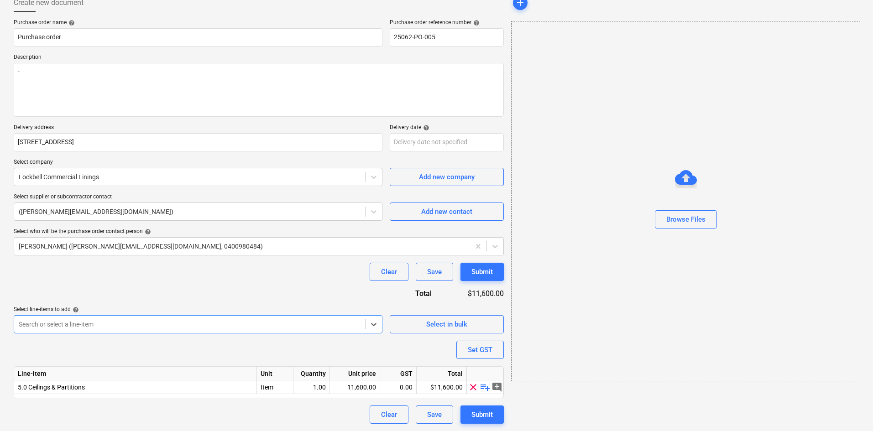
scroll to position [56, 0]
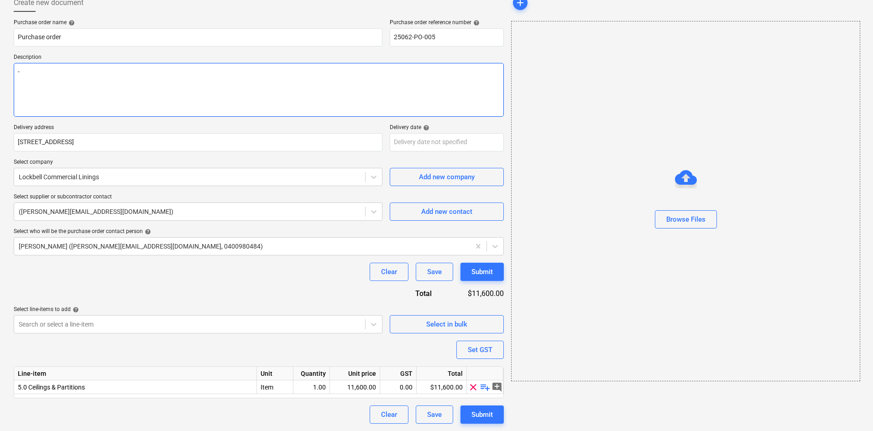
click at [43, 86] on textarea "-" at bounding box center [259, 90] width 490 height 54
type textarea "x"
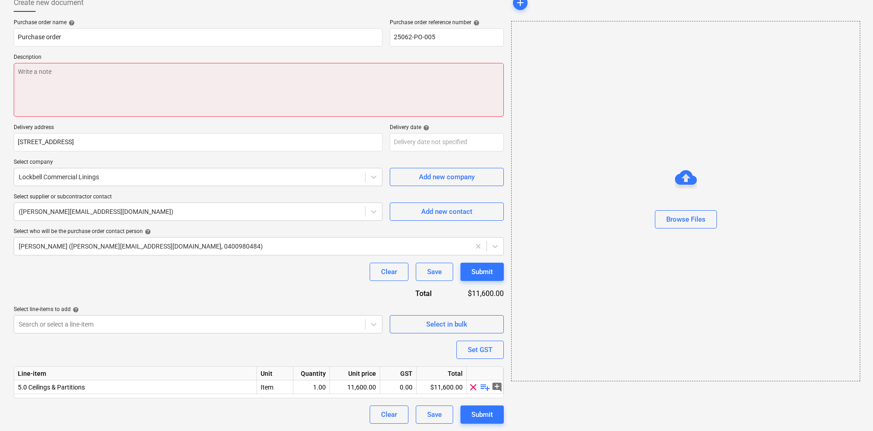
type textarea "x"
type textarea "S"
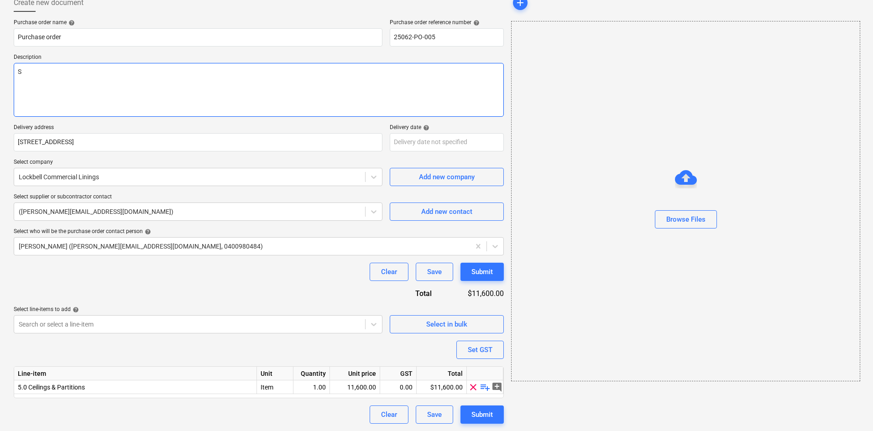
type textarea "x"
type textarea "Sc"
type textarea "x"
type textarea "Sco"
type textarea "x"
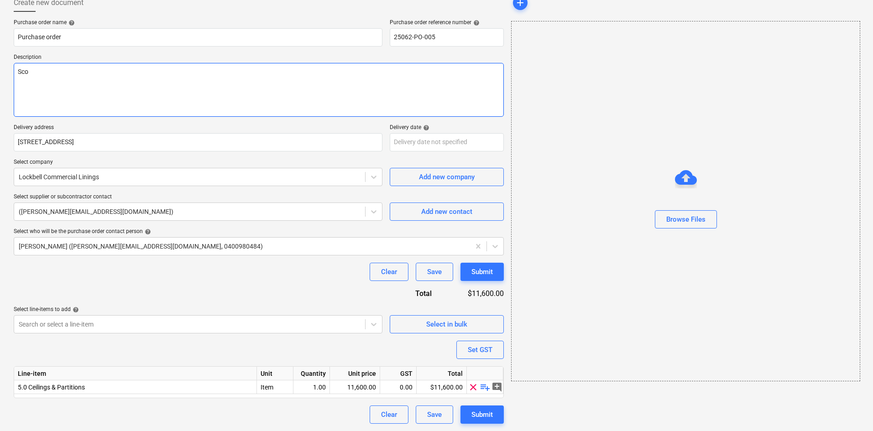
type textarea "Scop"
type textarea "x"
type textarea "Scope"
type textarea "x"
type textarea "Scope"
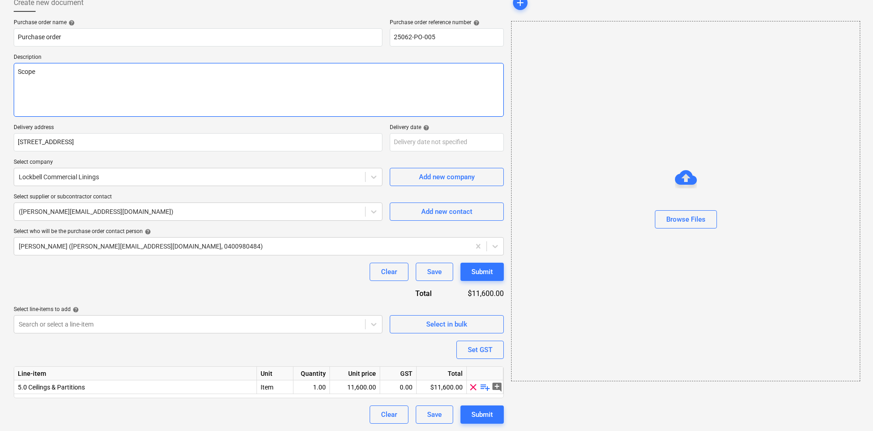
type textarea "x"
type textarea "Scope i"
type textarea "x"
type textarea "Scope is"
click at [68, 71] on textarea "Scope is" at bounding box center [259, 90] width 490 height 54
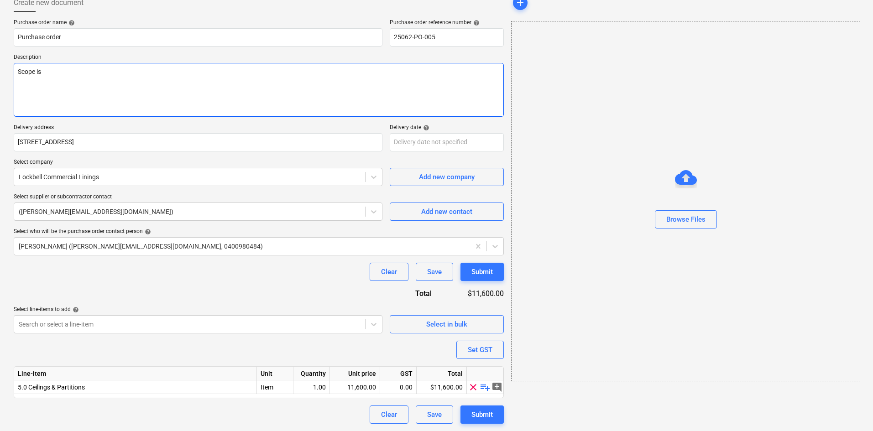
type textarea "x"
type textarea "Scope is:"
type textarea "x"
type textarea "Scope is:"
paste textarea "1. Remove existing skirting, reinstate with new 100mm al skirting after paint a…"
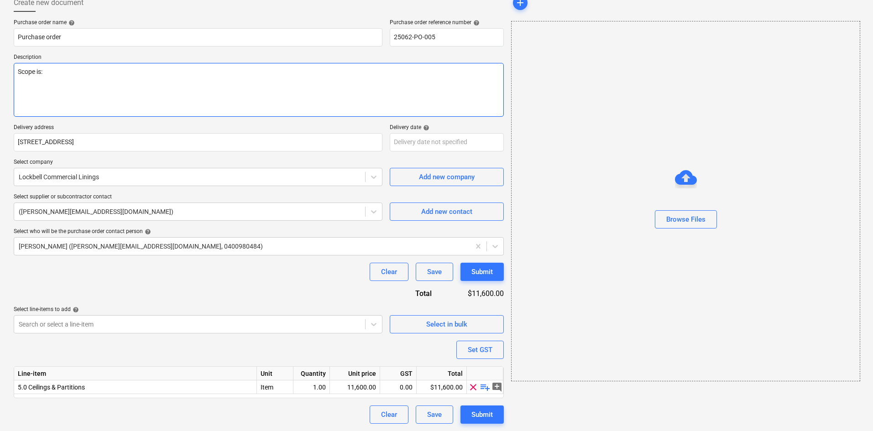
type textarea "x"
type textarea "Scope is: 1. Remove existing skirting, reinstate with new 100mm al skirting aft…"
type textarea "x"
type textarea "Scope is: 1. Remove existing skirting, reinstate with new 100mm al skirting aft…"
click at [201, 94] on textarea "Scope is: 1. Remove existing skirting, reinstate with new 100mm al skirting aft…" at bounding box center [259, 90] width 490 height 54
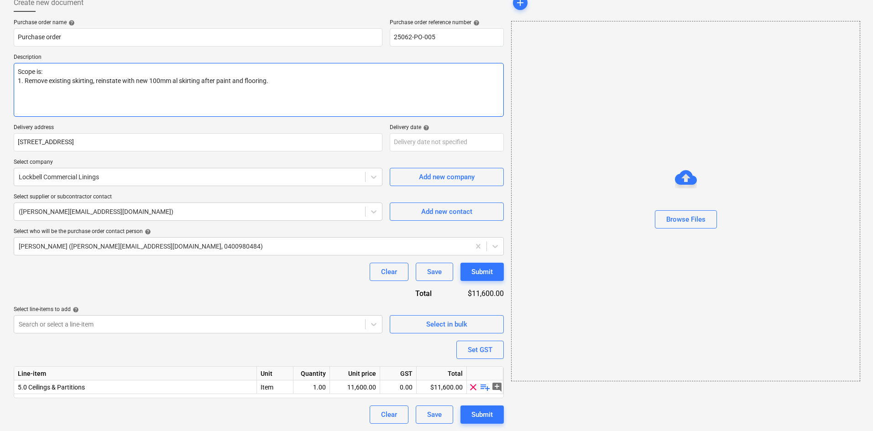
paste textarea "2. Patch existing walls and set new openings"
type textarea "x"
type textarea "Scope is: 1. Remove existing skirting, reinstate with new 100mm al skirting aft…"
click at [157, 101] on textarea "Scope is: 1. Remove existing skirting, reinstate with new 100mm al skirting aft…" at bounding box center [259, 90] width 490 height 54
type textarea "x"
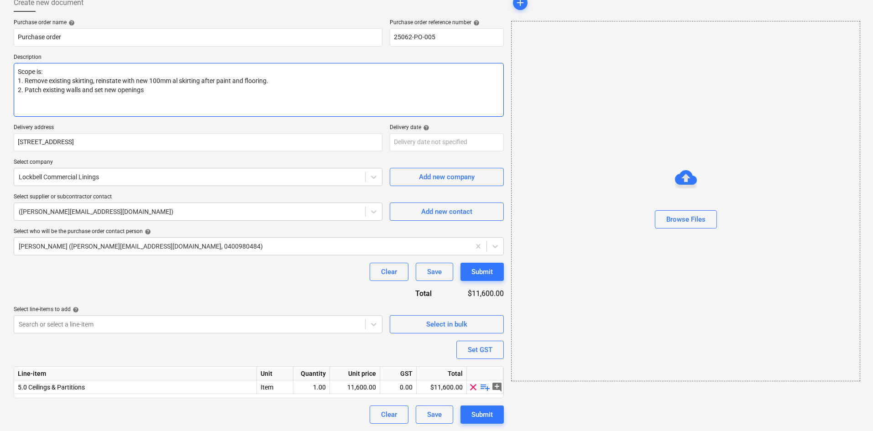
type textarea "Scope is: 1. Remove existing skirting, reinstate with new 100mm al skirting aft…"
paste textarea "3. Frame in openings, Roller door and square set opening"
type textarea "x"
type textarea "Scope is: 1. Remove existing skirting, reinstate with new 100mm al skirting aft…"
type textarea "x"
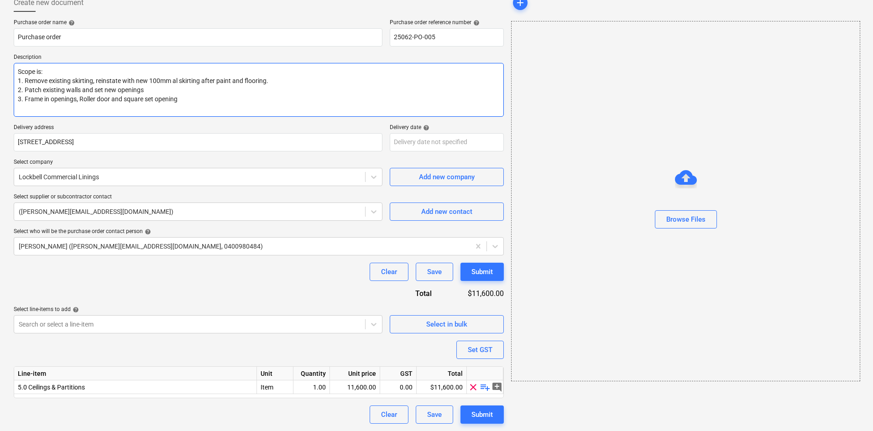
type textarea "Scope is: 1. Remove existing skirting, reinstate with new 100mm al skirting aft…"
click at [83, 105] on textarea "Scope is: 1. Remove existing skirting, reinstate with new 100mm al skirting aft…" at bounding box center [259, 90] width 490 height 54
click at [136, 106] on textarea "Scope is: 1. Remove existing skirting, reinstate with new 100mm al skirting aft…" at bounding box center [259, 90] width 490 height 54
paste textarea "5. Repair grid ceilings as required Labour only"
type textarea "x"
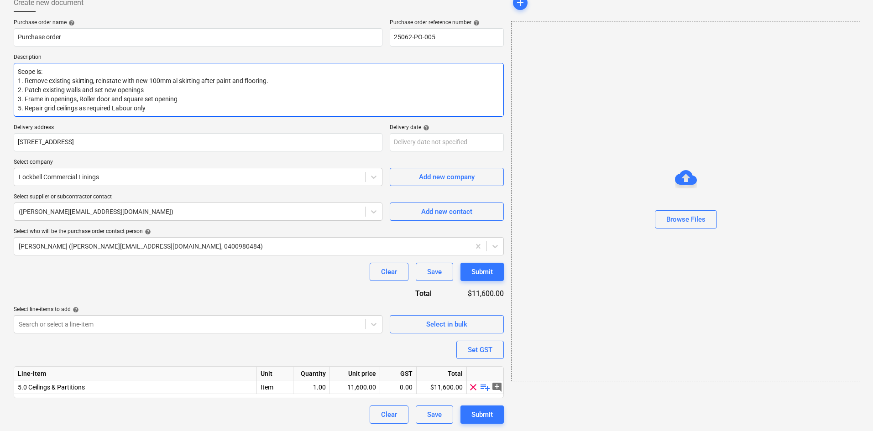
type textarea "Scope is: 1. Remove existing skirting, reinstate with new 100mm al skirting aft…"
click at [164, 107] on textarea "Scope is: 1. Remove existing skirting, reinstate with new 100mm al skirting aft…" at bounding box center [259, 90] width 490 height 54
type textarea "x"
type textarea "Scope is: 1. Remove existing skirting, reinstate with new 100mm al skirting aft…"
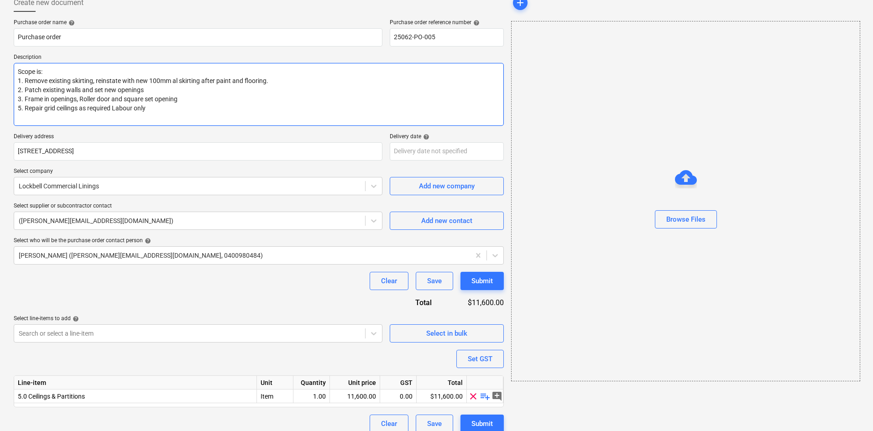
paste textarea "Supply aluminum grid (have to purchase full Boxes)"
type textarea "x"
type textarea "Scope is: 1. Remove existing skirting, reinstate with new 100mm al skirting aft…"
click at [19, 106] on textarea "Scope is: 1. Remove existing skirting, reinstate with new 100mm al skirting aft…" at bounding box center [259, 94] width 490 height 63
type textarea "x"
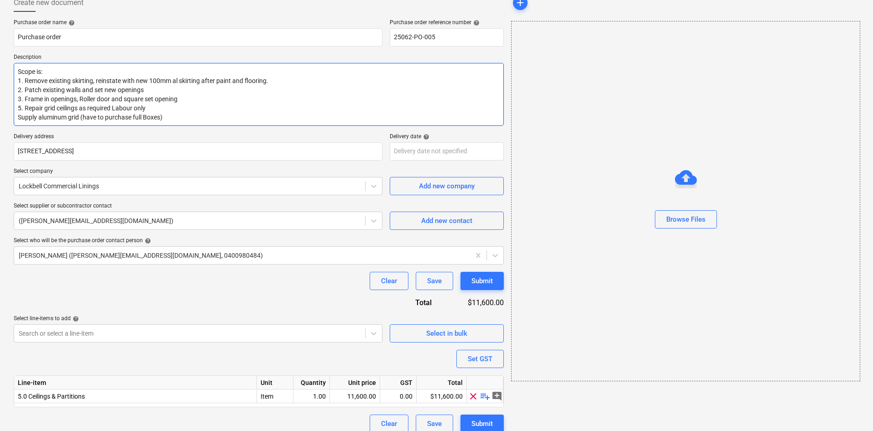
type textarea "Scope is: 1. Remove existing skirting, reinstate with new 100mm al skirting aft…"
type textarea "x"
type textarea "Scope is: 1. Remove existing skirting, reinstate with new 100mm al skirting aft…"
click at [16, 118] on textarea "Scope is: 1. Remove existing skirting, reinstate with new 100mm al skirting aft…" at bounding box center [259, 94] width 490 height 63
type textarea "x"
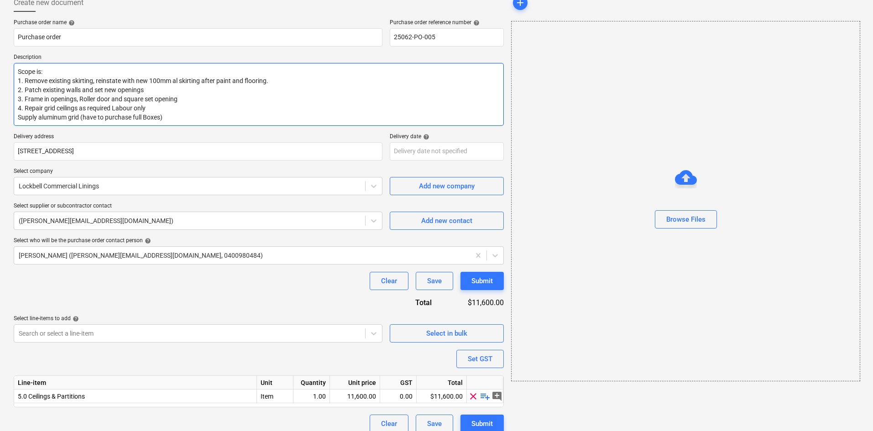
type textarea "Scope is: 1. Remove existing skirting, reinstate with new 100mm al skirting aft…"
type textarea "x"
type textarea "Scope is: 1. Remove existing skirting, reinstate with new 100mm al skirting aft…"
type textarea "x"
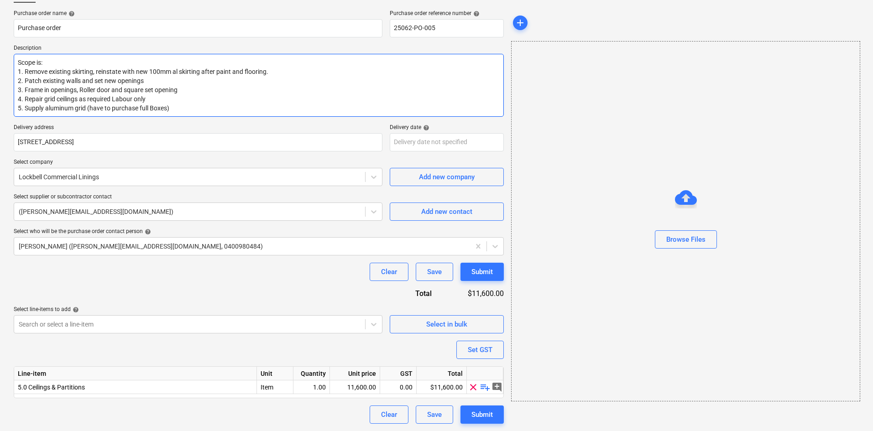
type textarea "Scope is: 1. Remove existing skirting, reinstate with new 100mm al skirting aft…"
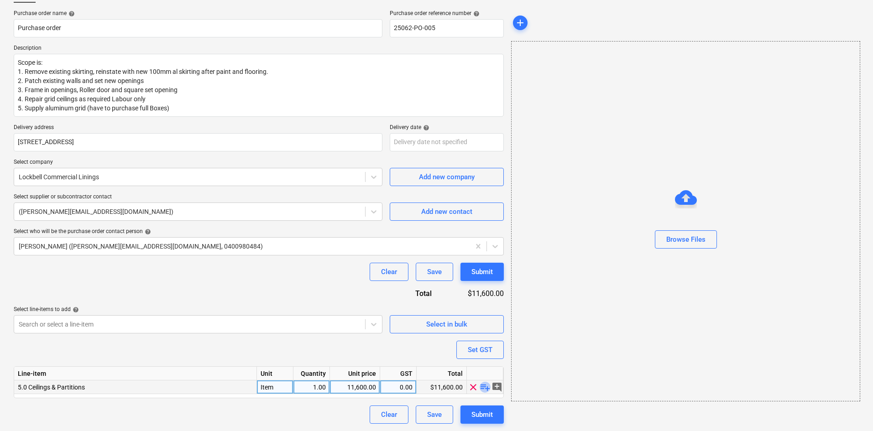
click at [486, 389] on span "playlist_add" at bounding box center [485, 387] width 11 height 11
type textarea "x"
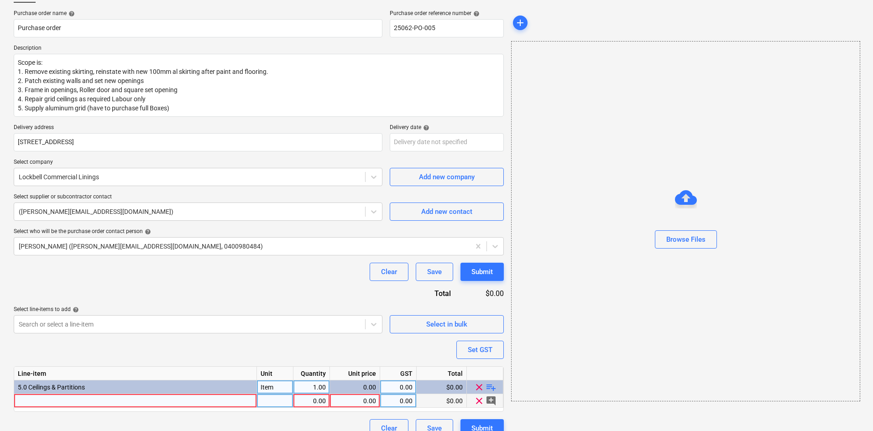
click at [191, 400] on div at bounding box center [135, 401] width 243 height 14
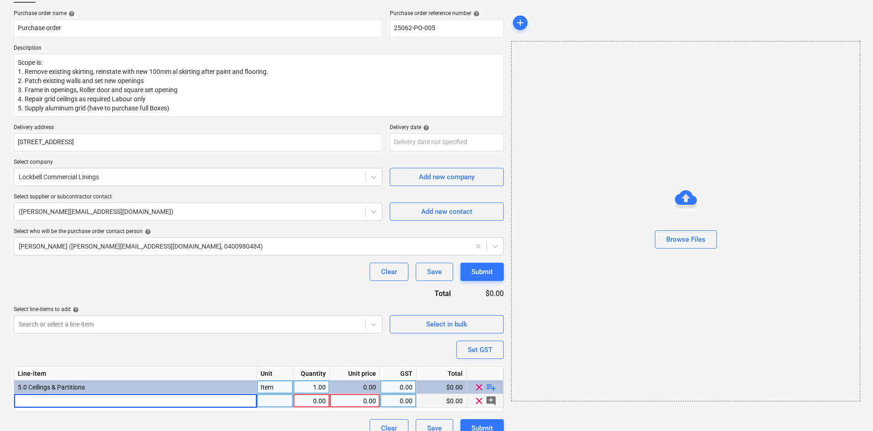
click at [307, 126] on p "Delivery address" at bounding box center [198, 128] width 369 height 9
click at [215, 406] on div at bounding box center [135, 401] width 243 height 14
type input "C&P Works"
type textarea "x"
click at [272, 398] on div at bounding box center [275, 401] width 37 height 14
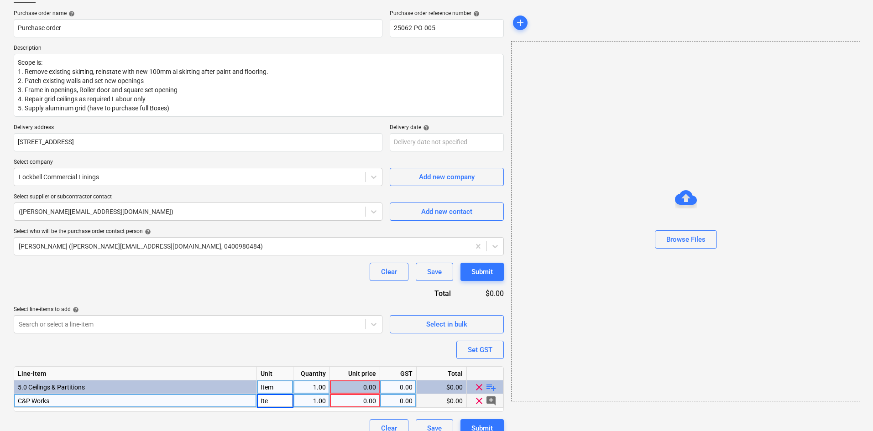
type input "Item"
click at [353, 401] on div "0.00" at bounding box center [355, 401] width 42 height 14
type textarea "x"
type input "11605"
type textarea "x"
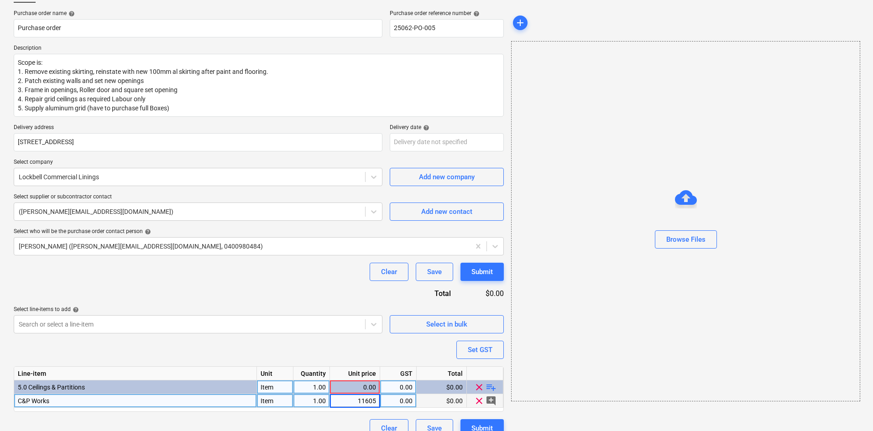
click at [394, 400] on div "0.00" at bounding box center [398, 401] width 29 height 14
type input "10"
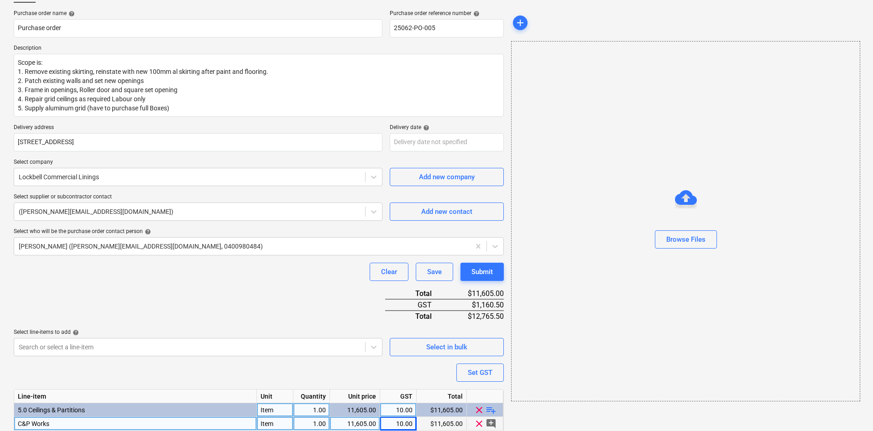
click at [541, 417] on div "add Browse Files" at bounding box center [686, 222] width 356 height 483
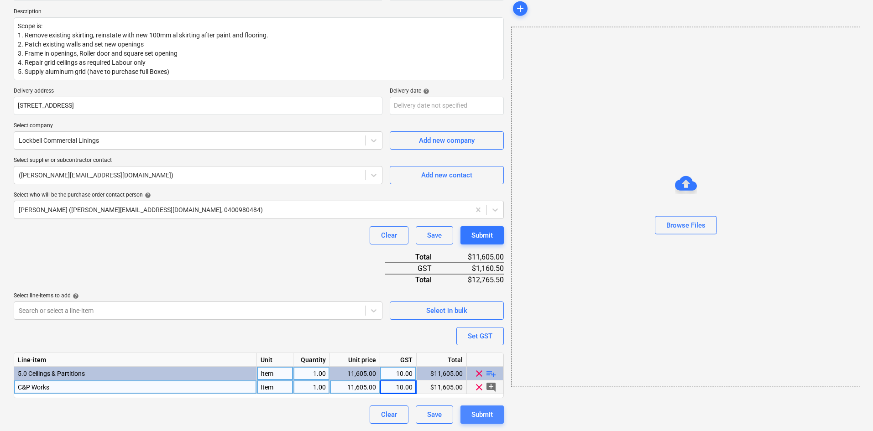
click at [481, 410] on div "Submit" at bounding box center [482, 415] width 21 height 12
type textarea "x"
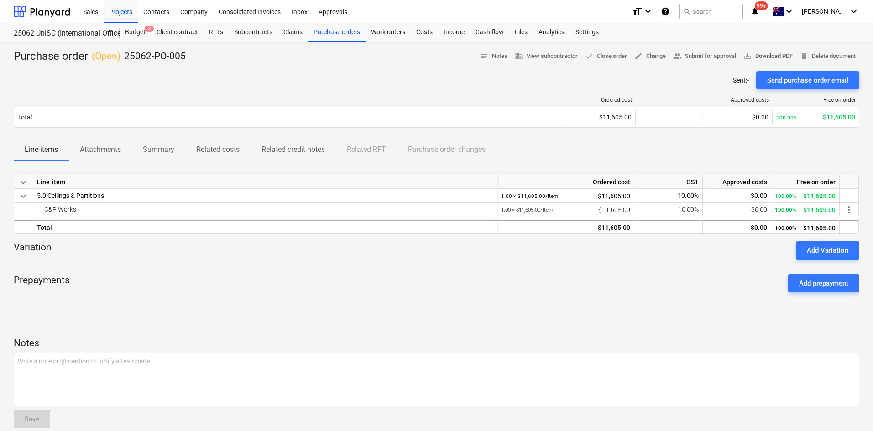
click at [759, 61] on span "save_alt Download PDF" at bounding box center [768, 56] width 49 height 11
